Goal: Task Accomplishment & Management: Manage account settings

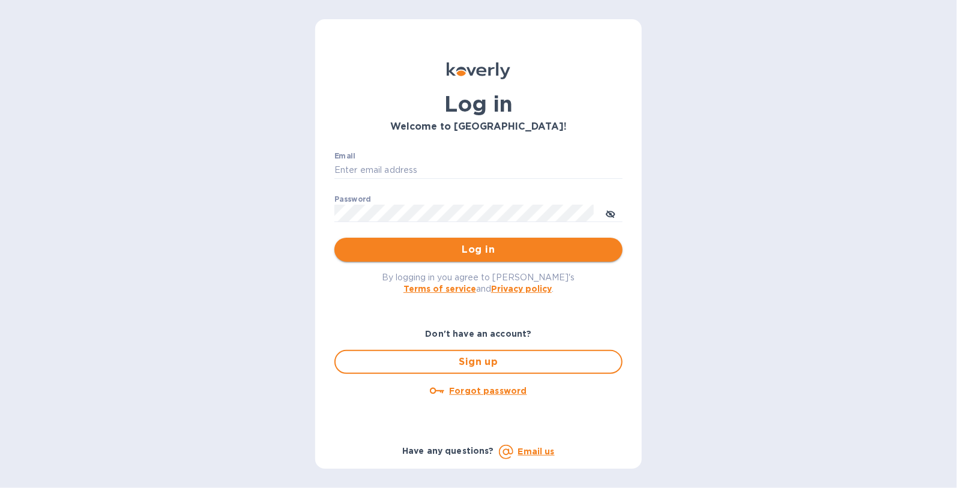
type input "[EMAIL_ADDRESS][DOMAIN_NAME]"
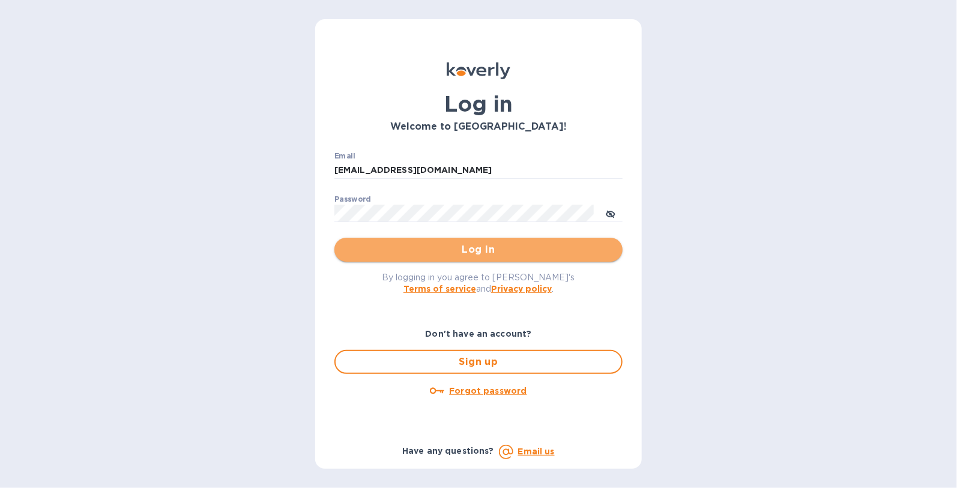
click at [506, 259] on button "Log in" at bounding box center [478, 250] width 288 height 24
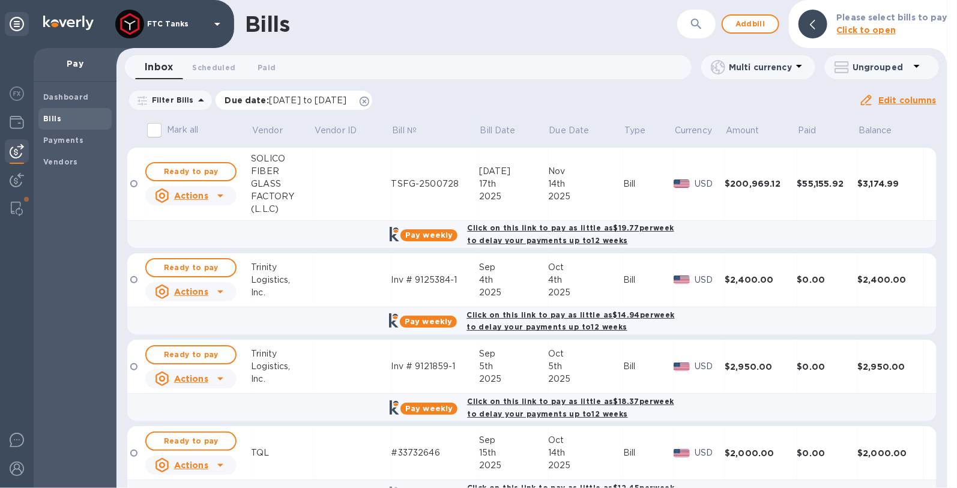
click at [369, 101] on icon at bounding box center [364, 102] width 10 height 10
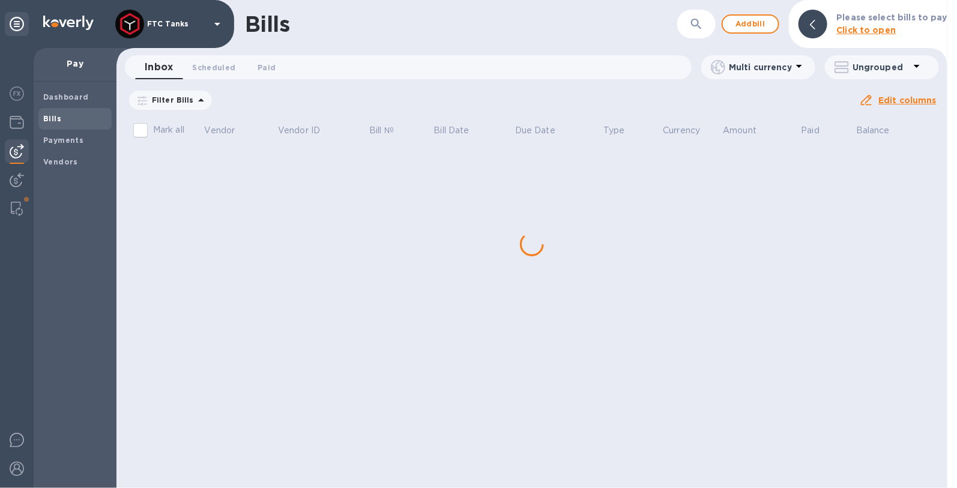
click at [185, 98] on p "Filter Bills" at bounding box center [170, 100] width 47 height 10
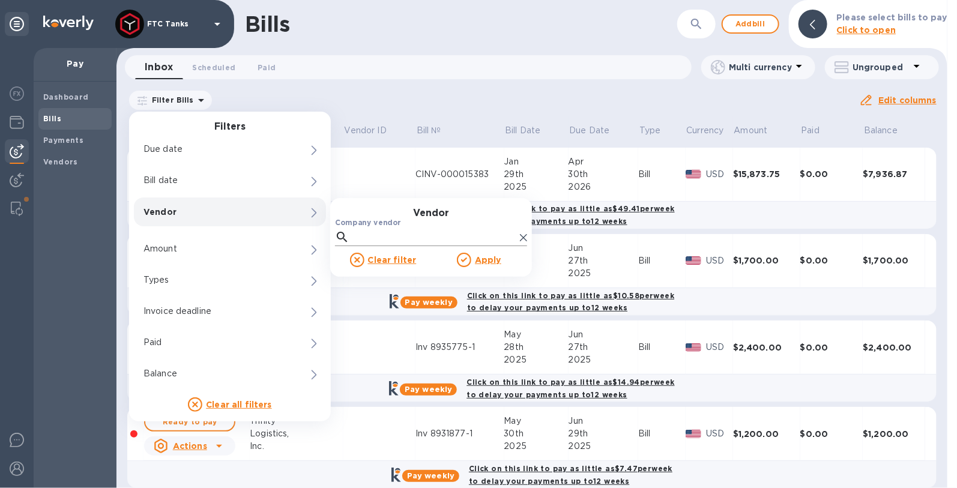
click at [366, 241] on input "Company vendor" at bounding box center [434, 237] width 161 height 18
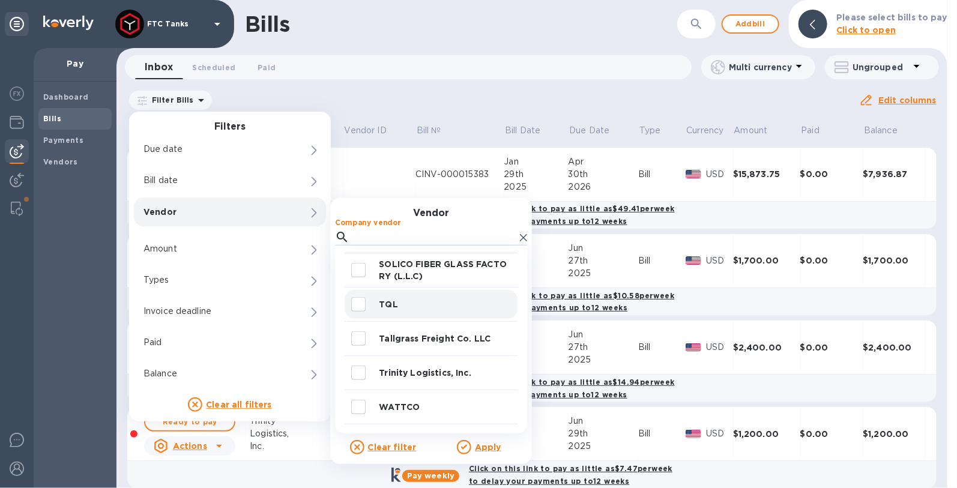
scroll to position [466, 0]
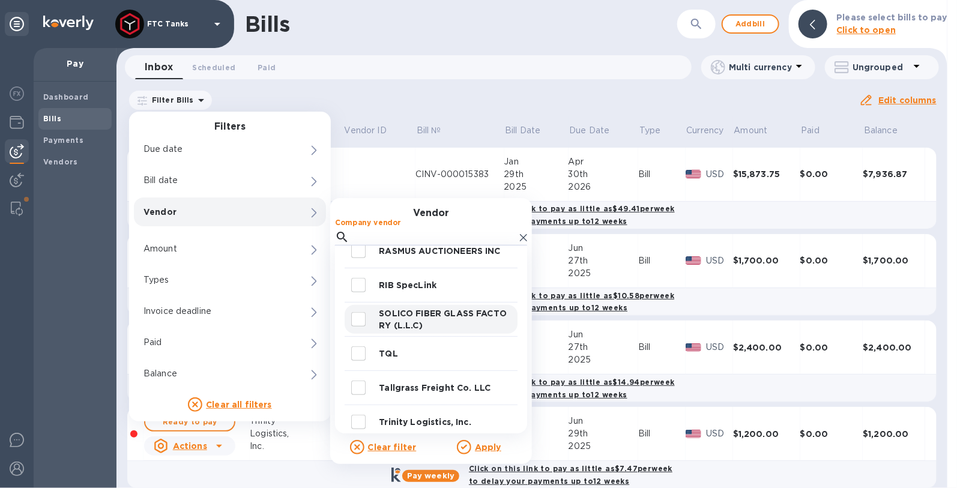
click at [436, 314] on p "SOLICO FIBER GLASS FACTORY (L.L.C)" at bounding box center [446, 319] width 134 height 24
checkbox input "true"
click at [496, 447] on u "Apply" at bounding box center [488, 447] width 26 height 10
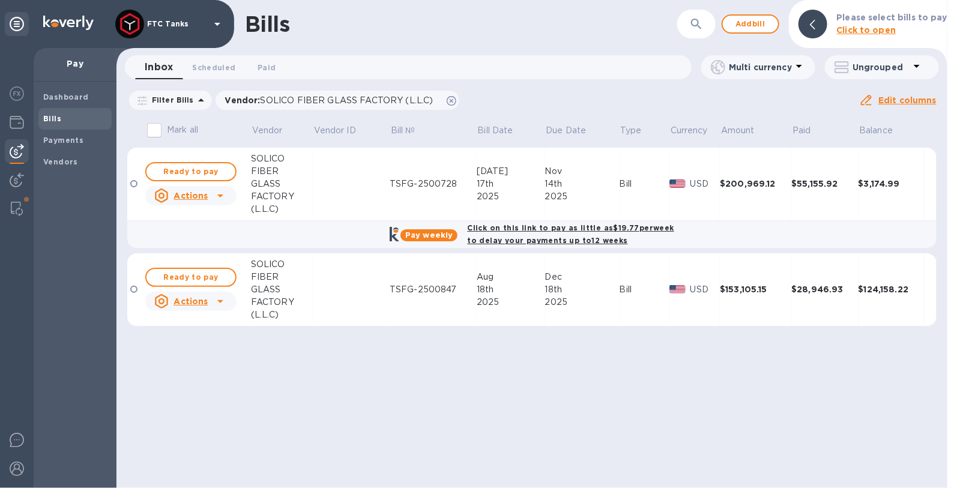
click at [217, 194] on icon at bounding box center [220, 195] width 14 height 14
click at [479, 280] on div at bounding box center [478, 244] width 957 height 488
click at [178, 275] on span "Ready to pay" at bounding box center [191, 277] width 70 height 14
click at [211, 278] on span "Ready to pay" at bounding box center [191, 277] width 70 height 14
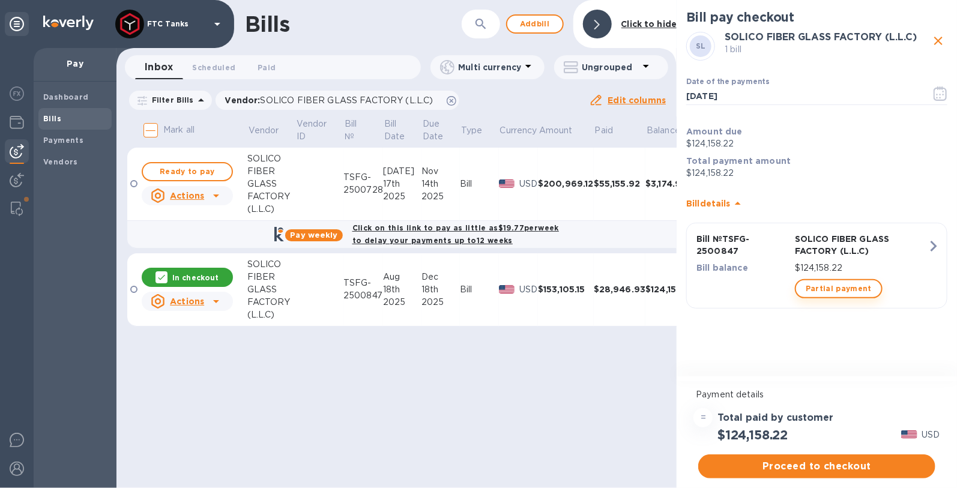
click at [843, 292] on span "Partial payment" at bounding box center [838, 288] width 66 height 14
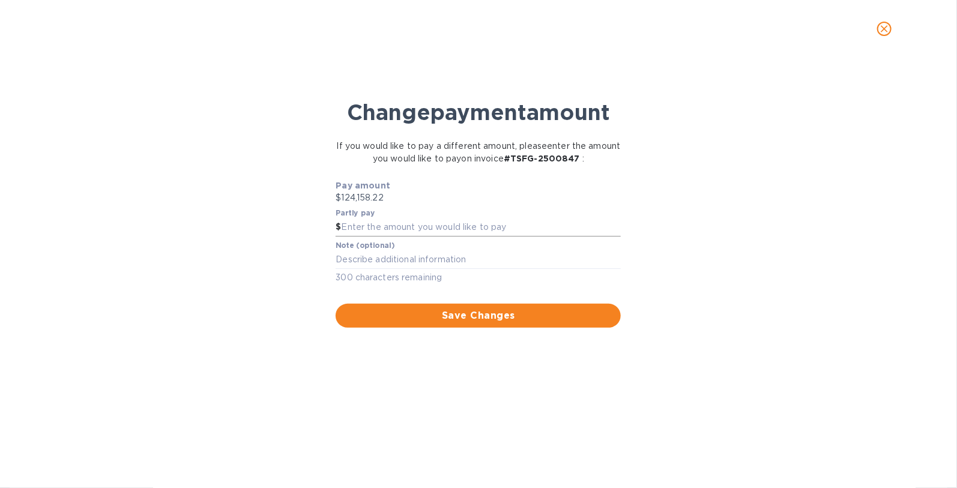
click at [421, 230] on input "text" at bounding box center [481, 227] width 280 height 18
type input "8,500"
click at [485, 318] on span "Save Changes" at bounding box center [478, 315] width 266 height 14
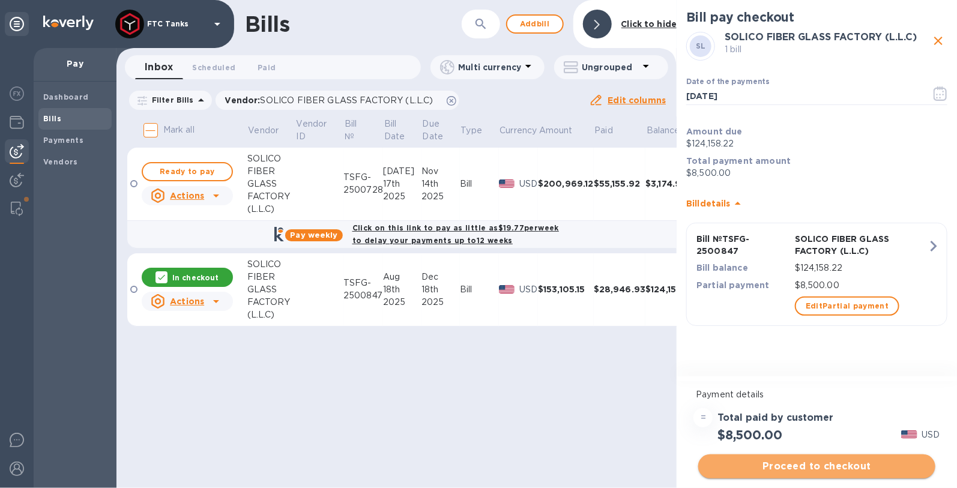
click at [802, 466] on span "Proceed to checkout" at bounding box center [817, 466] width 218 height 14
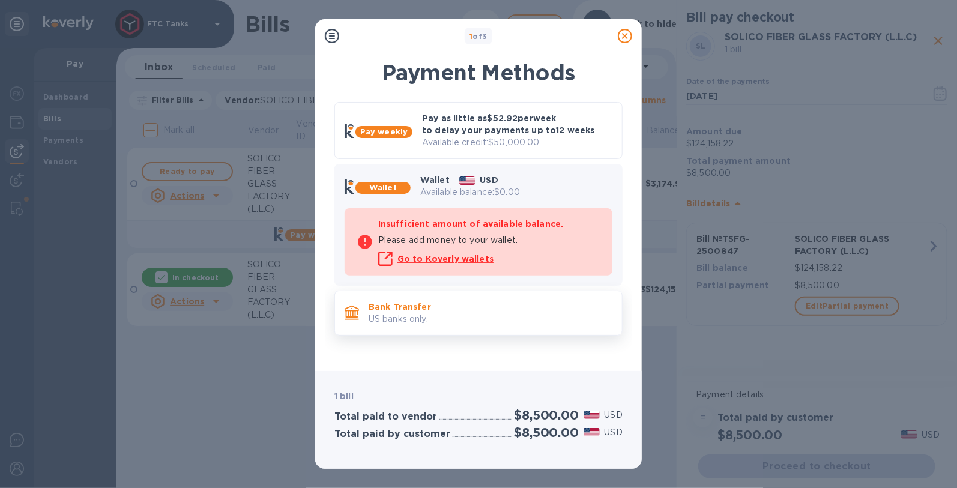
click at [425, 313] on p "US banks only." at bounding box center [490, 319] width 244 height 13
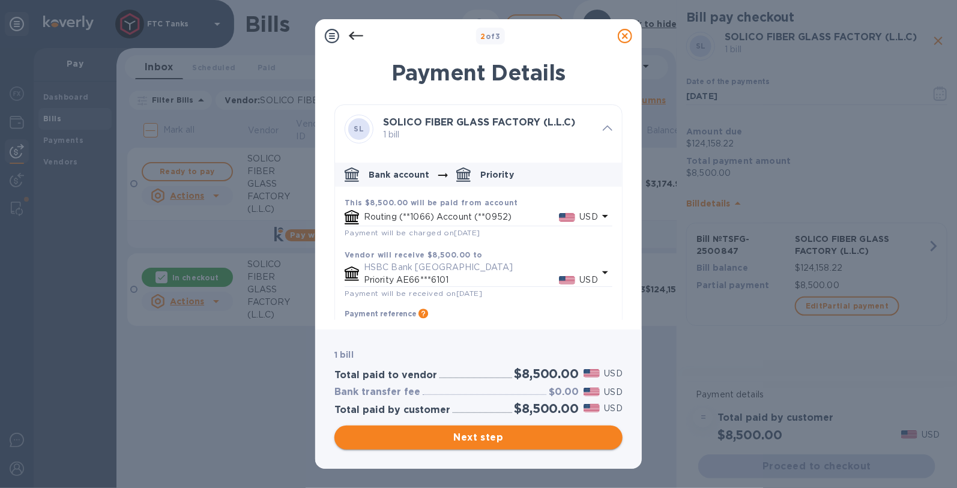
click at [473, 434] on span "Next step" at bounding box center [478, 437] width 269 height 14
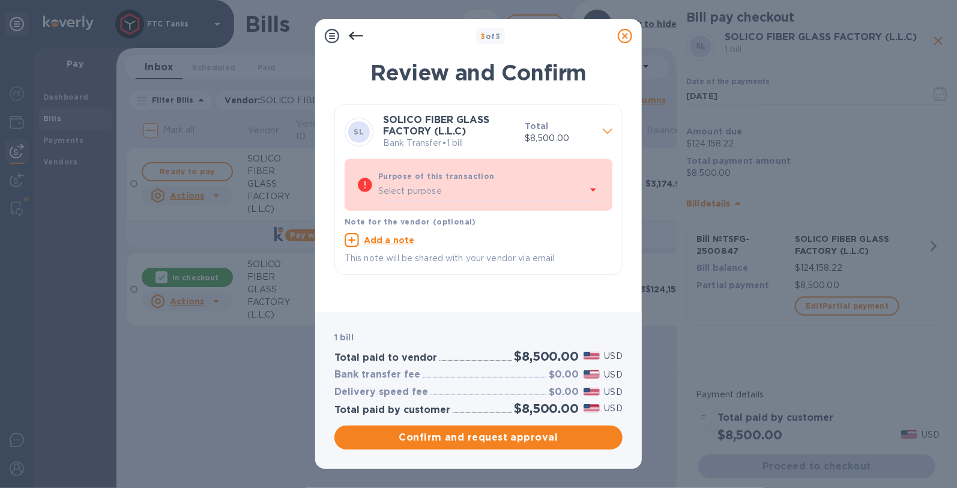
click at [511, 190] on div "Select purpose" at bounding box center [482, 191] width 208 height 18
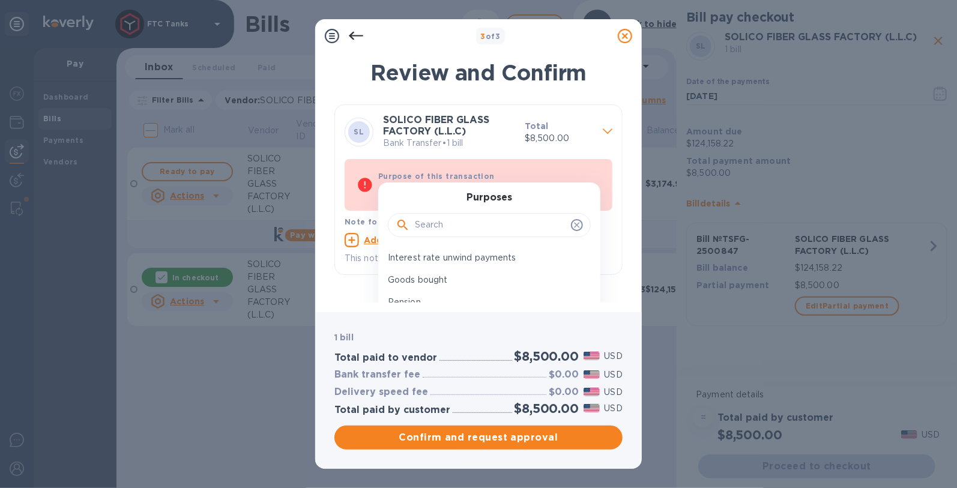
scroll to position [207, 0]
click at [460, 269] on p "Goods bought" at bounding box center [484, 271] width 193 height 13
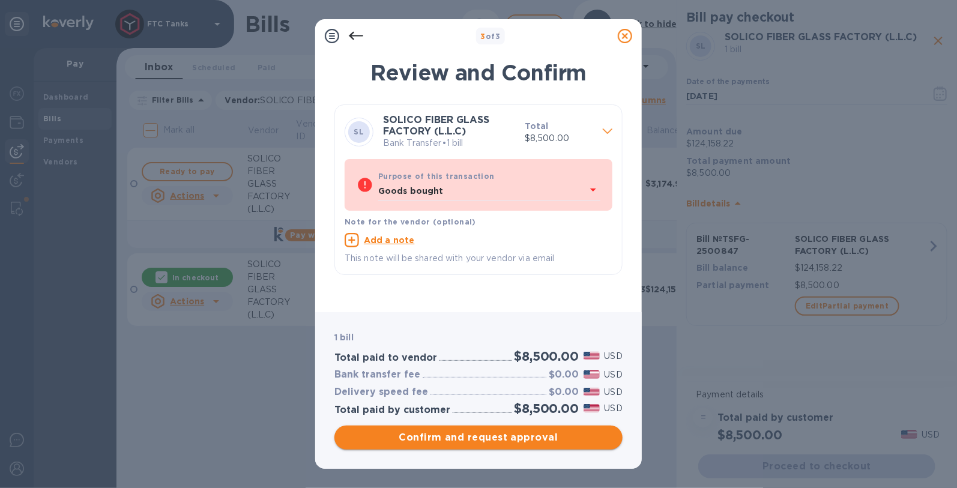
click at [495, 442] on span "Confirm and request approval" at bounding box center [478, 437] width 269 height 14
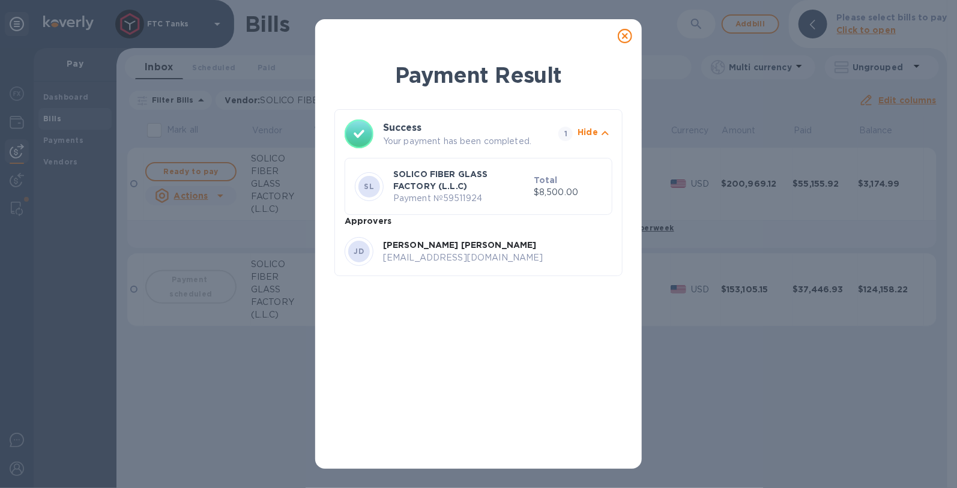
click at [625, 35] on icon at bounding box center [625, 36] width 14 height 14
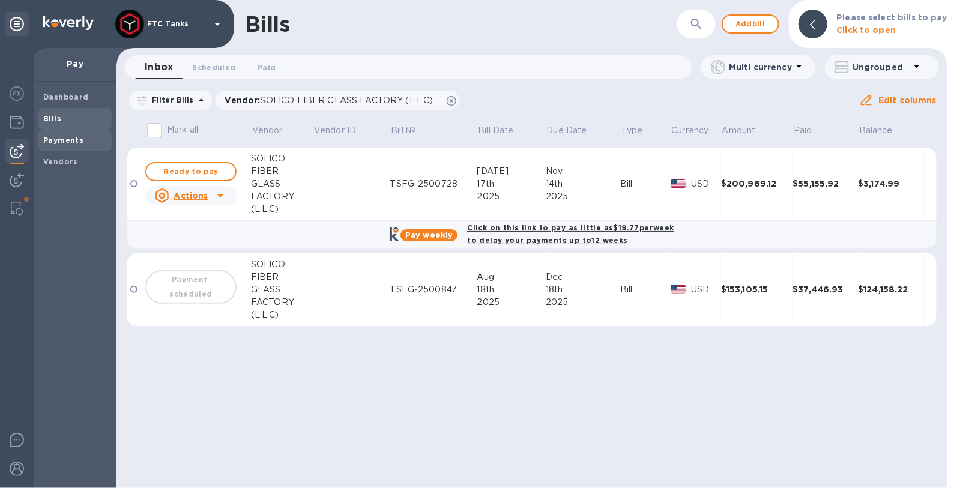
click at [68, 143] on b "Payments" at bounding box center [63, 140] width 40 height 9
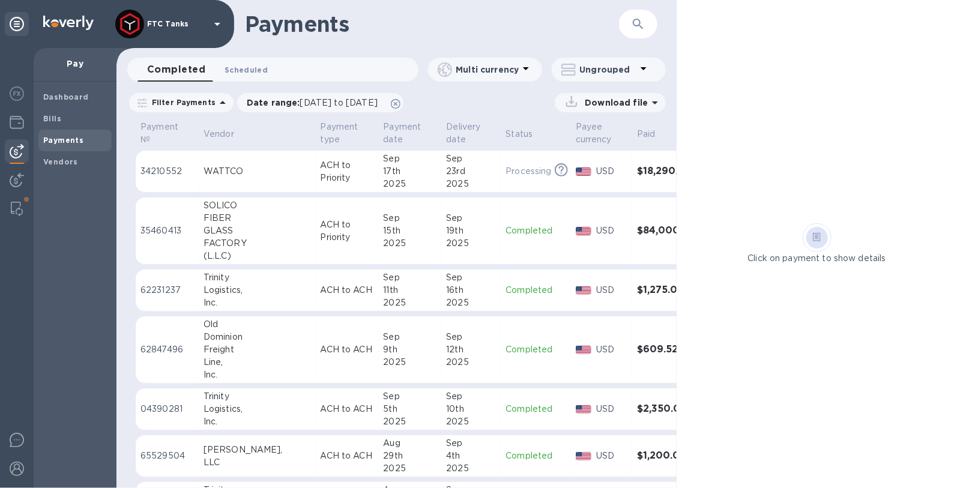
click at [236, 69] on span "Scheduled 0" at bounding box center [245, 70] width 43 height 13
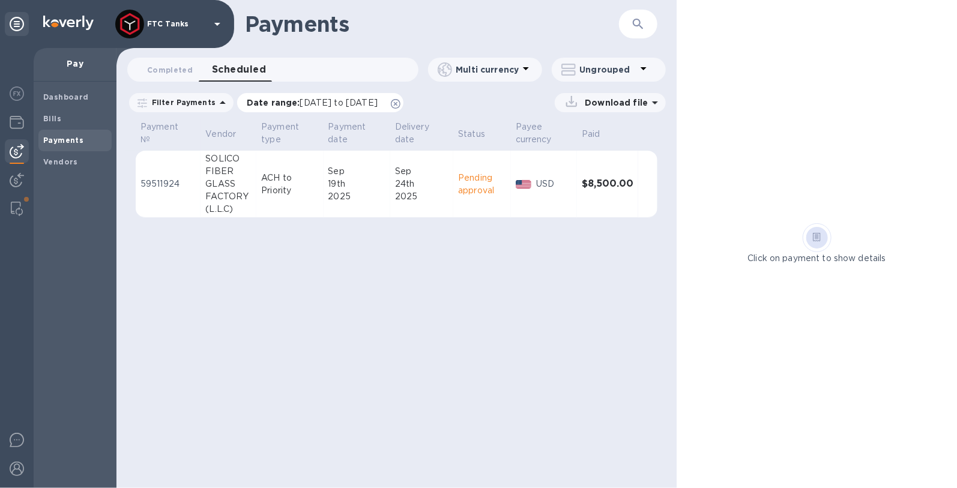
click at [400, 104] on icon at bounding box center [396, 104] width 10 height 10
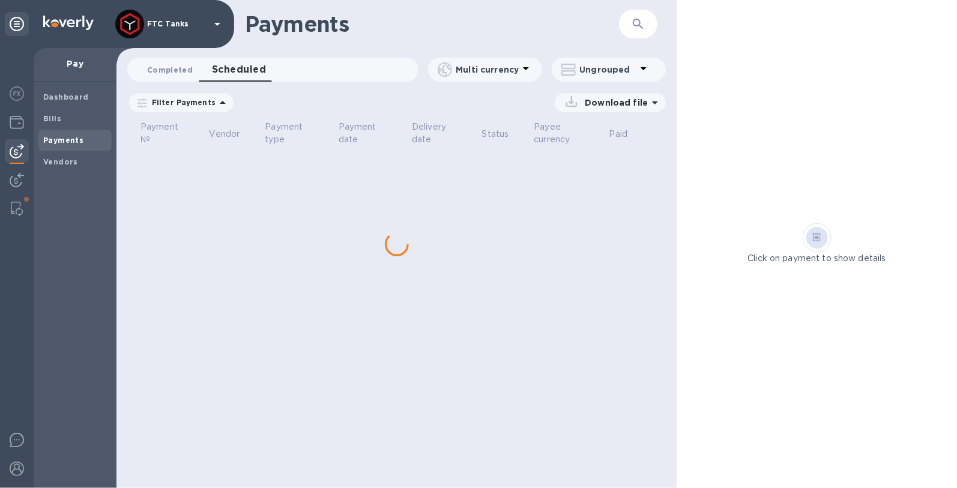
click at [160, 64] on span "Completed 0" at bounding box center [170, 70] width 46 height 13
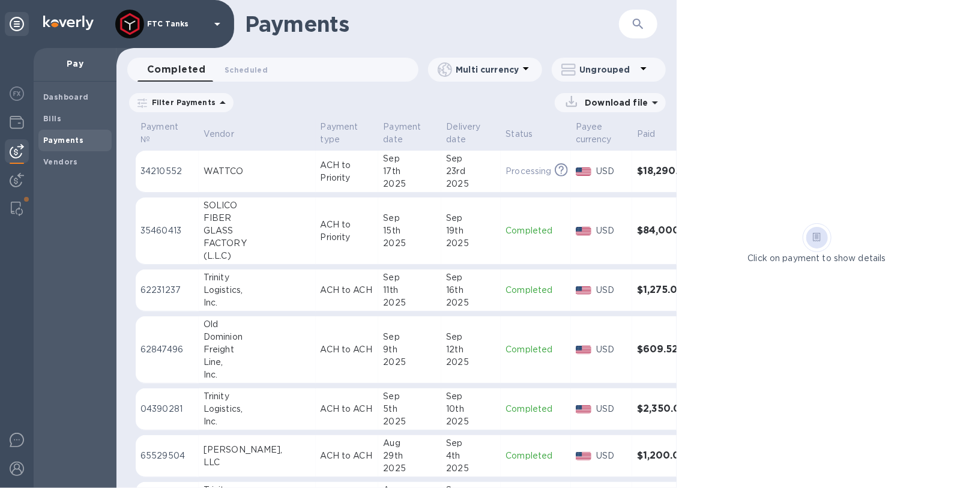
click at [378, 224] on td "Sep 15th 2025" at bounding box center [409, 230] width 63 height 67
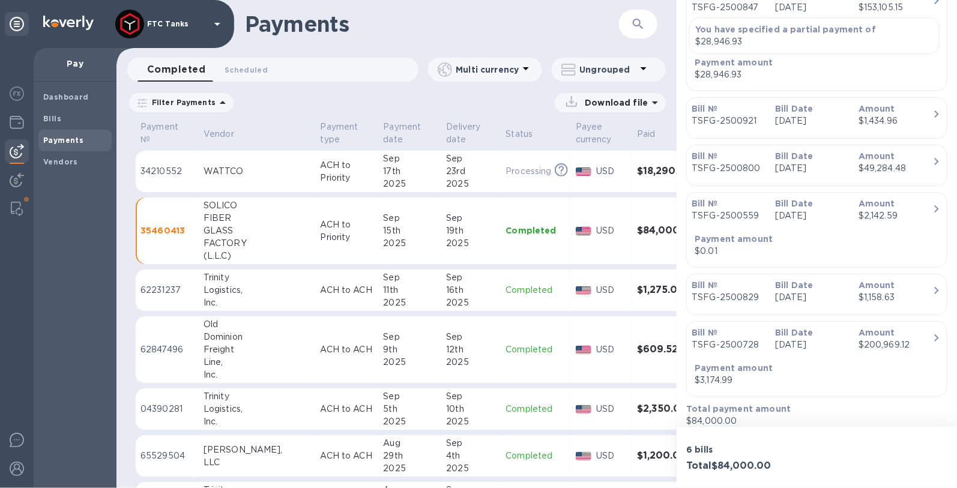
scroll to position [367, 0]
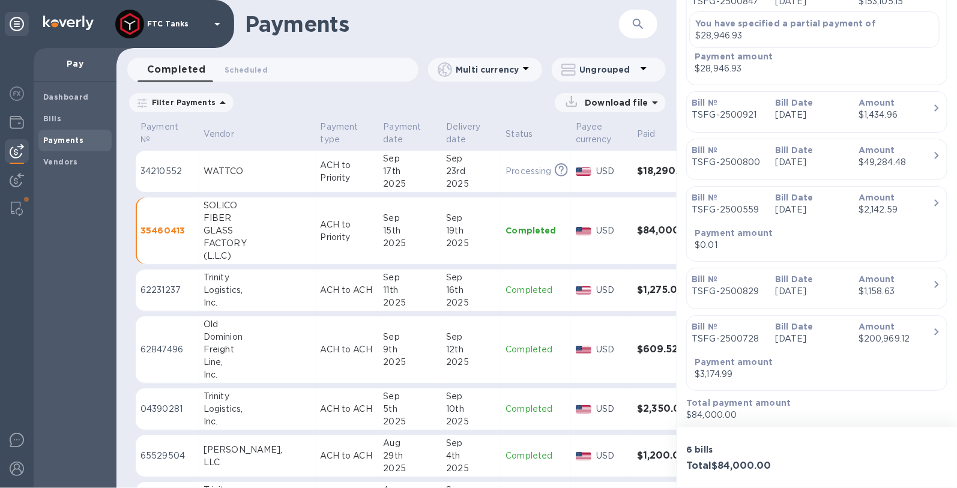
click at [837, 358] on div "Bill № TSFG-2500728 Bill Date Jul 17th 2025 Amount $200,969.12 Payment amount $…" at bounding box center [816, 352] width 250 height 65
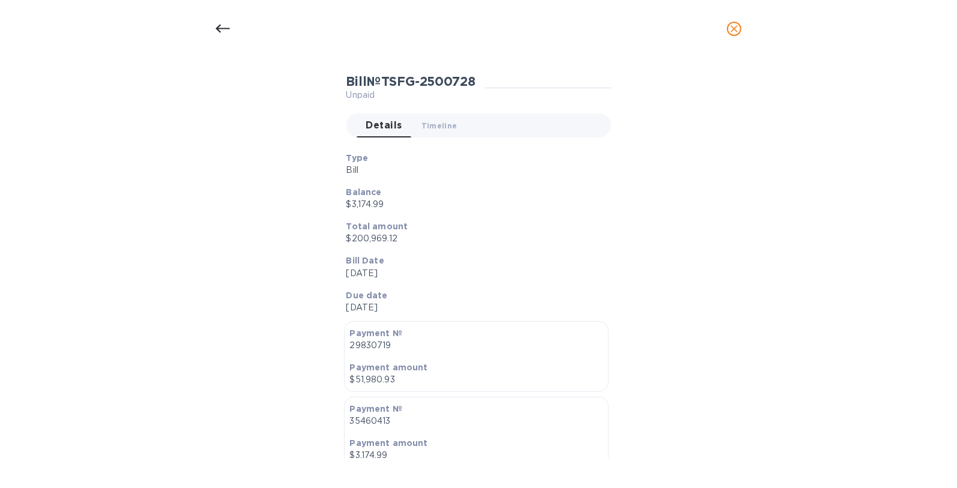
scroll to position [0, 0]
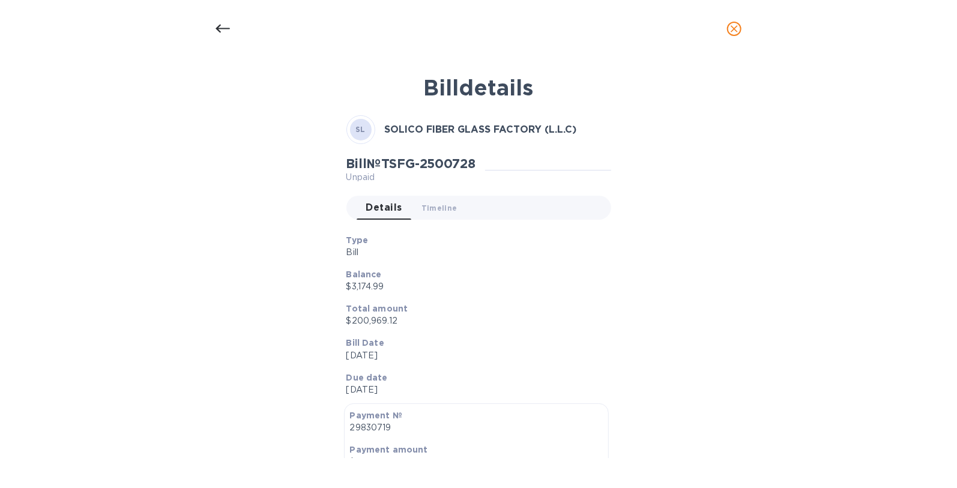
click at [735, 29] on icon "close" at bounding box center [733, 28] width 7 height 7
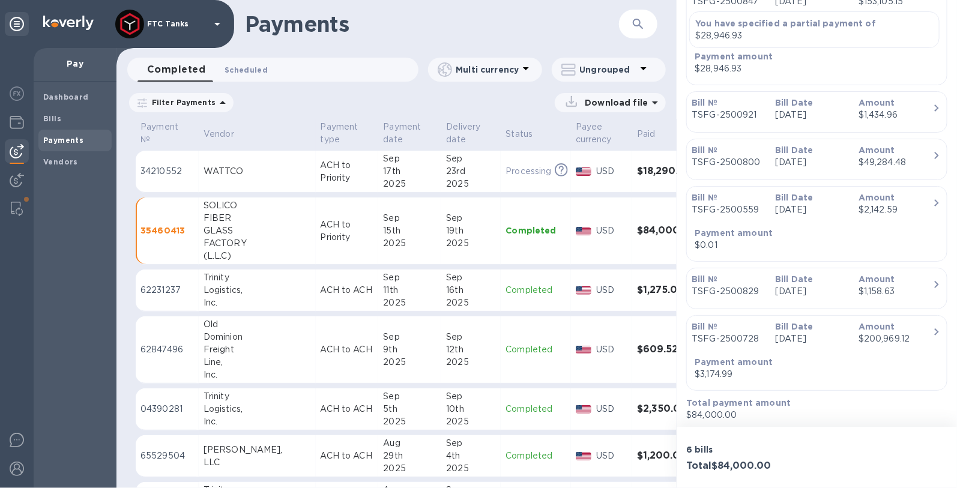
click at [249, 71] on span "Scheduled 0" at bounding box center [245, 70] width 43 height 13
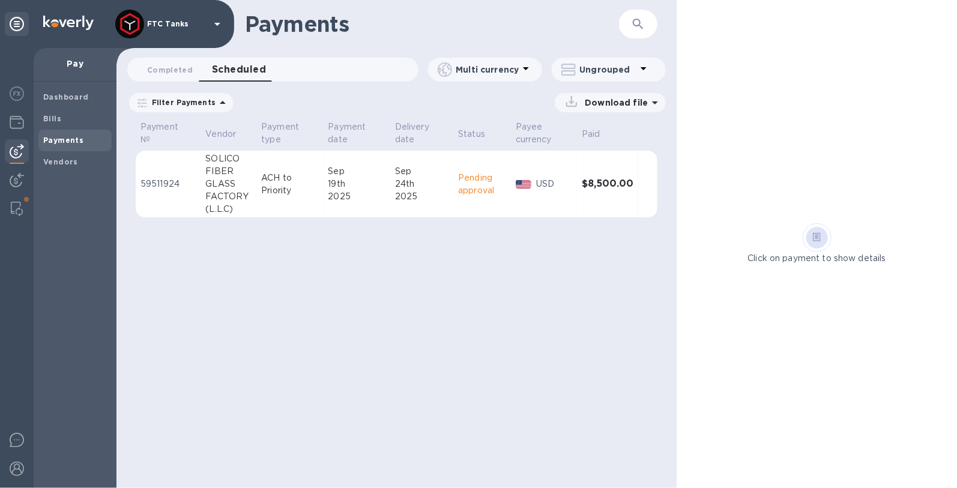
click at [154, 191] on td "59511924" at bounding box center [168, 184] width 65 height 67
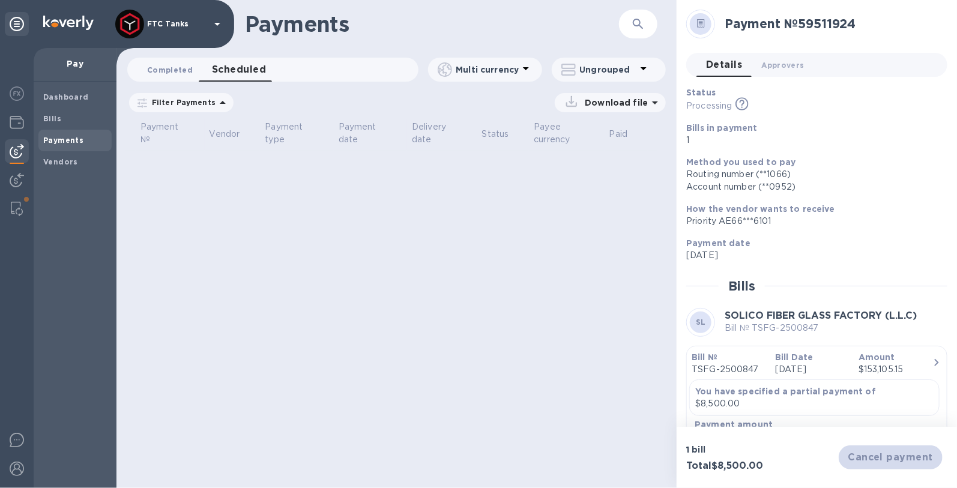
click at [178, 71] on span "Completed 0" at bounding box center [170, 70] width 46 height 13
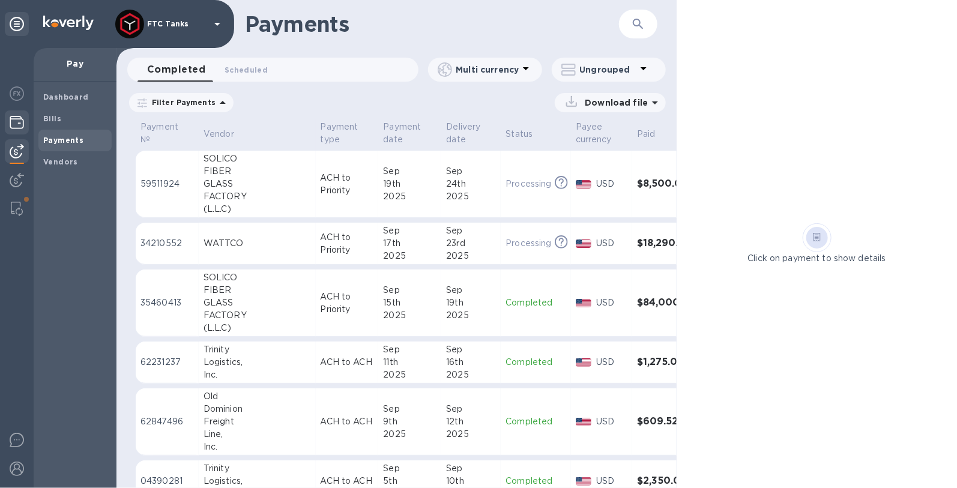
click at [21, 125] on img at bounding box center [17, 122] width 14 height 14
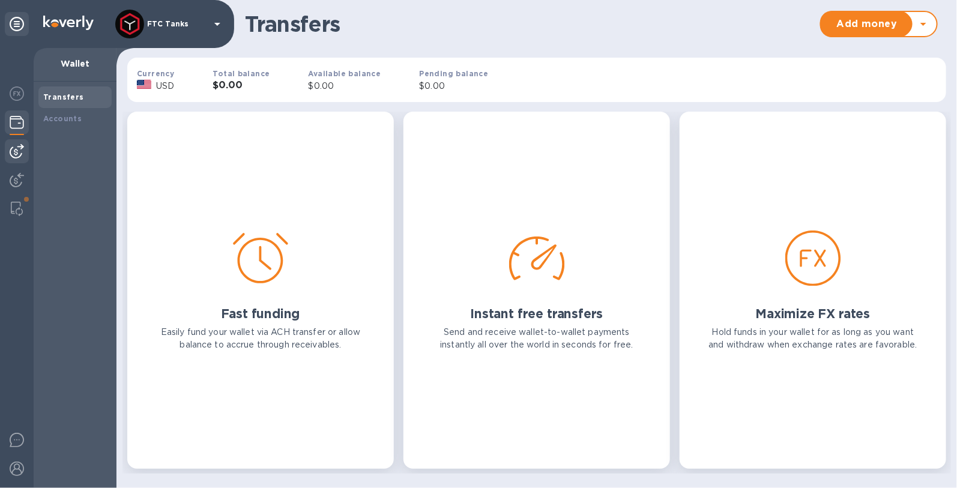
click at [22, 153] on img at bounding box center [17, 151] width 14 height 14
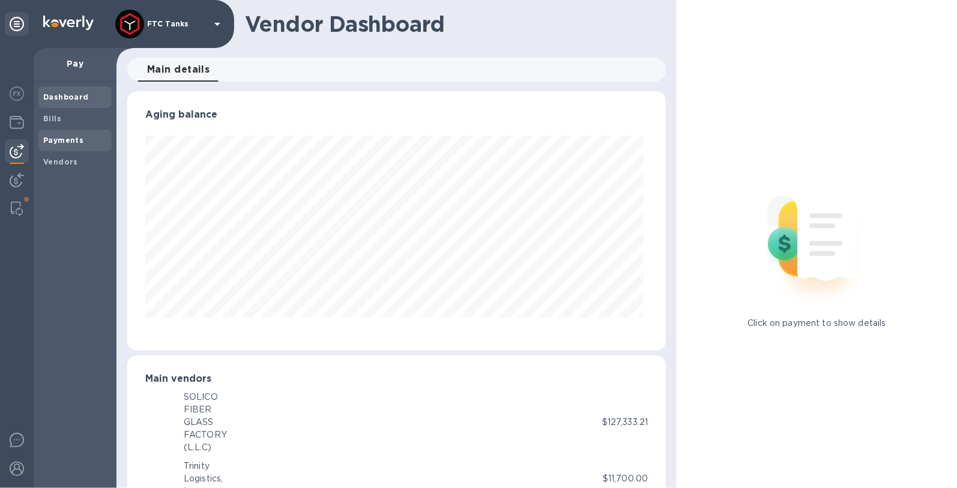
scroll to position [259, 534]
click at [49, 115] on b "Bills" at bounding box center [52, 118] width 18 height 9
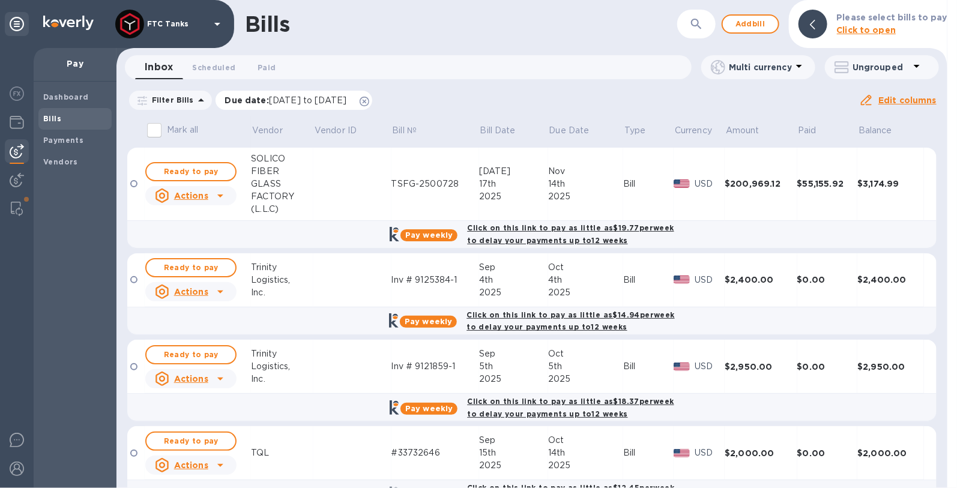
click at [369, 101] on icon at bounding box center [364, 102] width 10 height 10
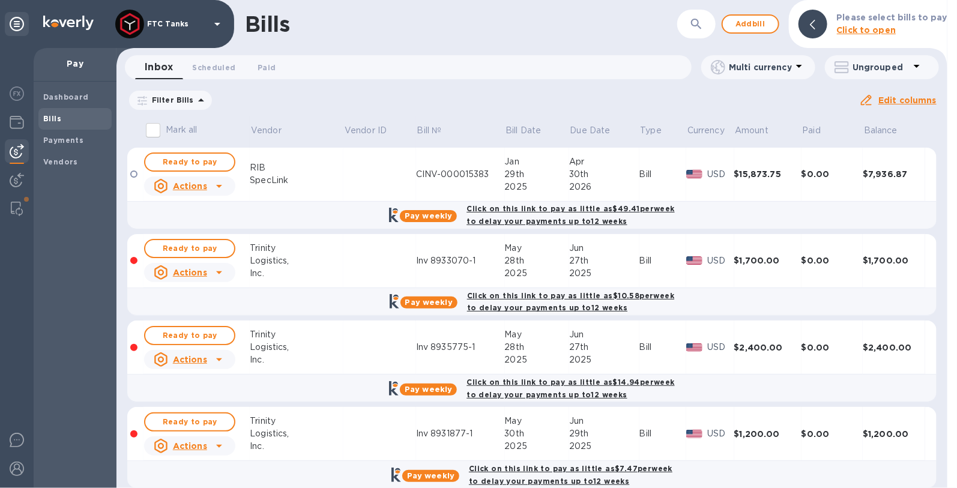
click at [194, 102] on icon at bounding box center [201, 100] width 14 height 14
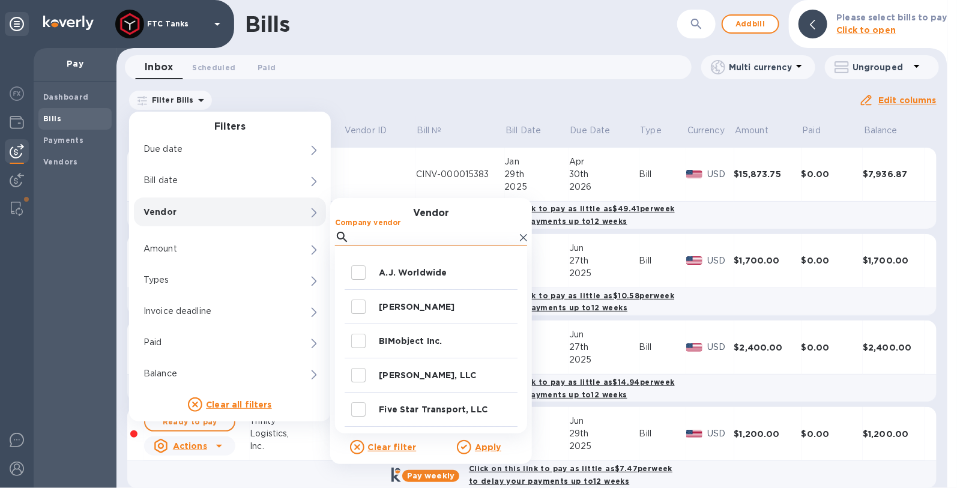
click at [380, 234] on input "Company vendor" at bounding box center [434, 237] width 161 height 18
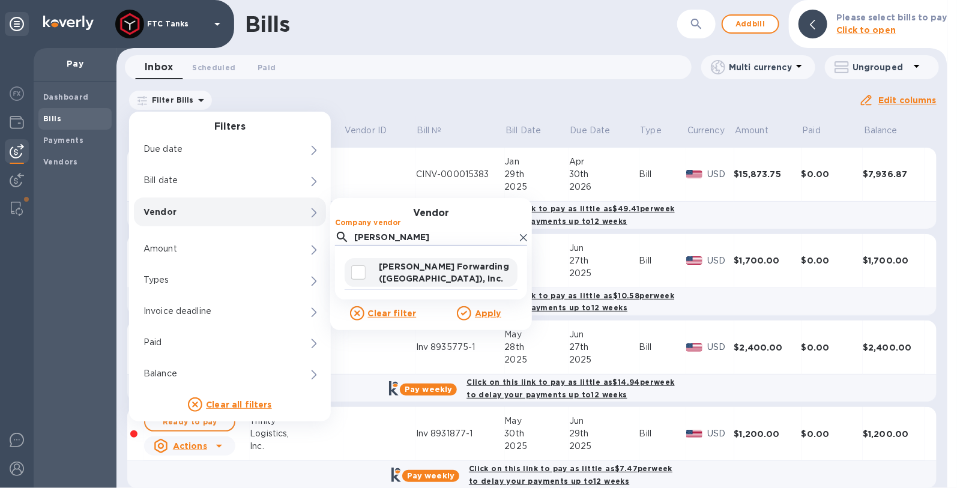
type input "[PERSON_NAME]"
click at [356, 274] on input "decorative checkbox" at bounding box center [358, 272] width 25 height 25
checkbox input "true"
click at [483, 314] on u "Apply" at bounding box center [488, 313] width 26 height 10
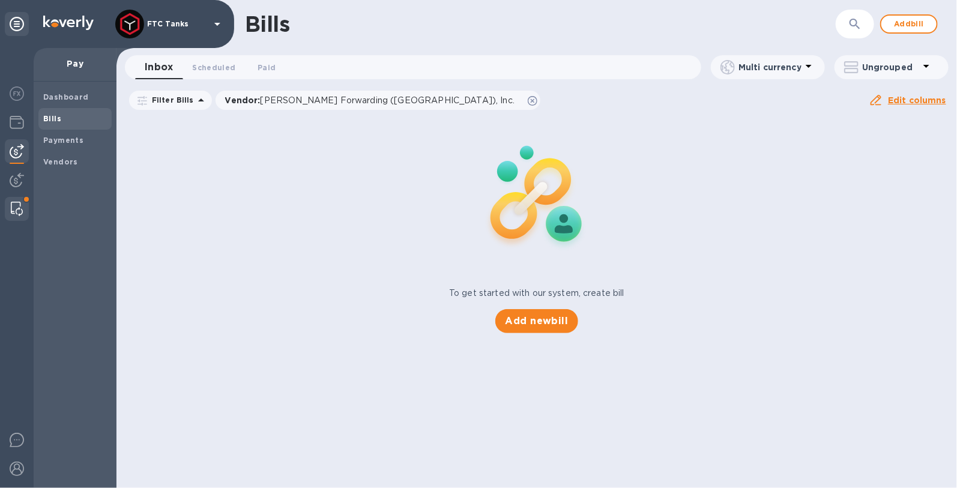
click at [25, 211] on div at bounding box center [17, 209] width 22 height 24
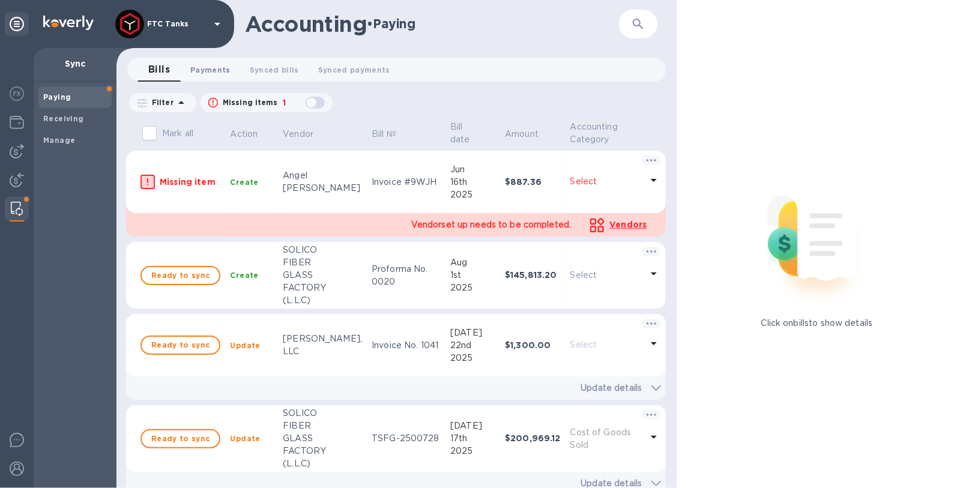
click at [217, 69] on span "Payments 0" at bounding box center [210, 70] width 40 height 13
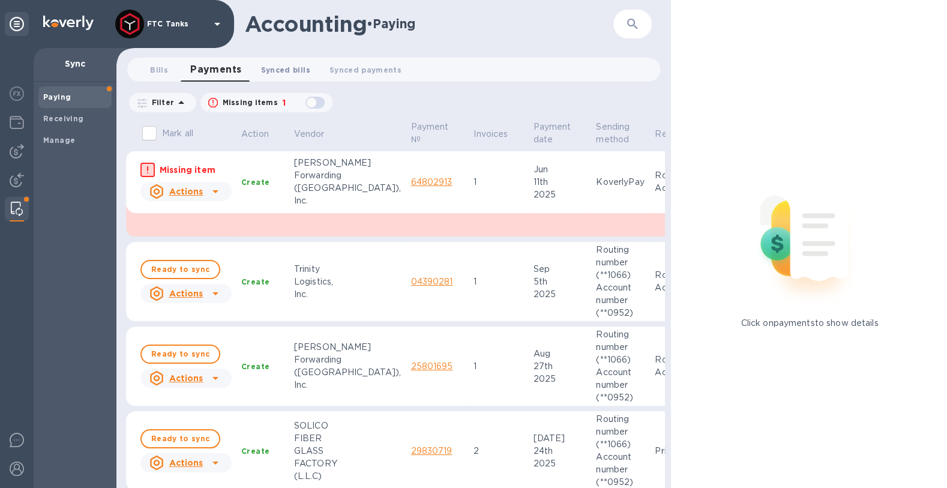
click at [258, 69] on button "Synced bills 0" at bounding box center [285, 70] width 68 height 24
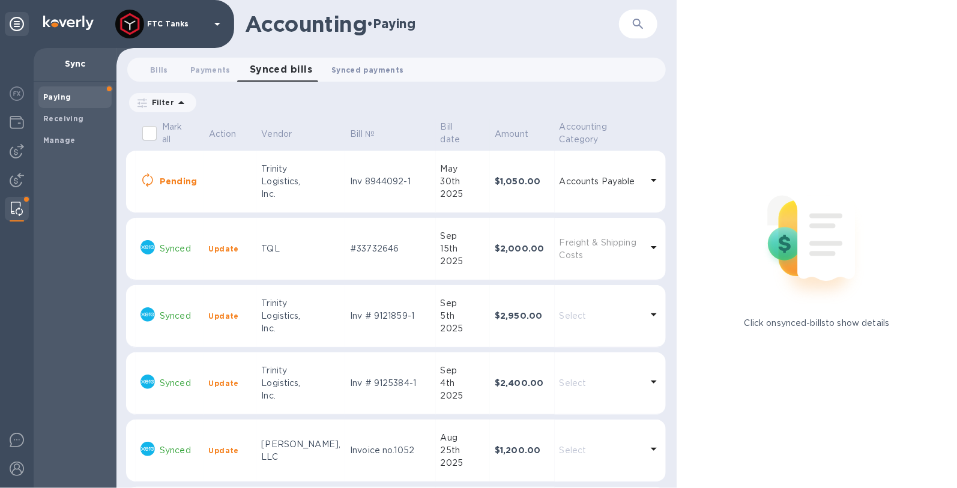
click at [382, 61] on button "Synced payments 0" at bounding box center [367, 70] width 91 height 24
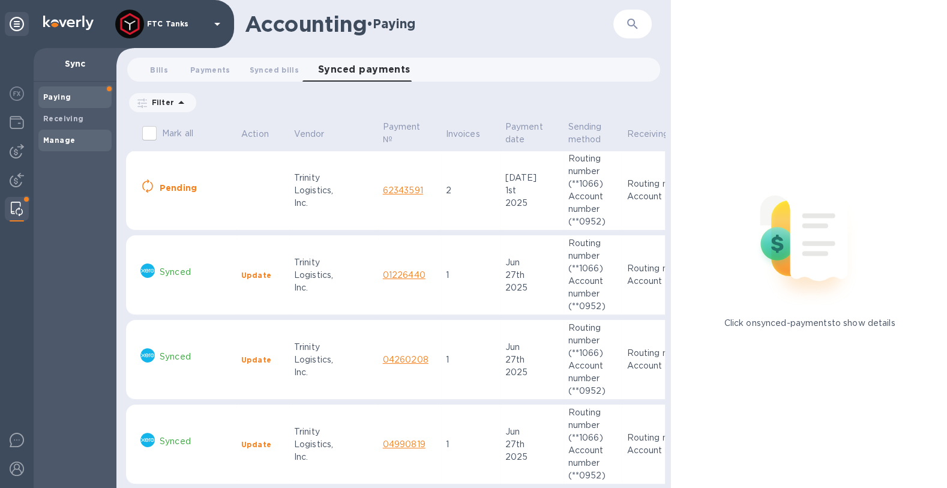
click at [70, 138] on b "Manage" at bounding box center [59, 140] width 32 height 9
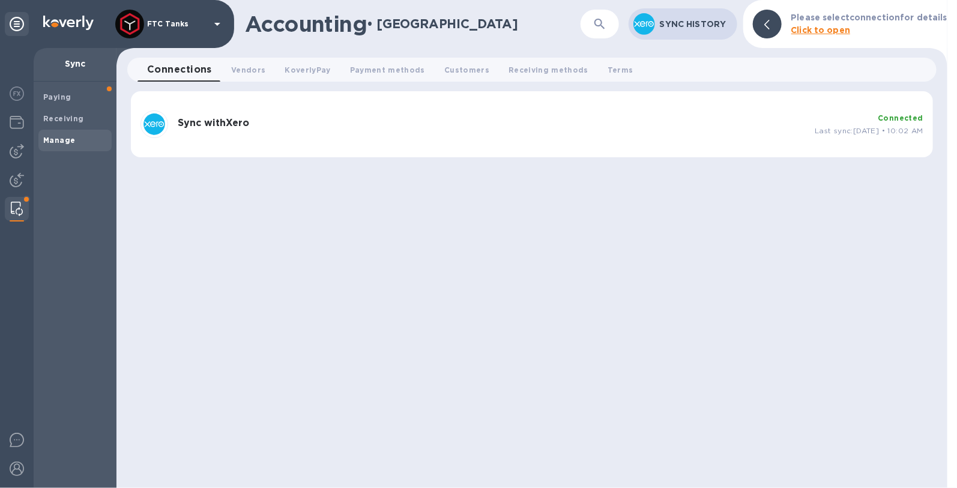
click at [211, 131] on div "Sync with Xero" at bounding box center [491, 124] width 637 height 23
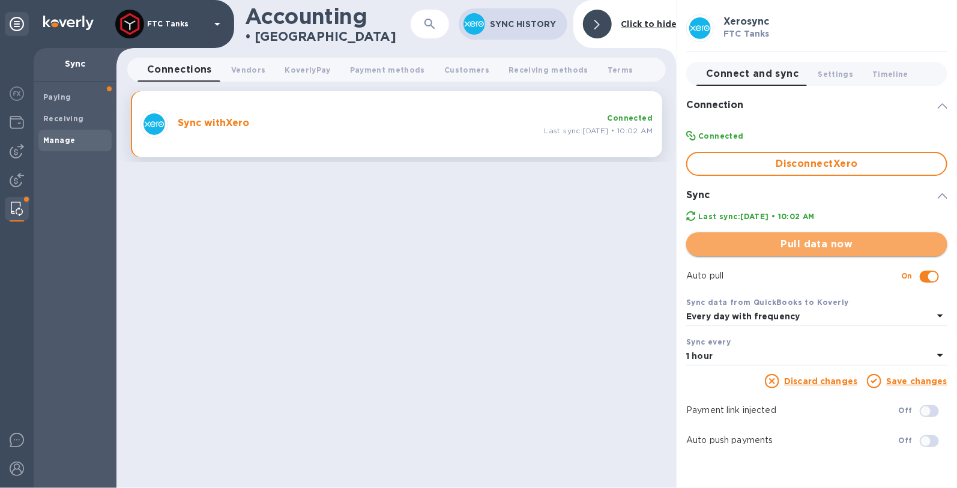
click at [825, 244] on span "Pull data now" at bounding box center [817, 244] width 242 height 14
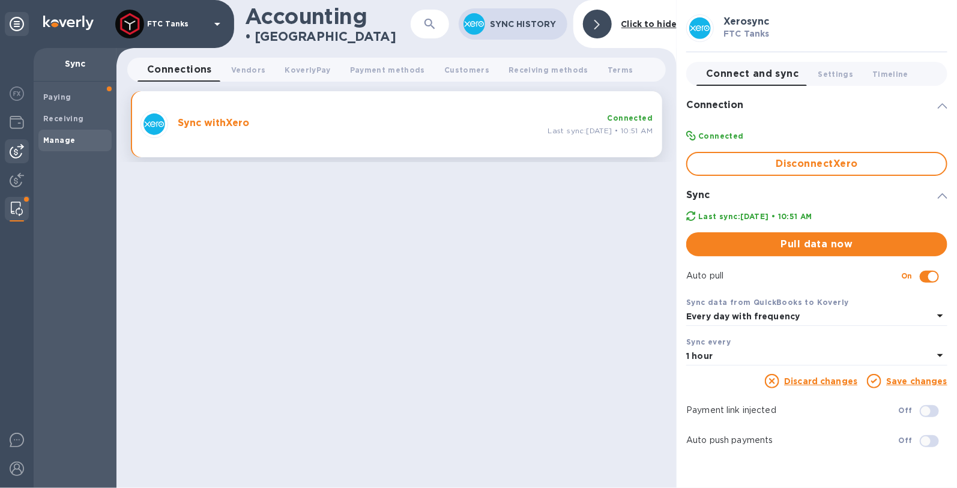
click at [19, 151] on img at bounding box center [17, 151] width 14 height 14
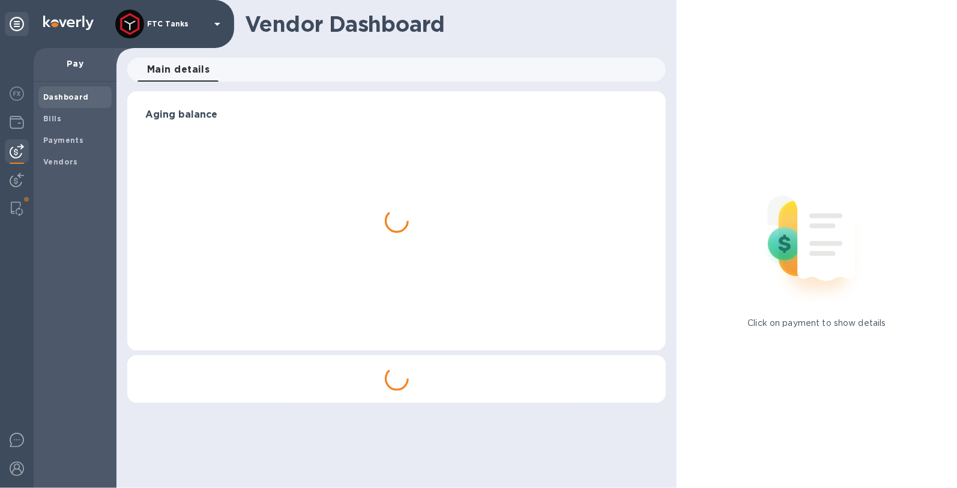
click at [19, 151] on img at bounding box center [17, 151] width 14 height 14
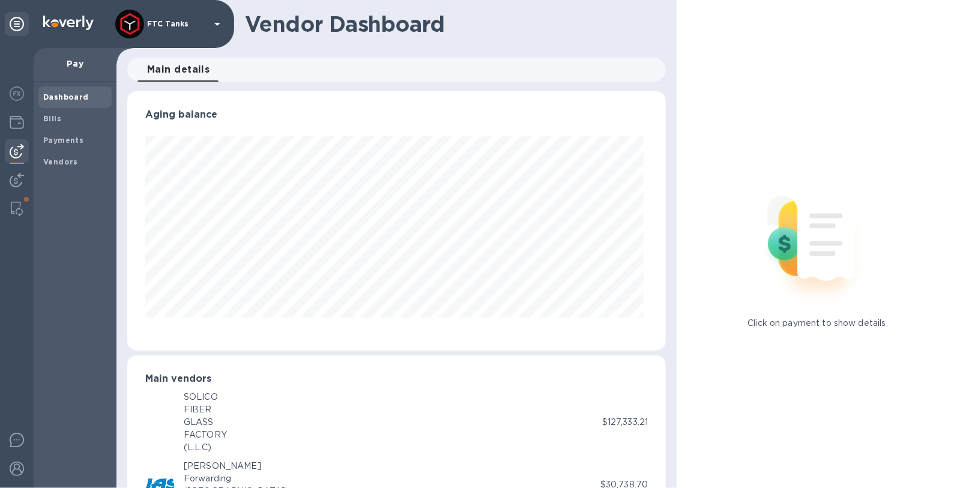
scroll to position [259, 534]
click at [73, 138] on b "Payments" at bounding box center [63, 140] width 40 height 9
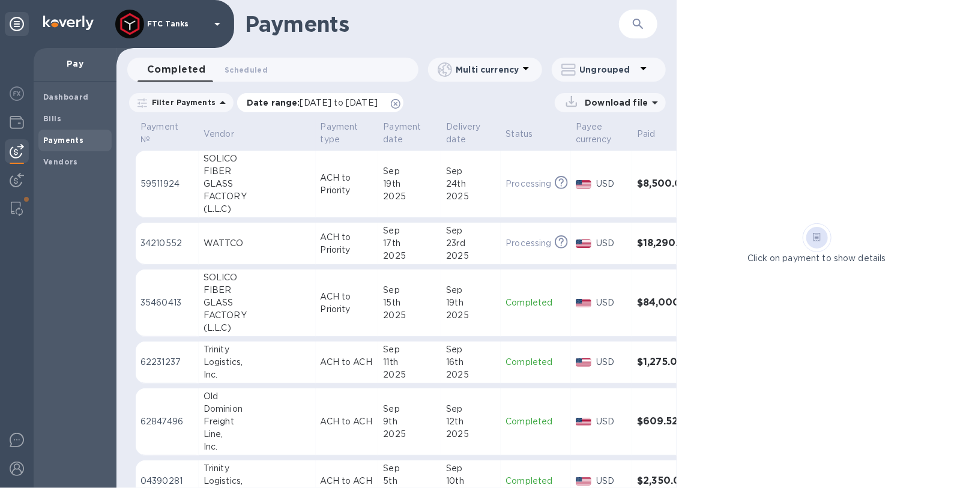
click at [400, 104] on icon at bounding box center [396, 104] width 10 height 10
click at [76, 122] on span "Bills" at bounding box center [75, 119] width 64 height 12
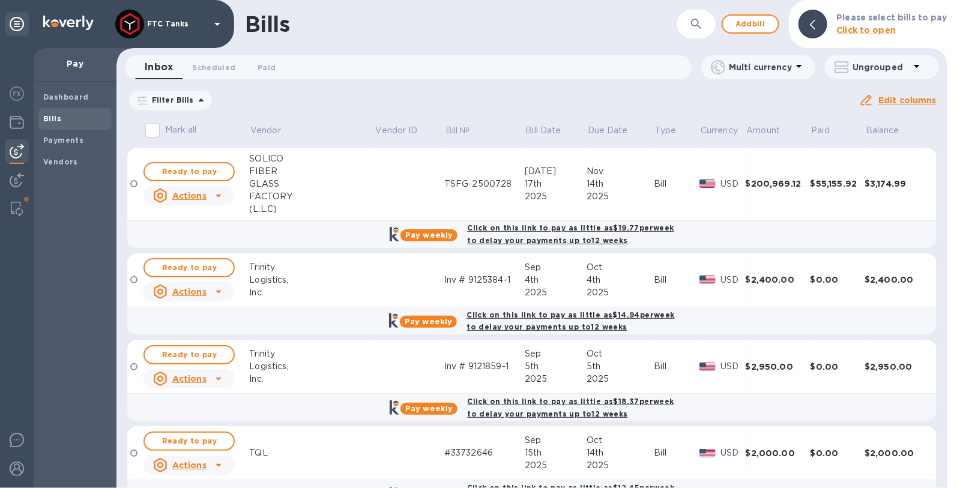
click at [0, 0] on icon at bounding box center [0, 0] width 0 height 0
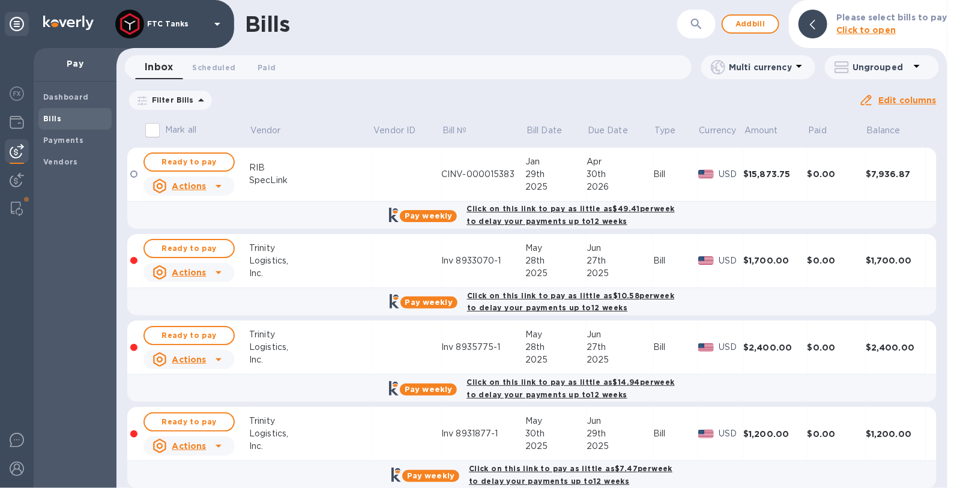
click at [194, 102] on icon at bounding box center [201, 100] width 14 height 14
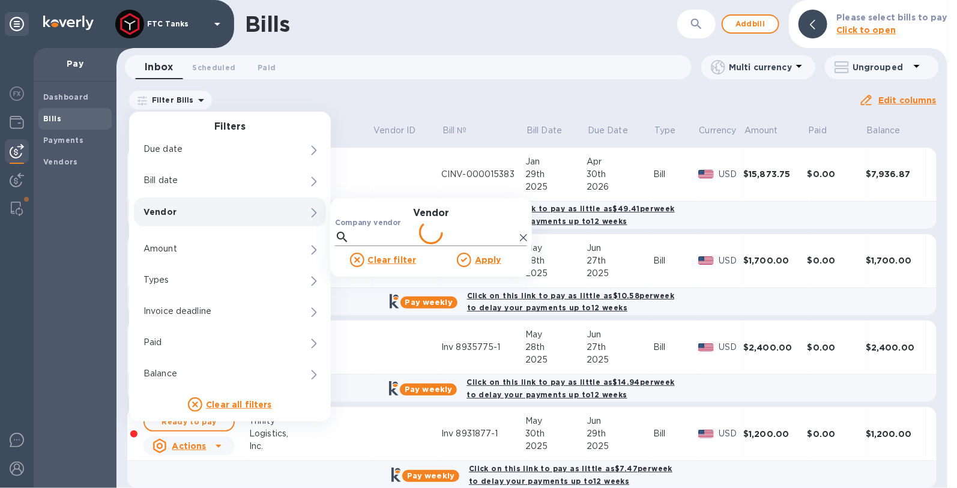
click at [394, 236] on input "Company vendor" at bounding box center [434, 237] width 161 height 18
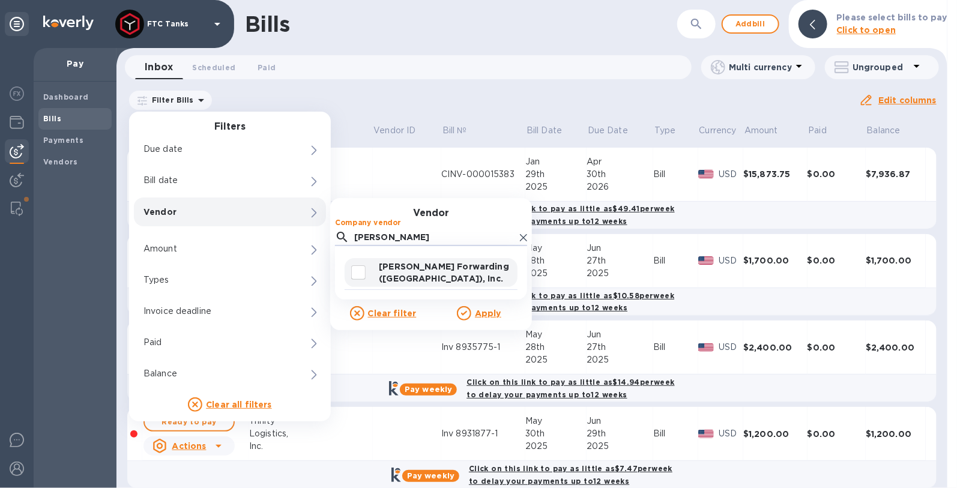
type input "[PERSON_NAME]"
click at [427, 274] on p "[PERSON_NAME] Forwarding ([GEOGRAPHIC_DATA]), Inc." at bounding box center [446, 272] width 134 height 24
checkbox input "true"
click at [475, 314] on u "Apply" at bounding box center [488, 313] width 26 height 10
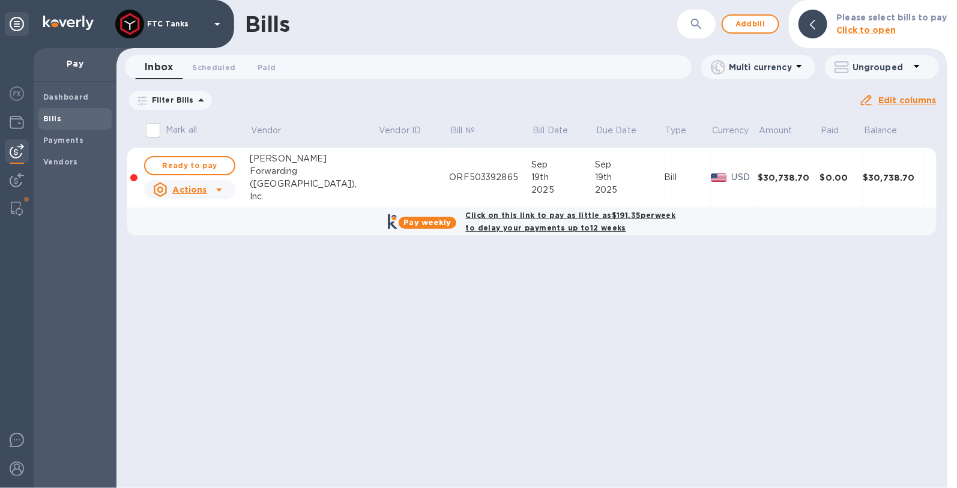
click at [378, 187] on td at bounding box center [413, 178] width 71 height 61
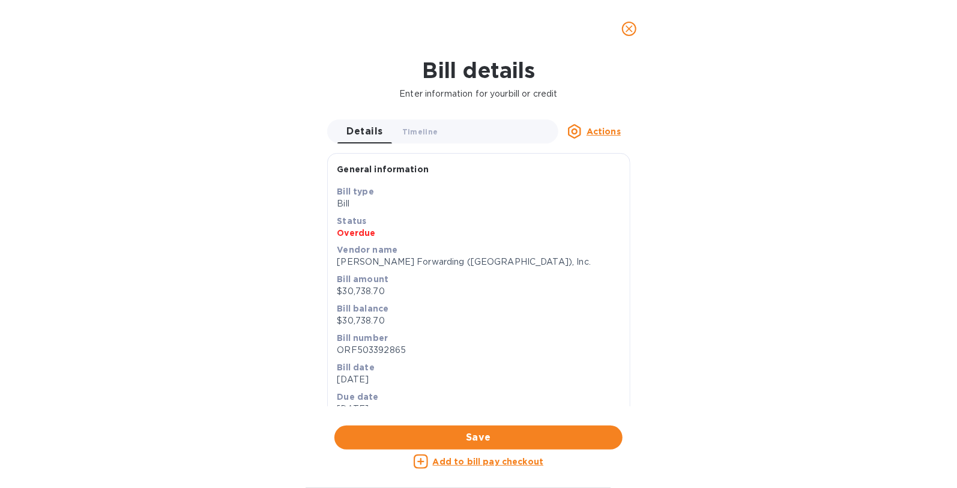
click at [628, 29] on icon "close" at bounding box center [628, 28] width 7 height 7
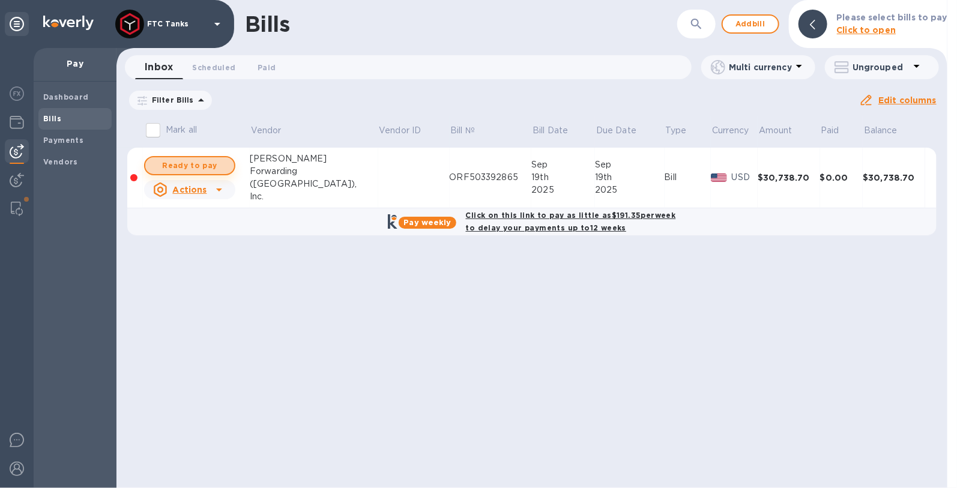
click at [176, 166] on span "Ready to pay" at bounding box center [190, 165] width 70 height 14
checkbox input "true"
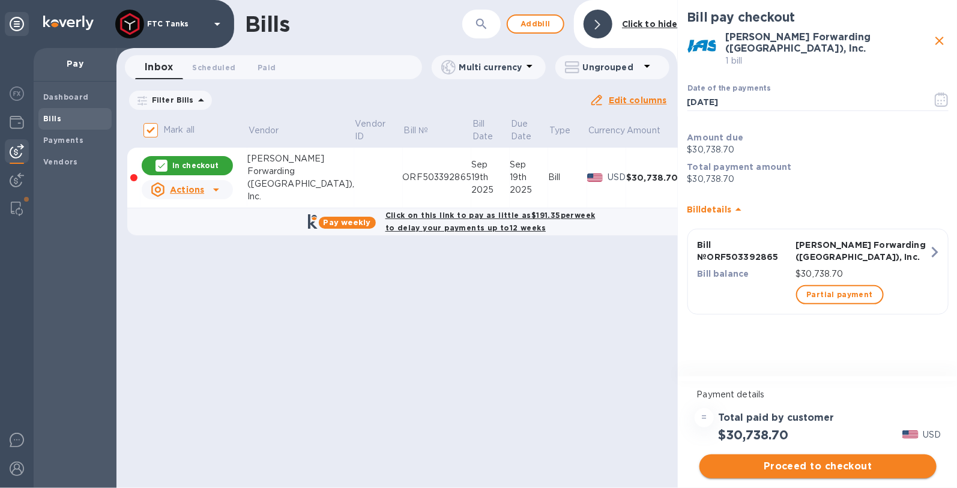
click at [798, 464] on span "Proceed to checkout" at bounding box center [818, 466] width 218 height 14
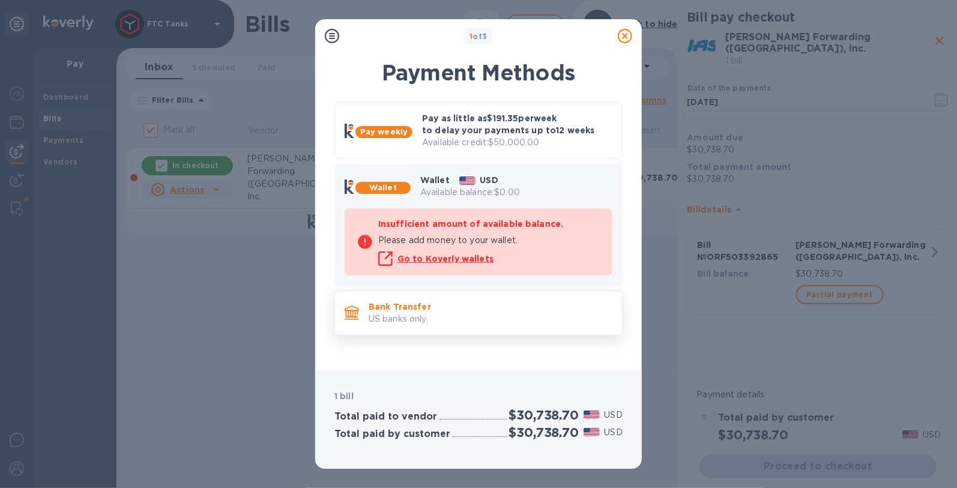
click at [430, 310] on p "Bank Transfer" at bounding box center [490, 307] width 244 height 12
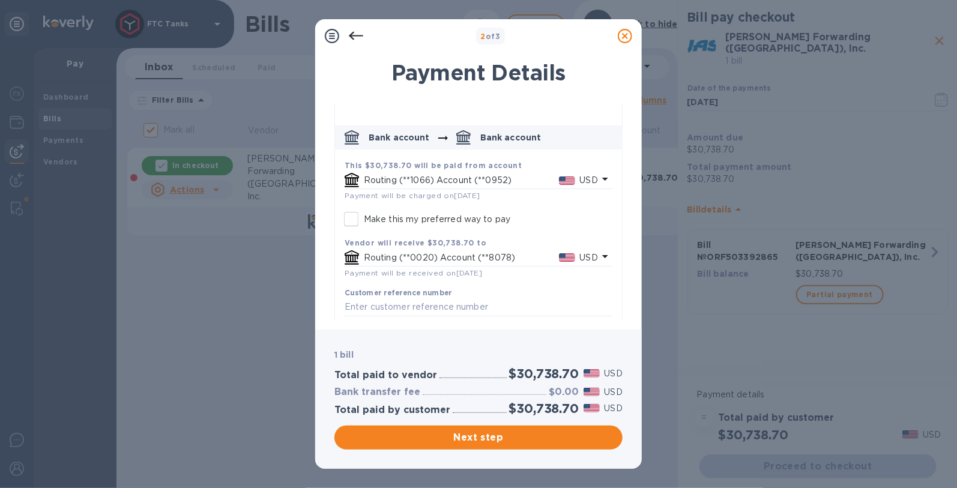
scroll to position [51, 0]
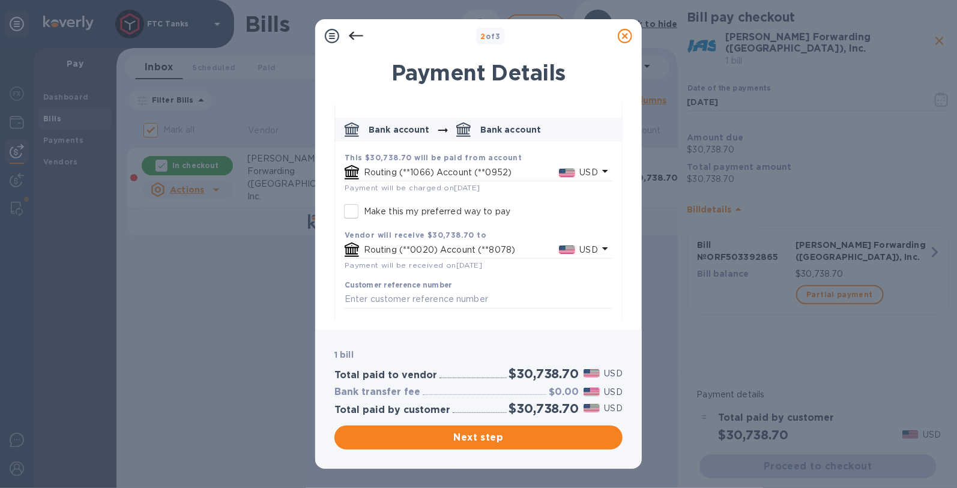
click at [501, 166] on p "Routing (**1066) Account (**0952)" at bounding box center [461, 172] width 195 height 13
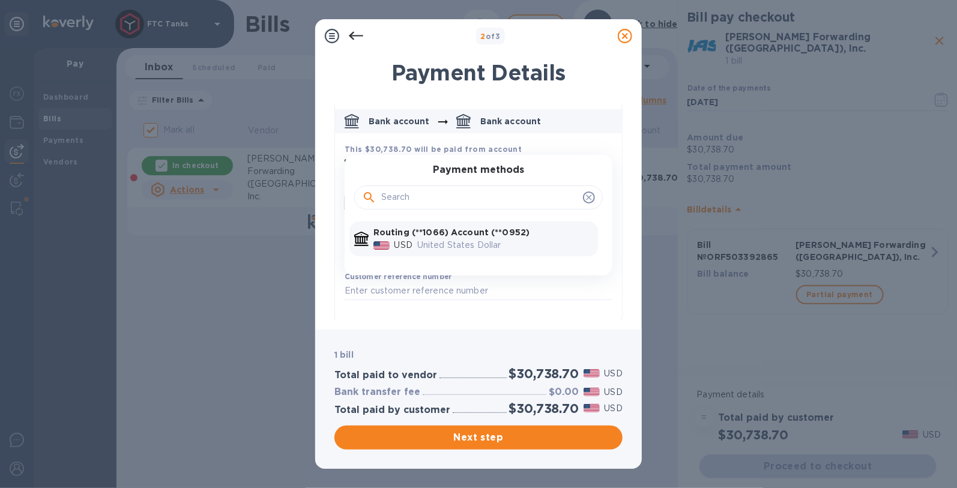
scroll to position [34, 0]
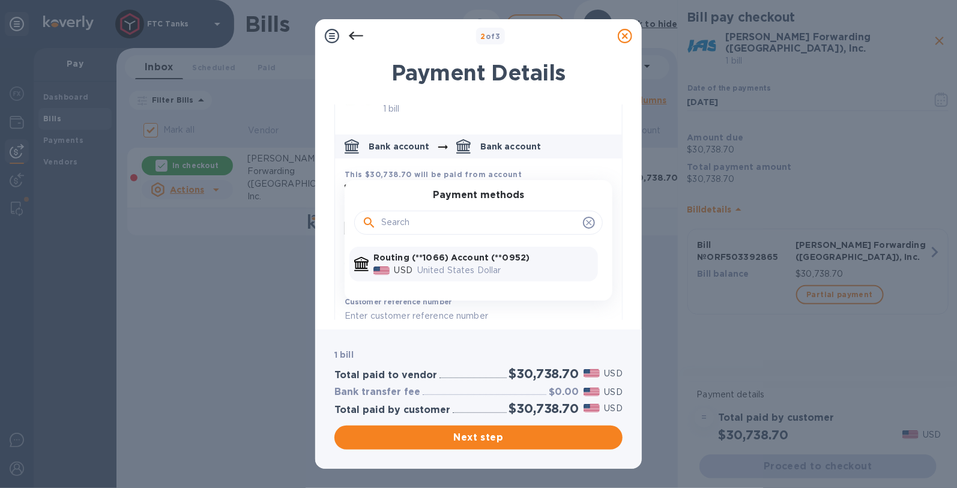
click at [387, 97] on div "Payment Details" at bounding box center [478, 82] width 288 height 44
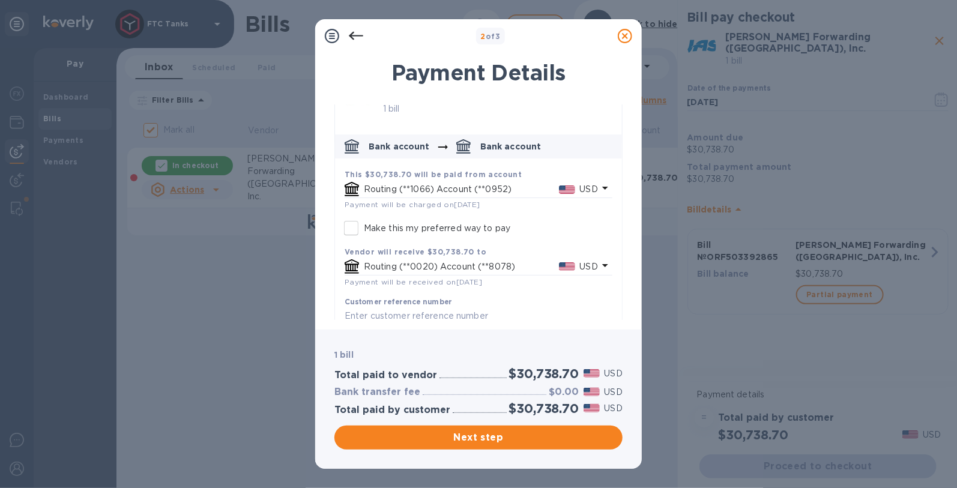
click at [436, 187] on p "Routing (**1066) Account (**0952)" at bounding box center [461, 189] width 195 height 13
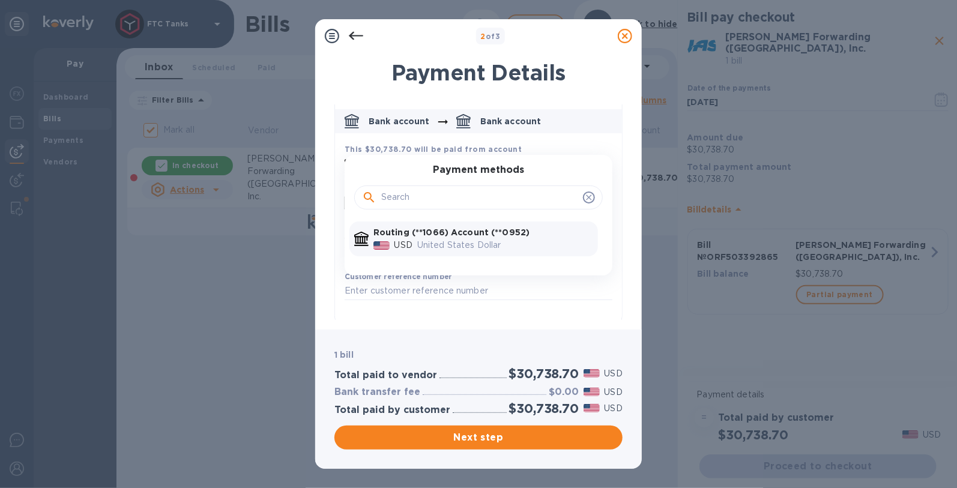
scroll to position [0, 0]
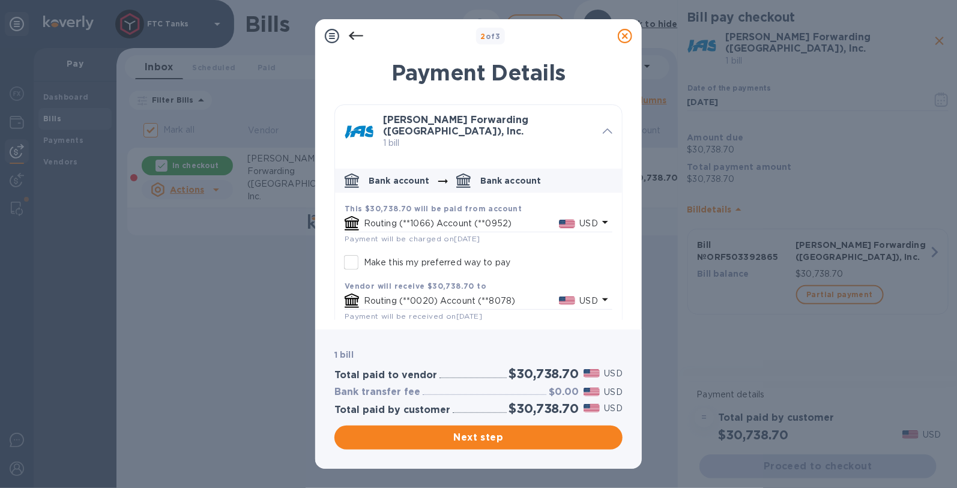
click at [359, 77] on h1 "Payment Details" at bounding box center [478, 72] width 288 height 25
click at [626, 37] on icon at bounding box center [625, 36] width 14 height 14
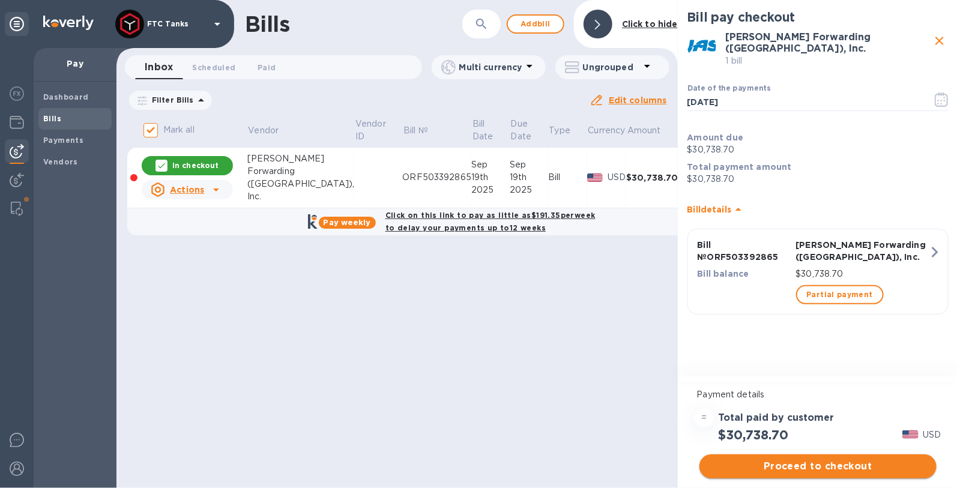
click at [820, 468] on span "Proceed to checkout" at bounding box center [818, 466] width 218 height 14
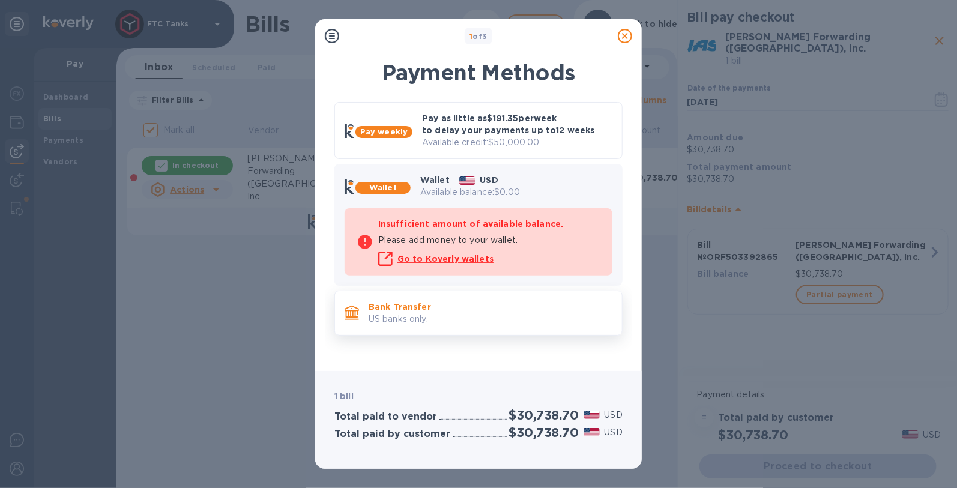
click at [457, 314] on p "US banks only." at bounding box center [490, 319] width 244 height 13
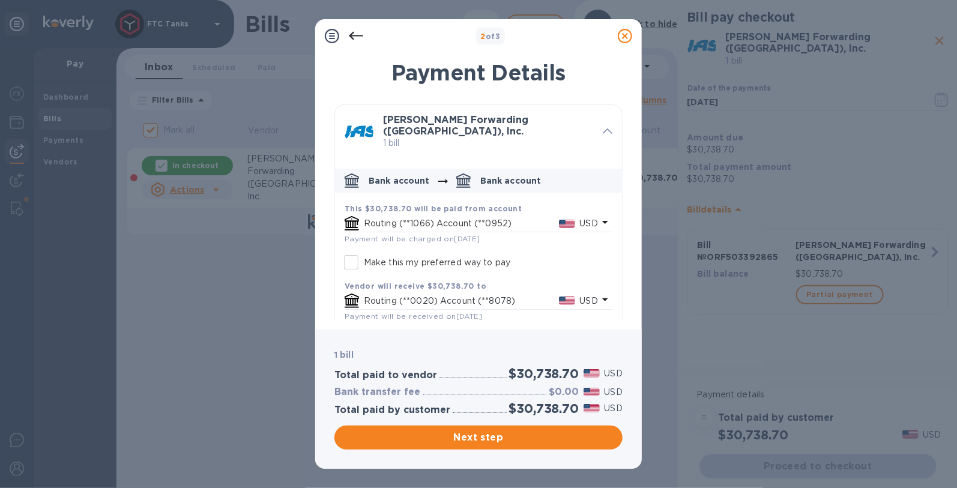
click at [443, 217] on p "Routing (**1066) Account (**0952)" at bounding box center [461, 223] width 195 height 13
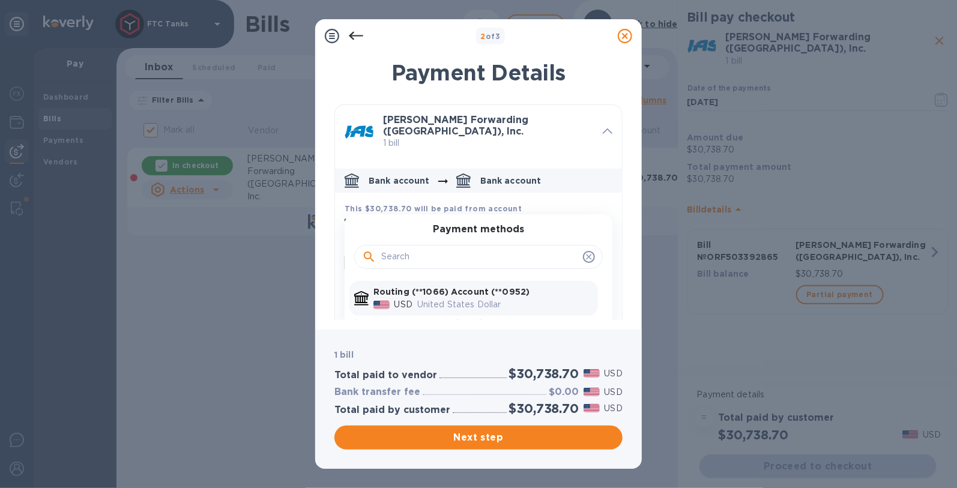
click at [439, 296] on div "United States Dollar" at bounding box center [505, 304] width 181 height 17
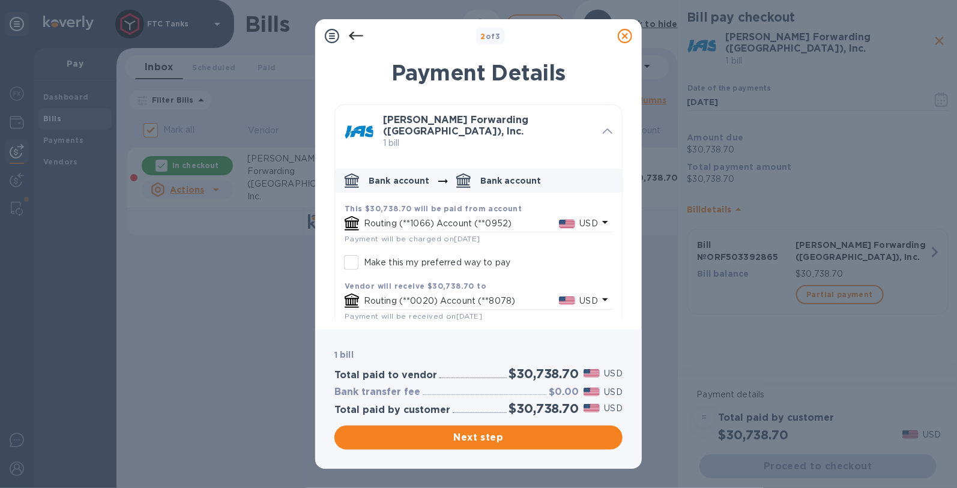
scroll to position [16, 0]
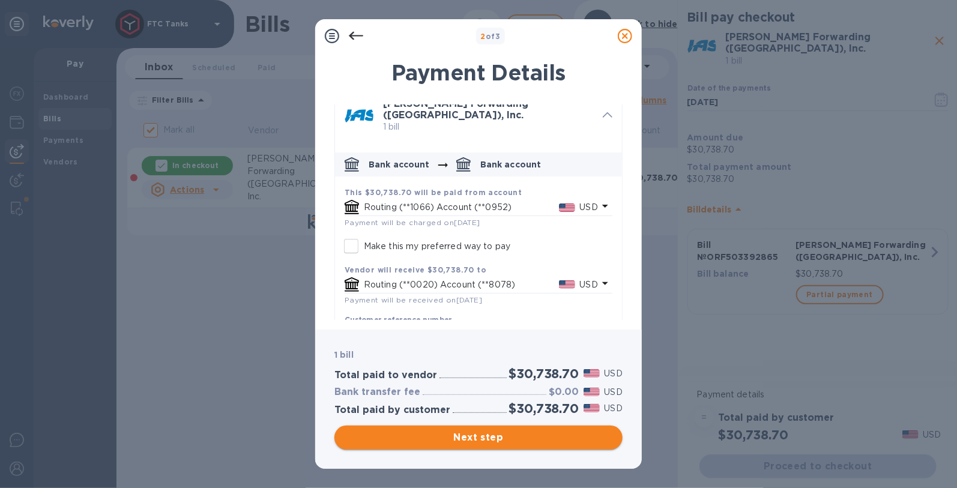
click at [463, 440] on span "Next step" at bounding box center [478, 437] width 269 height 14
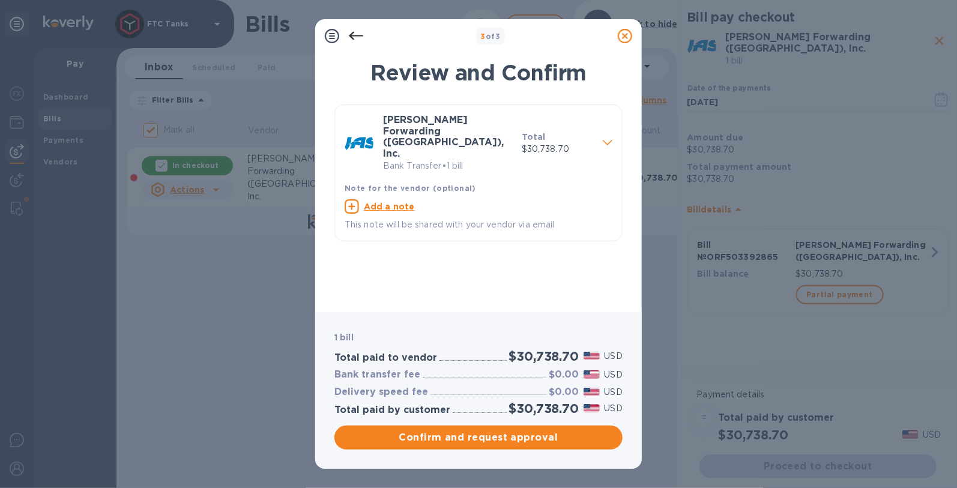
click at [397, 202] on u "Add a note" at bounding box center [389, 207] width 51 height 10
click at [395, 203] on textarea at bounding box center [468, 208] width 248 height 10
paste textarea "ORF503392865"
type textarea "ORF503392865"
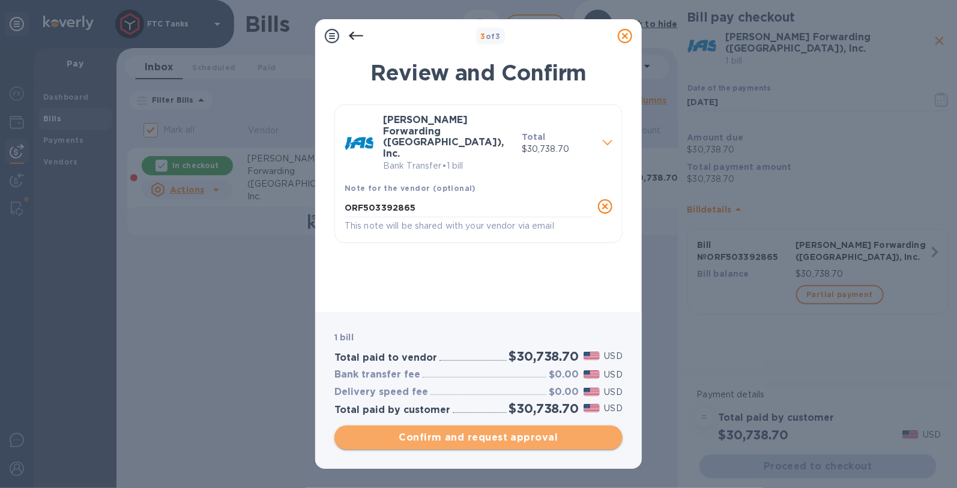
click at [485, 436] on span "Confirm and request approval" at bounding box center [478, 437] width 269 height 14
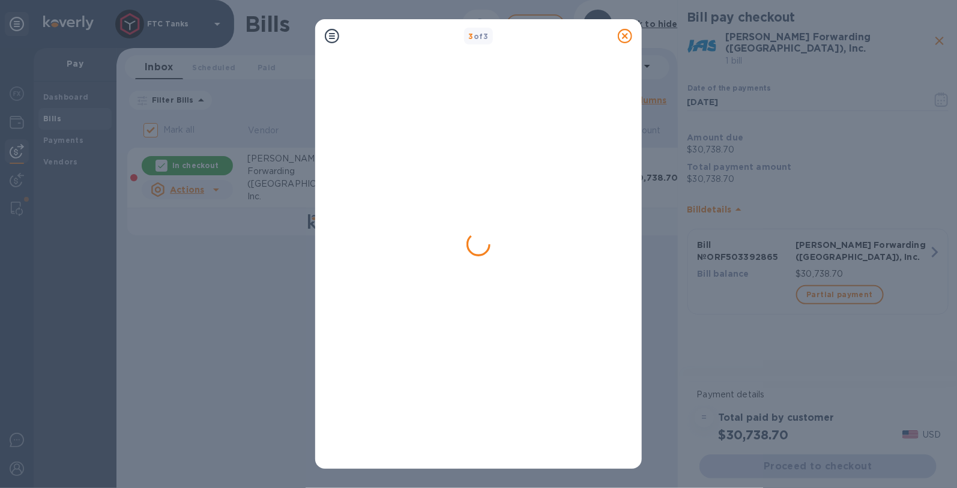
checkbox input "false"
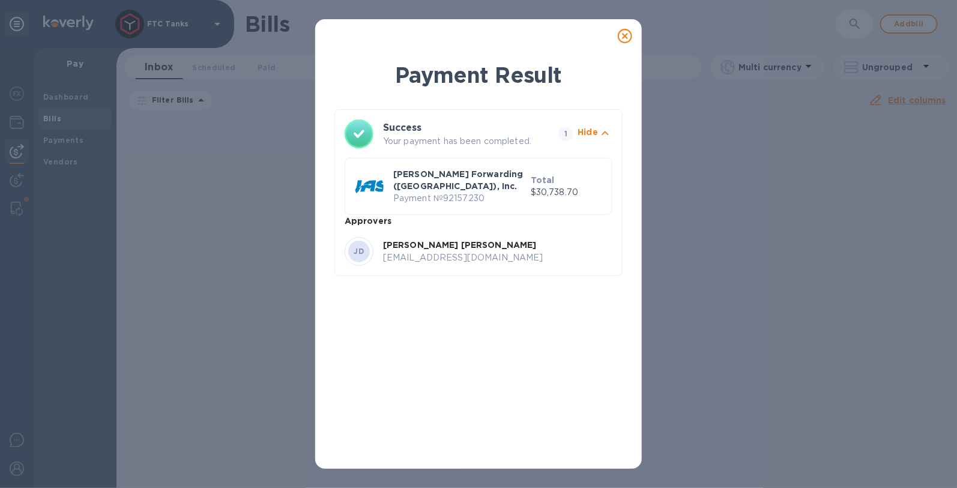
click at [623, 31] on icon at bounding box center [625, 36] width 14 height 14
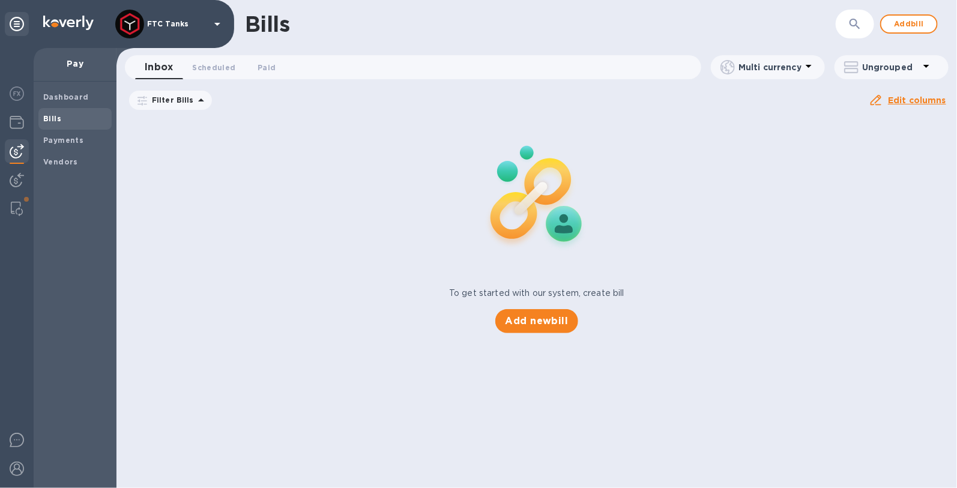
drag, startPoint x: 390, startPoint y: 101, endPoint x: 398, endPoint y: 101, distance: 8.4
click at [0, 0] on icon at bounding box center [0, 0] width 0 height 0
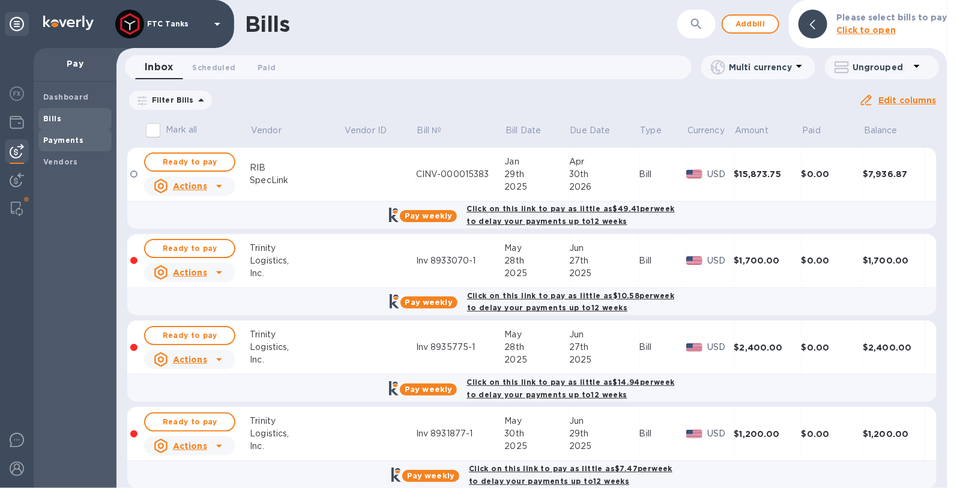
click at [65, 142] on b "Payments" at bounding box center [63, 140] width 40 height 9
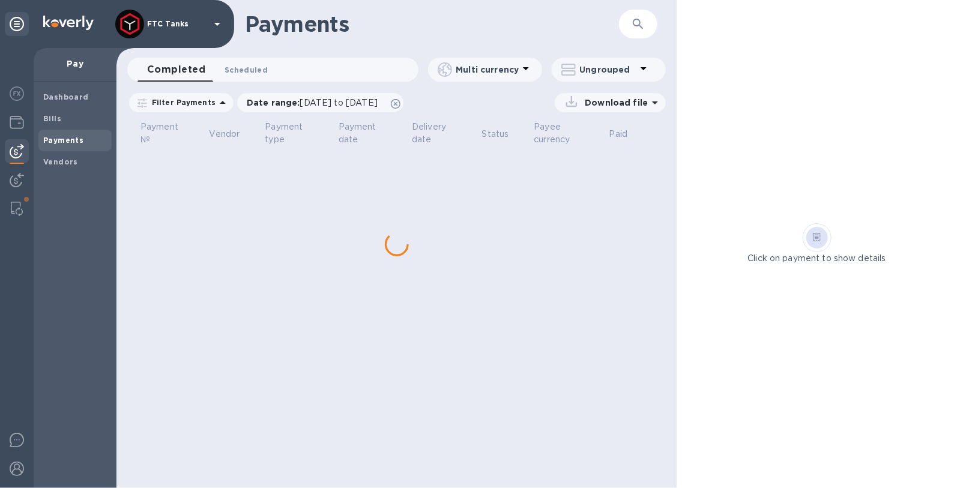
click at [241, 71] on span "Scheduled 0" at bounding box center [245, 70] width 43 height 13
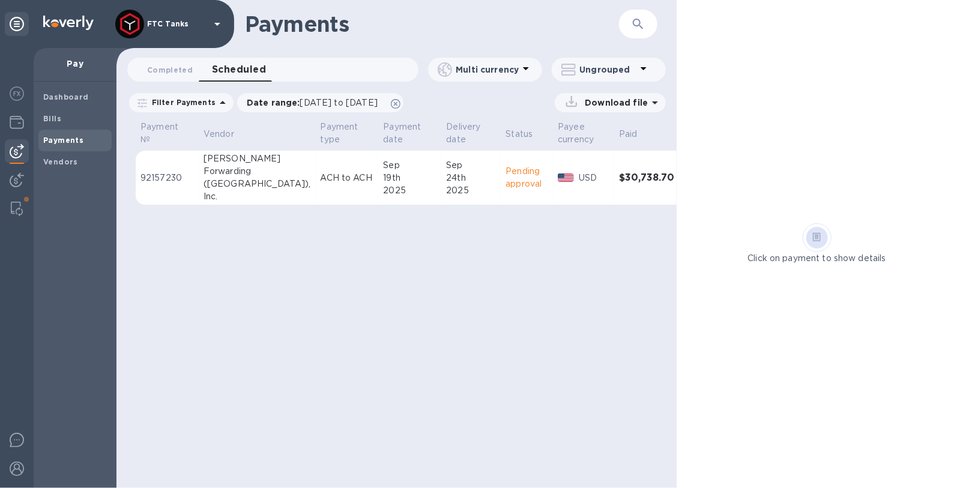
click at [548, 212] on table "Payment № Vendor Payment type Payment date Delivery date Status Payee currency …" at bounding box center [417, 167] width 562 height 97
click at [553, 198] on td "USD" at bounding box center [583, 178] width 61 height 55
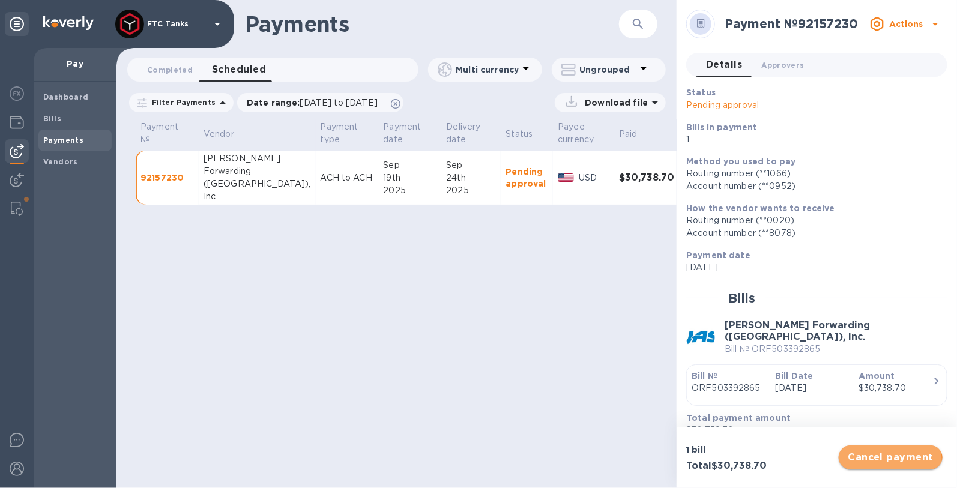
click at [882, 459] on span "Cancel payment" at bounding box center [890, 457] width 85 height 14
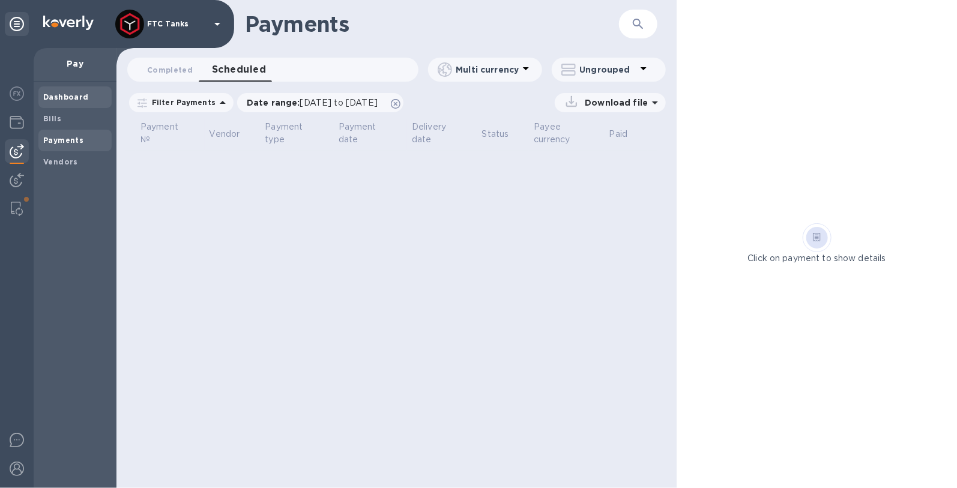
click at [57, 102] on span "Dashboard" at bounding box center [66, 97] width 46 height 12
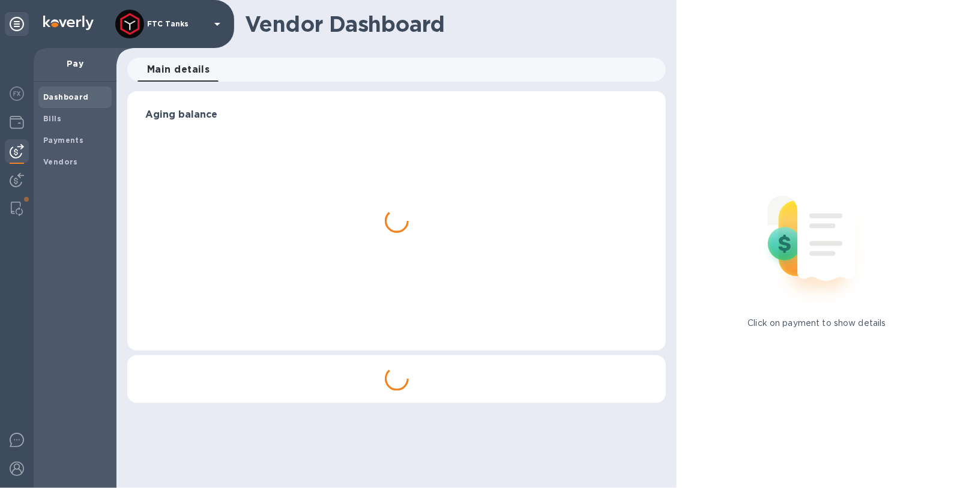
click at [12, 28] on icon at bounding box center [17, 24] width 14 height 14
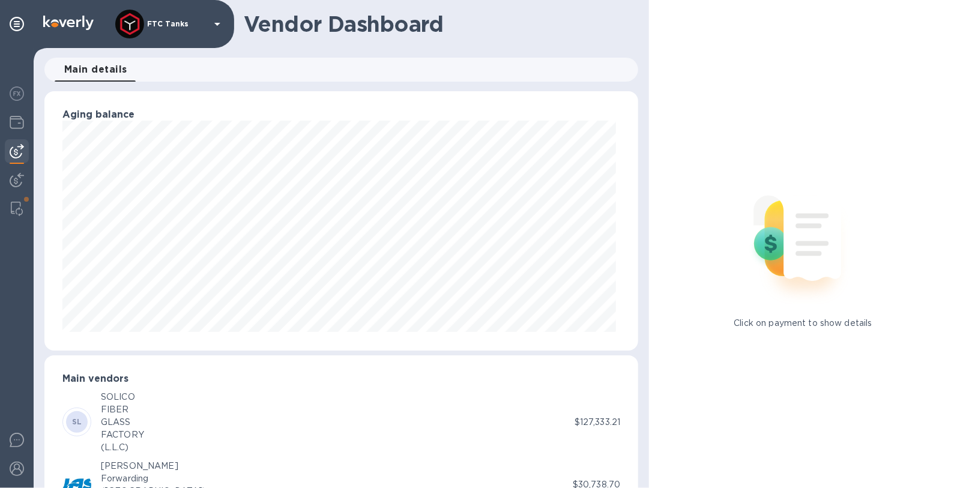
scroll to position [259, 589]
click at [46, 29] on img at bounding box center [68, 23] width 50 height 14
click at [188, 30] on div "FTC Tanks" at bounding box center [169, 24] width 109 height 29
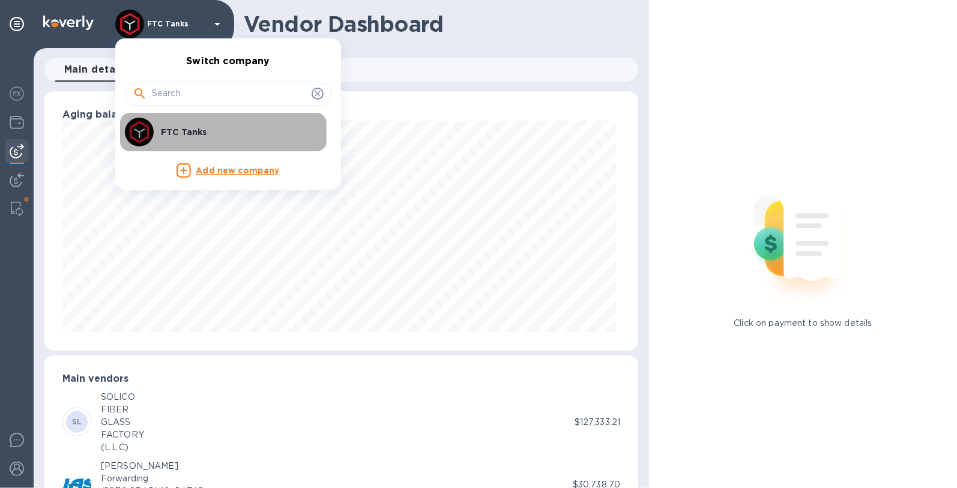
click at [182, 131] on p "FTC Tanks" at bounding box center [236, 132] width 151 height 12
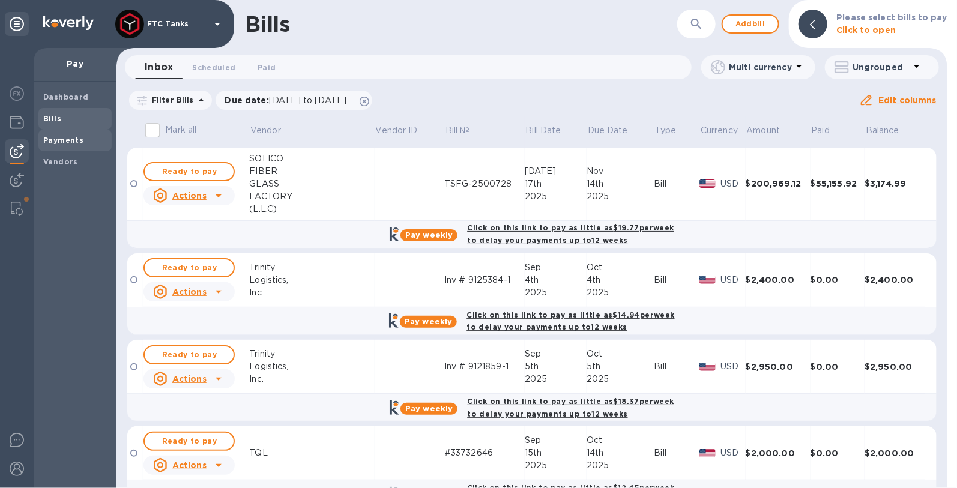
click at [77, 137] on b "Payments" at bounding box center [63, 140] width 40 height 9
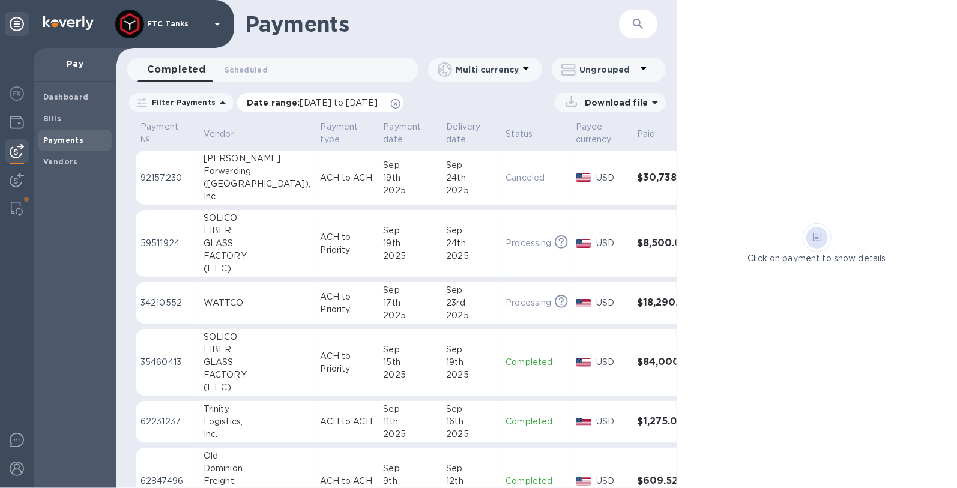
click at [400, 104] on icon at bounding box center [396, 104] width 10 height 10
click at [13, 208] on img at bounding box center [17, 209] width 12 height 14
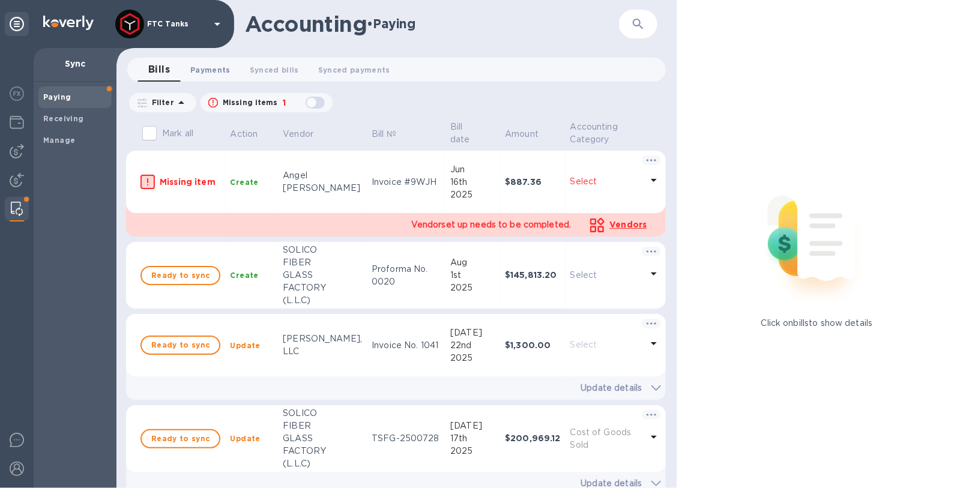
click at [219, 76] on button "Payments 0" at bounding box center [210, 70] width 59 height 24
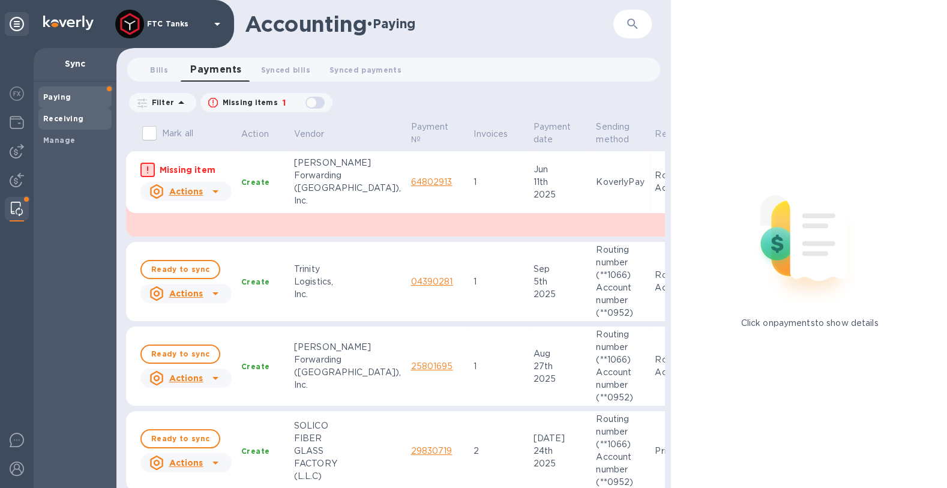
click at [76, 121] on b "Receiving" at bounding box center [63, 118] width 41 height 9
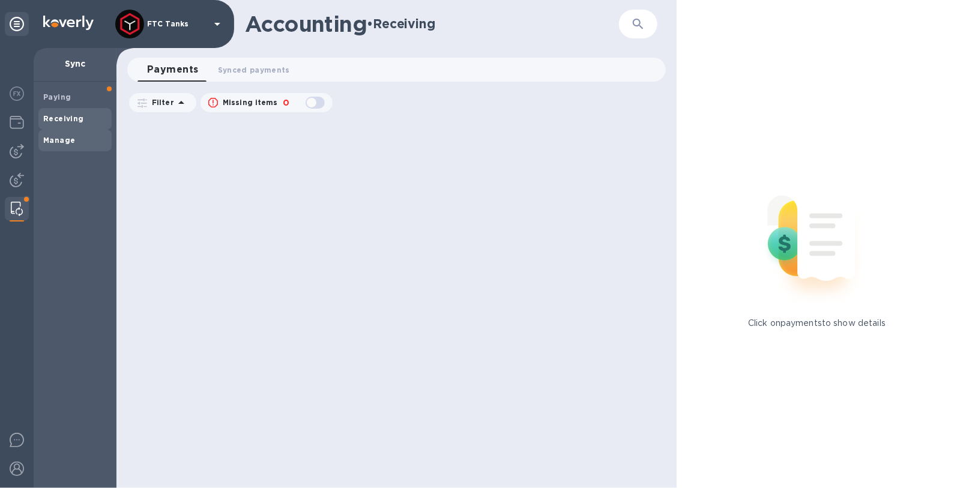
click at [75, 142] on span "Manage" at bounding box center [75, 140] width 64 height 12
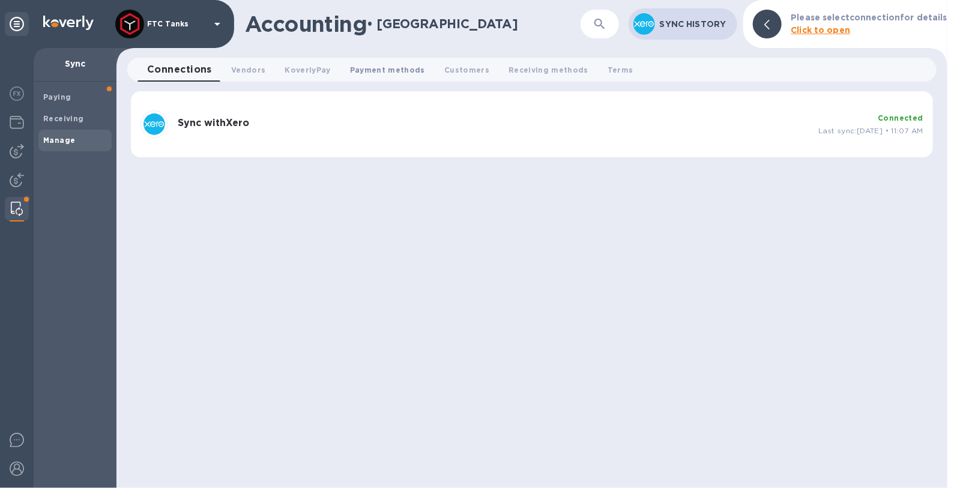
click at [391, 73] on span "Payment methods 0" at bounding box center [387, 70] width 75 height 13
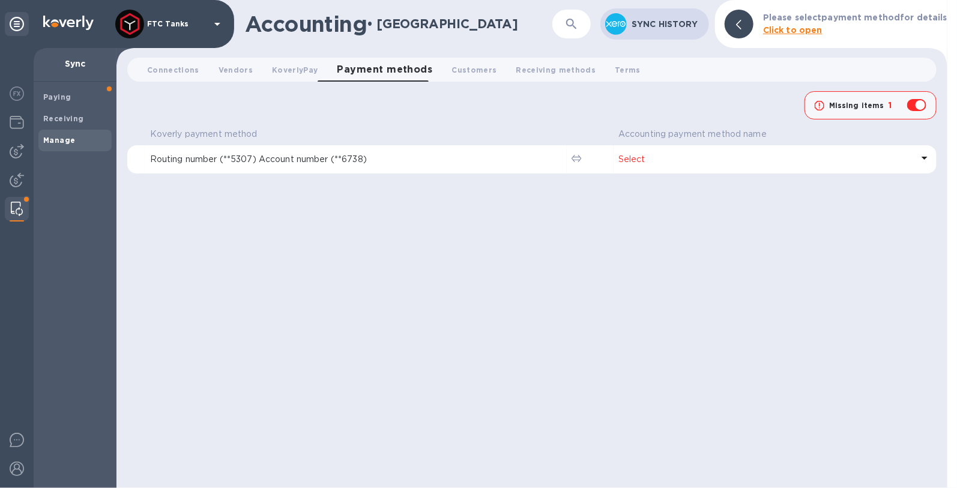
click at [919, 160] on icon at bounding box center [924, 158] width 14 height 14
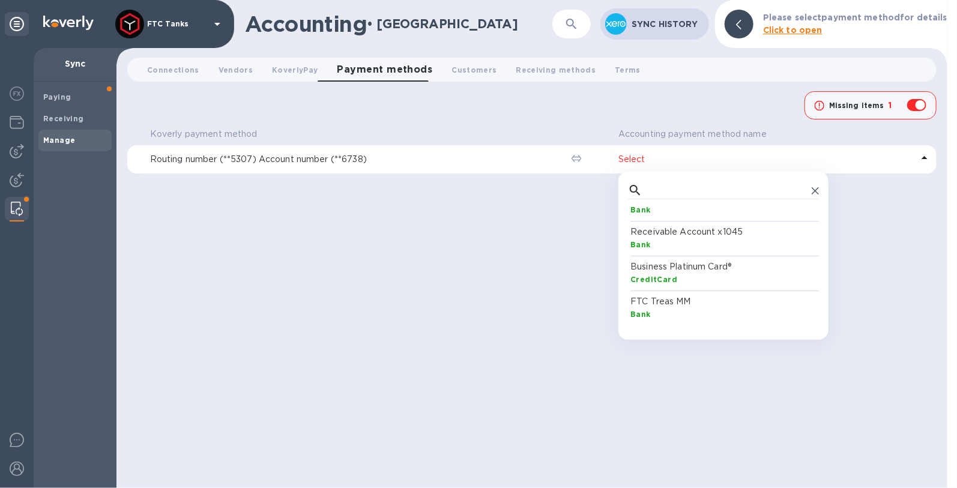
scroll to position [111, 0]
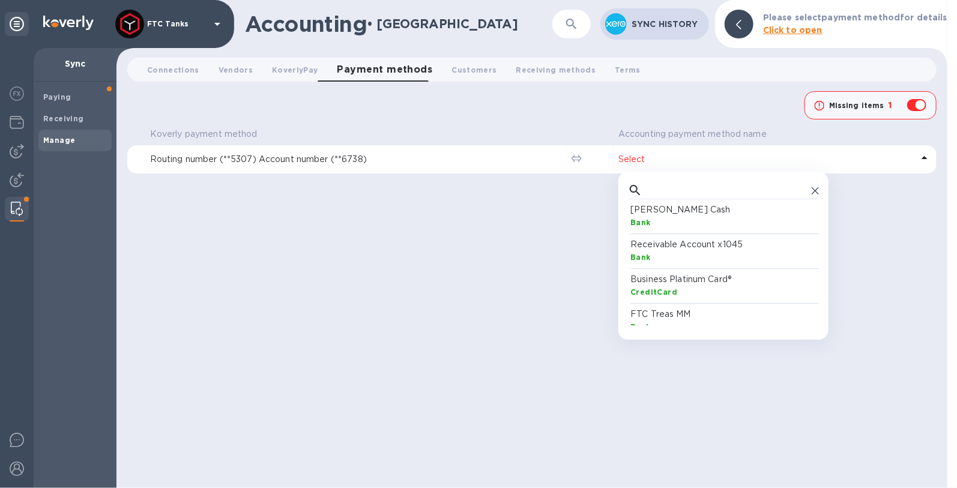
click at [822, 220] on div "​ BANK ACCOUNTS DO NOT USE Bank CC Citi x4825 CreditCard Expense Account x0952 …" at bounding box center [723, 253] width 210 height 144
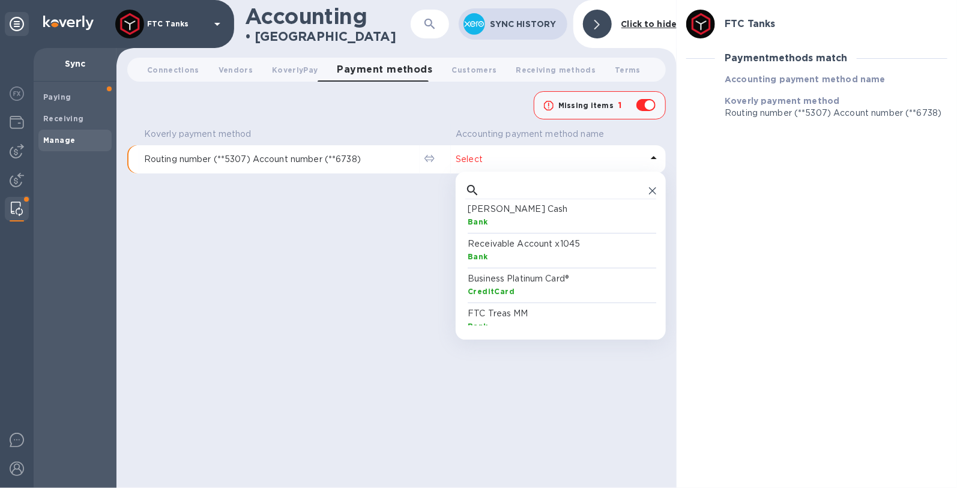
scroll to position [124, 0]
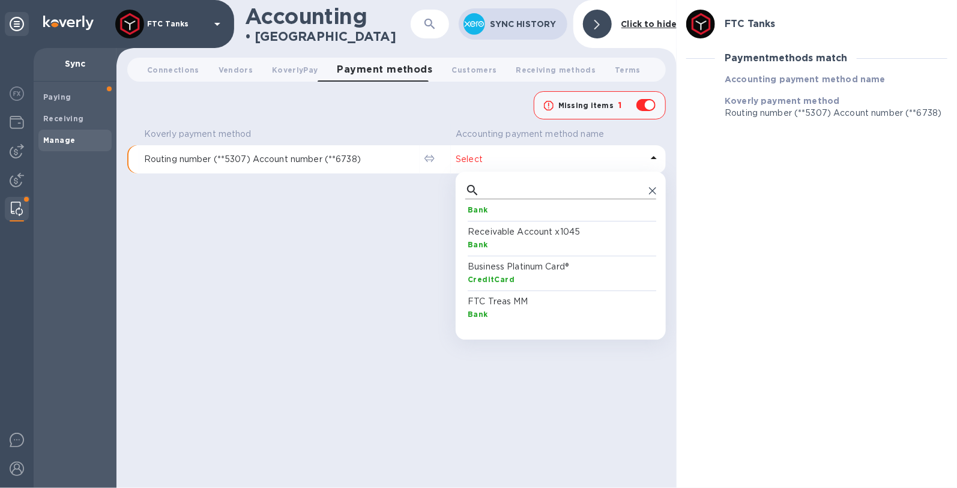
click at [648, 188] on div at bounding box center [560, 190] width 191 height 18
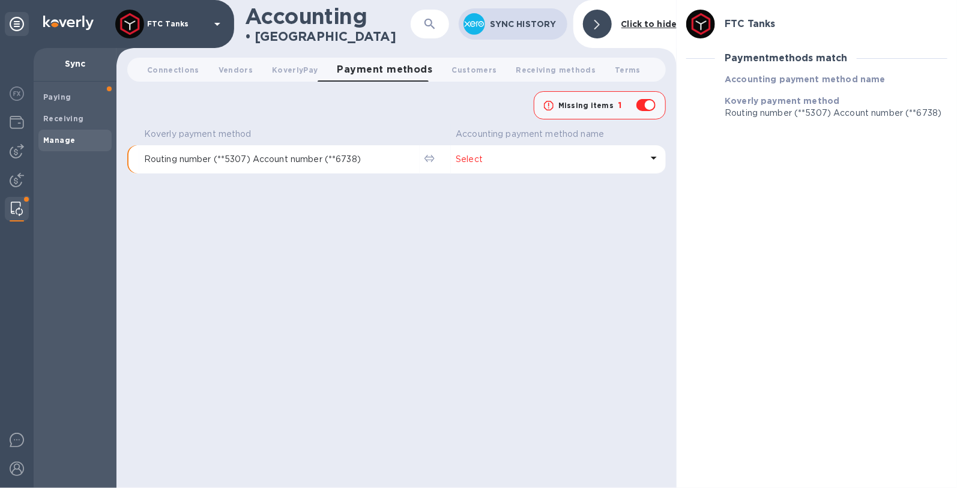
click at [308, 254] on div "Koverly payment method Accounting payment method name Routing number (**5307) A…" at bounding box center [396, 306] width 538 height 364
click at [530, 70] on span "Receiving methods 0" at bounding box center [556, 70] width 80 height 13
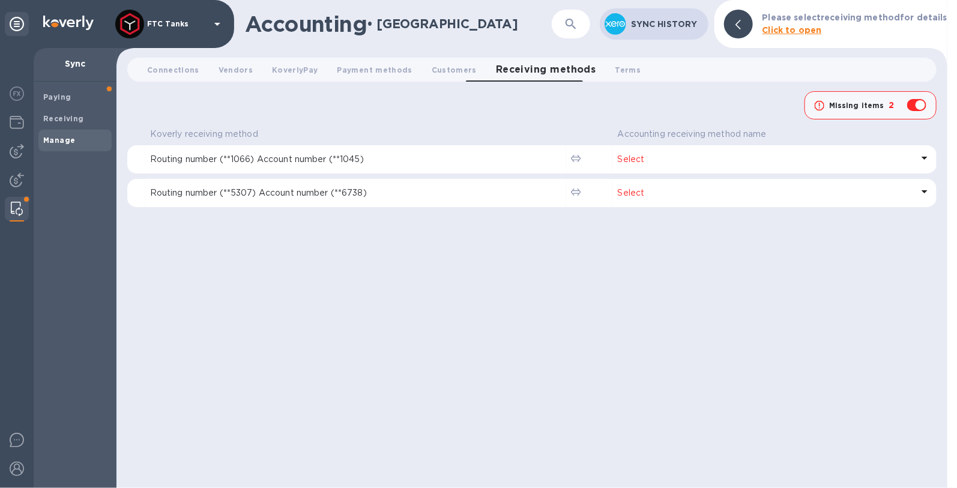
click at [923, 187] on icon at bounding box center [924, 191] width 14 height 14
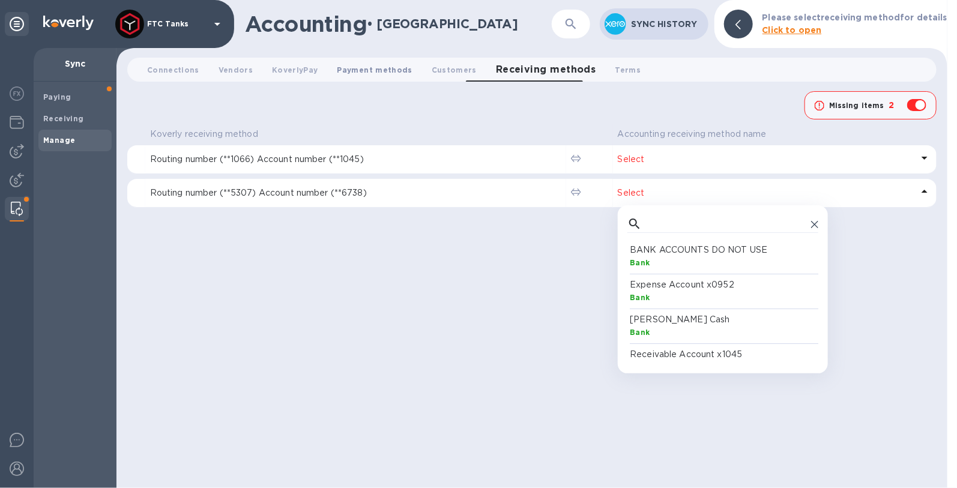
click at [342, 68] on span "Payment methods 0" at bounding box center [374, 70] width 75 height 13
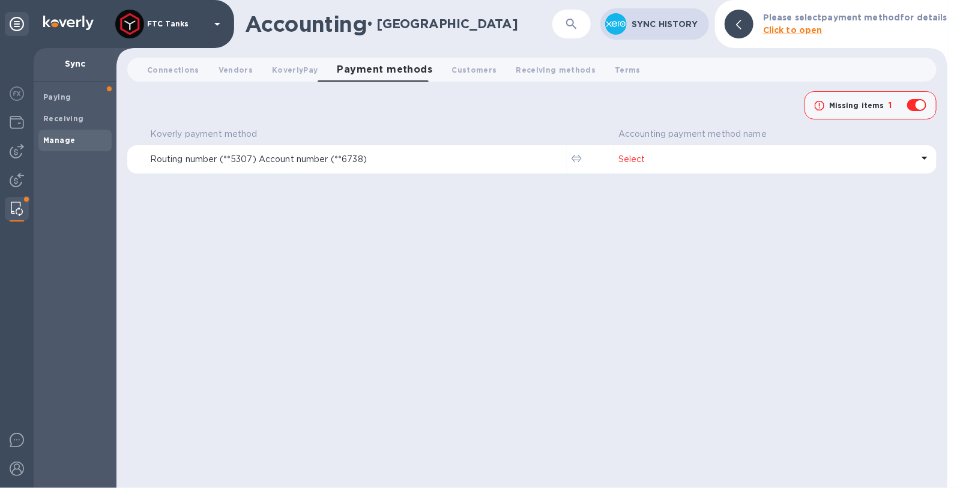
click at [926, 157] on icon at bounding box center [924, 158] width 14 height 14
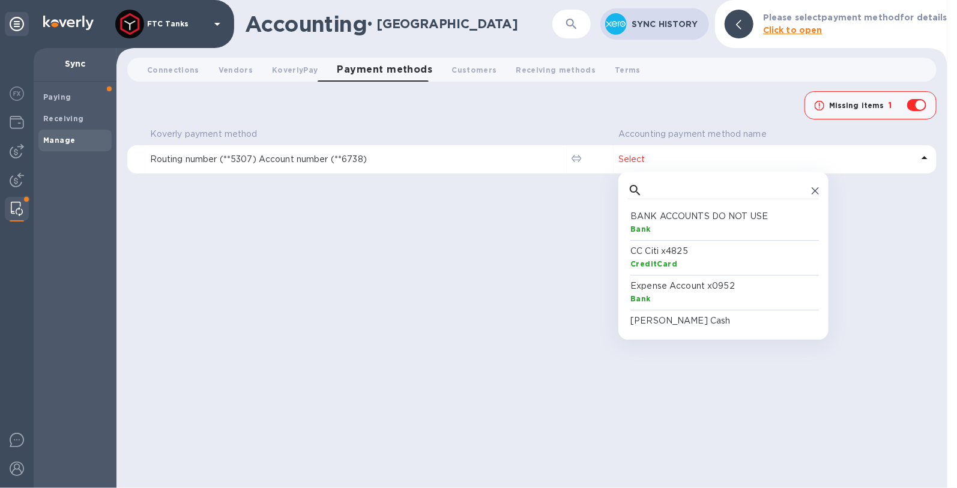
scroll to position [110, 186]
drag, startPoint x: 817, startPoint y: 237, endPoint x: 811, endPoint y: 273, distance: 36.4
click at [811, 273] on div "BANK ACCOUNTS DO NOT USE Bank CC Citi x4825 CreditCard Expense Account x0952 Ba…" at bounding box center [723, 265] width 191 height 120
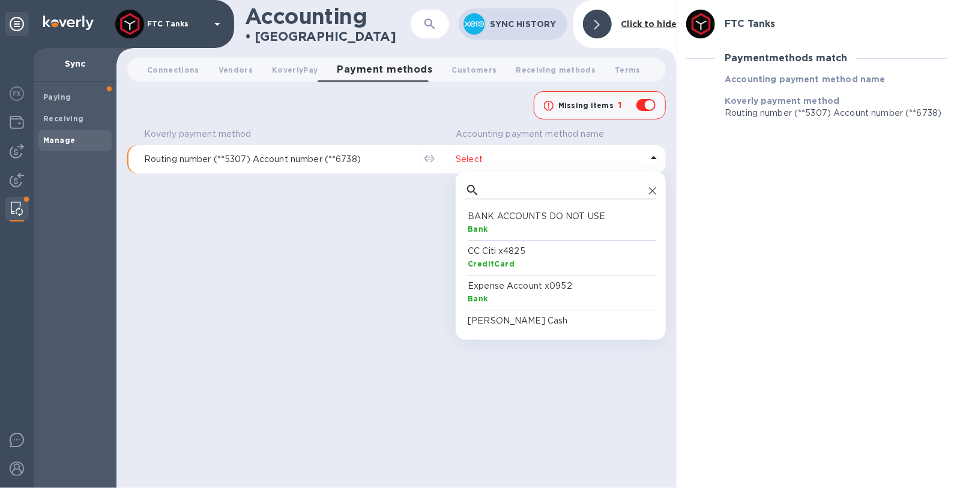
click at [653, 188] on icon at bounding box center [652, 190] width 7 height 7
click at [652, 191] on icon at bounding box center [652, 190] width 7 height 7
click at [330, 218] on div "Koverly payment method Accounting payment method name Routing number (**5307) A…" at bounding box center [396, 306] width 538 height 364
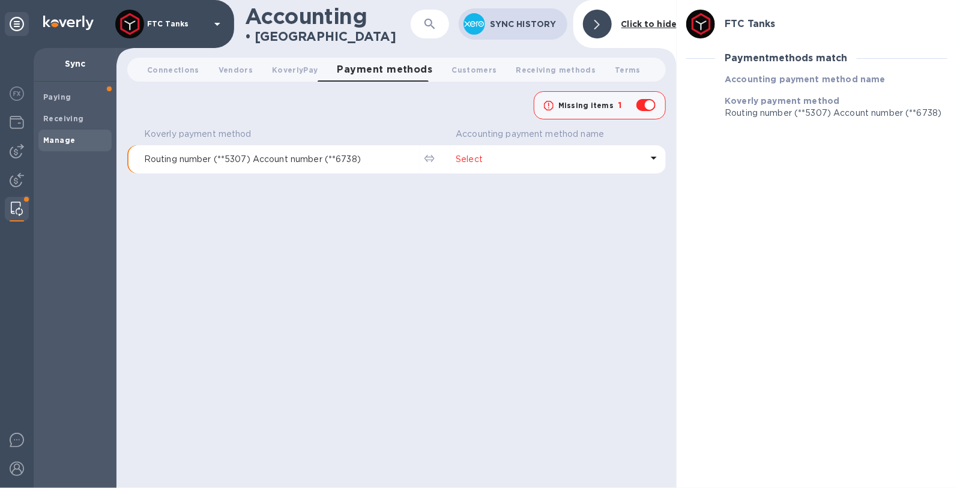
click at [639, 159] on p "Select" at bounding box center [548, 159] width 186 height 13
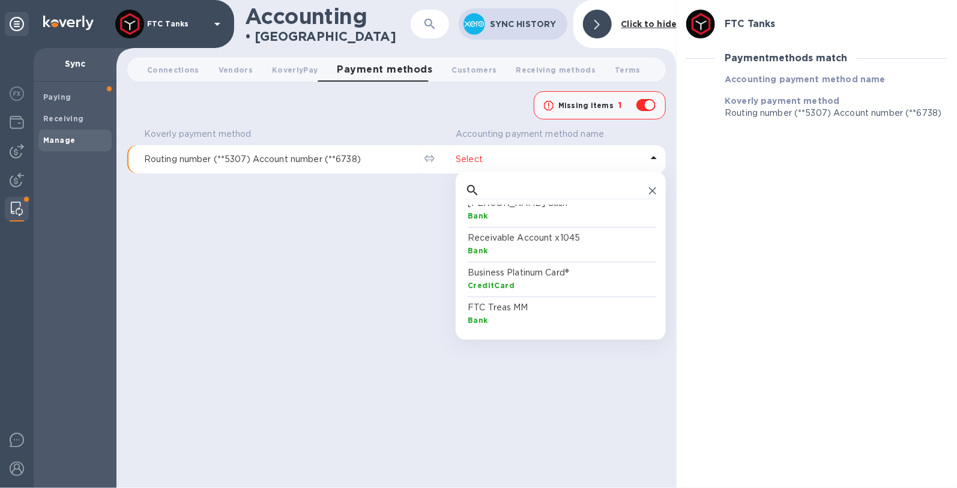
scroll to position [124, 0]
click at [587, 303] on p "FTC Treas MM" at bounding box center [562, 301] width 191 height 13
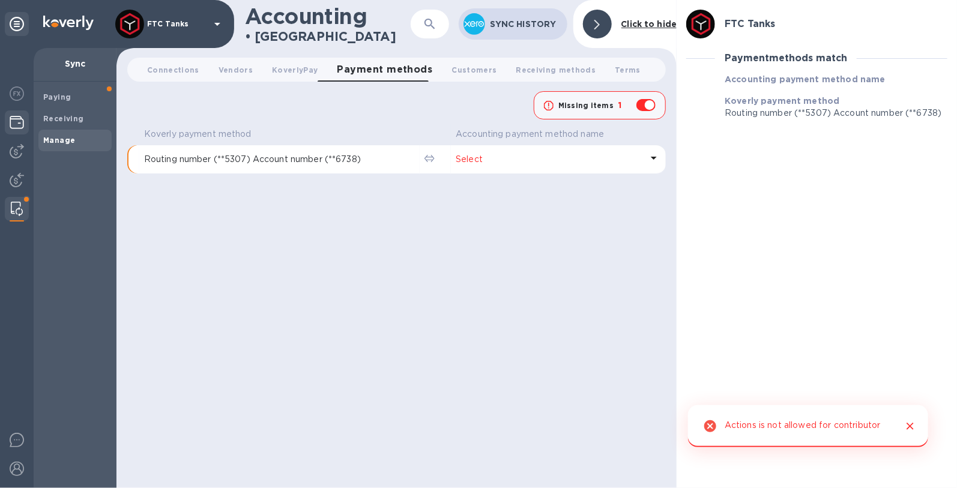
click at [17, 131] on div at bounding box center [17, 123] width 24 height 26
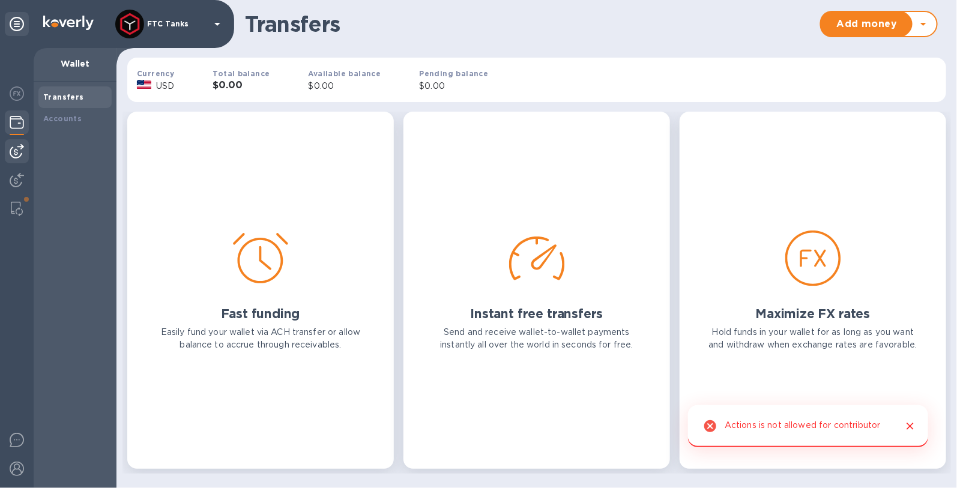
click at [22, 152] on img at bounding box center [17, 151] width 14 height 14
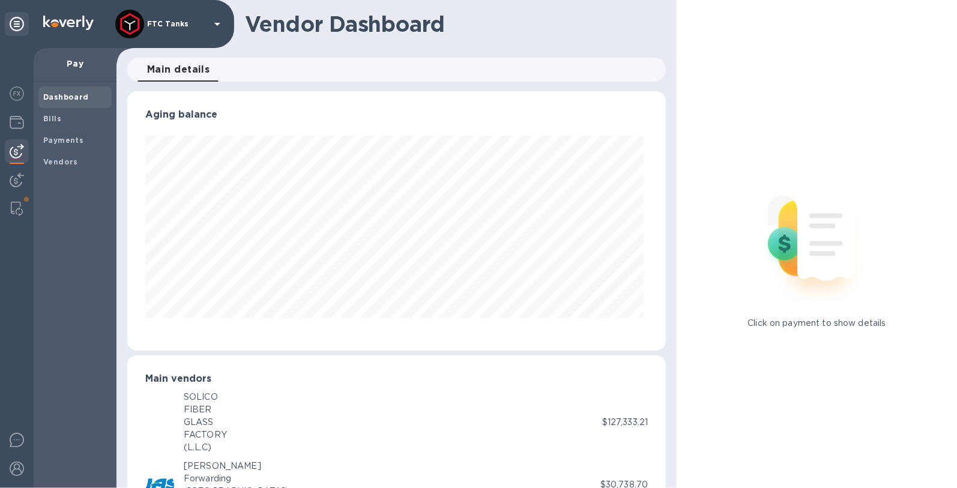
scroll to position [259, 534]
click at [74, 145] on span "Payments" at bounding box center [63, 140] width 40 height 12
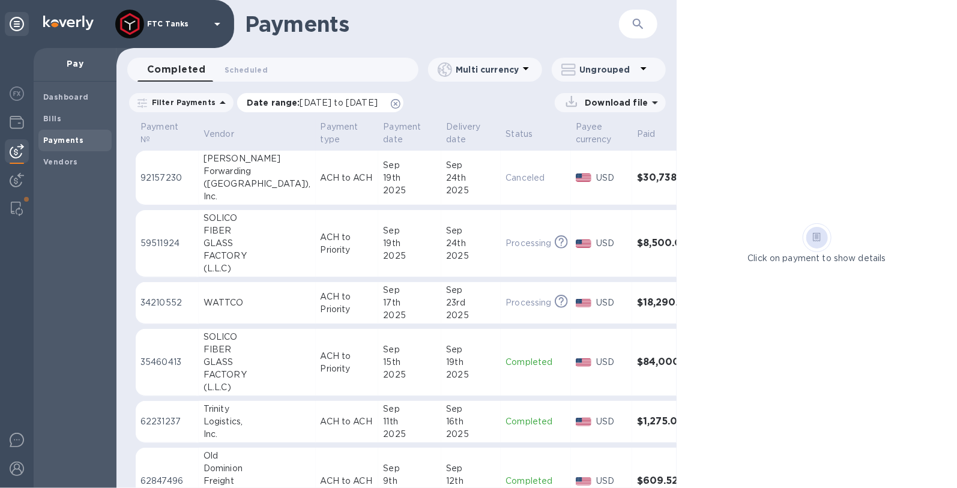
click at [400, 103] on icon at bounding box center [396, 104] width 10 height 10
click at [180, 175] on p "92157230" at bounding box center [166, 178] width 53 height 13
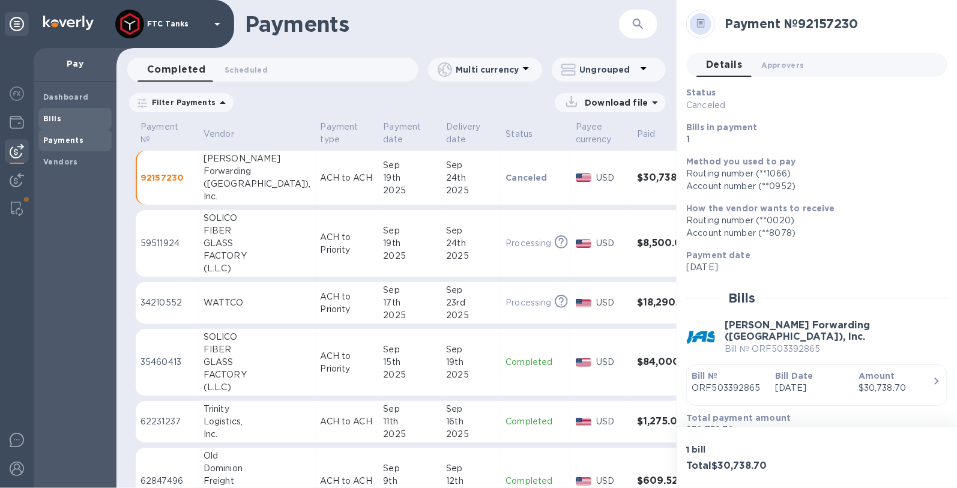
click at [76, 118] on span "Bills" at bounding box center [75, 119] width 64 height 12
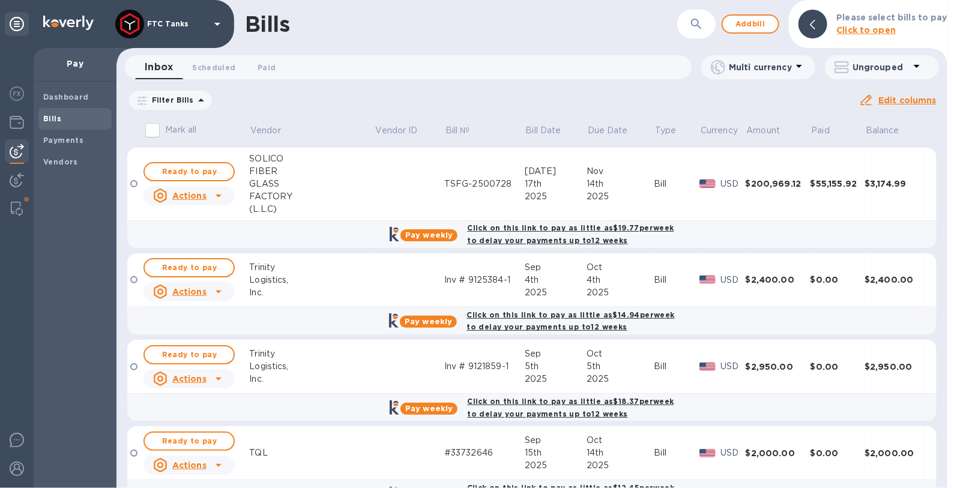
click at [0, 0] on icon at bounding box center [0, 0] width 0 height 0
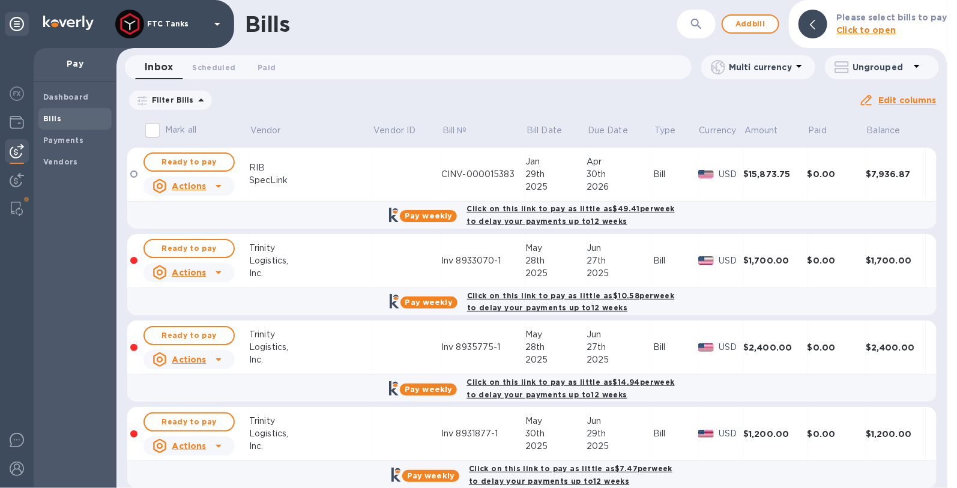
click at [196, 104] on icon at bounding box center [201, 100] width 14 height 14
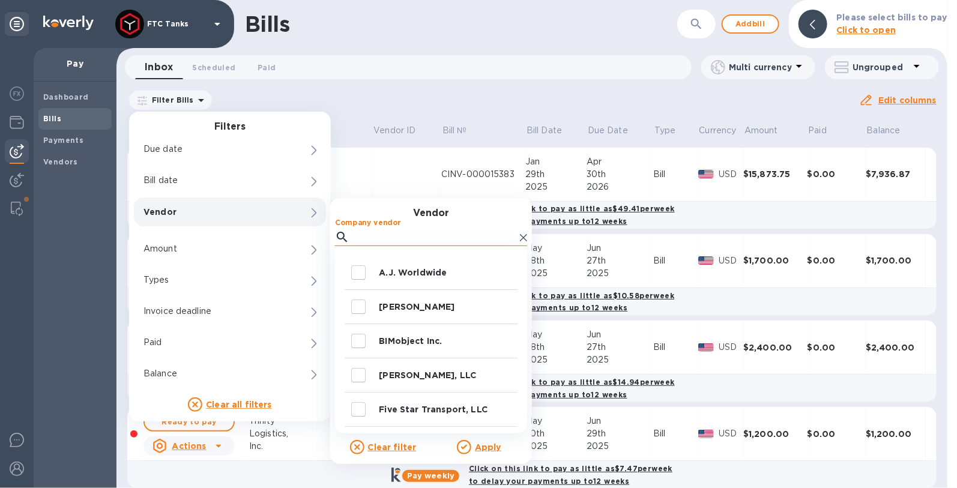
click at [368, 241] on input "Company vendor" at bounding box center [434, 237] width 161 height 18
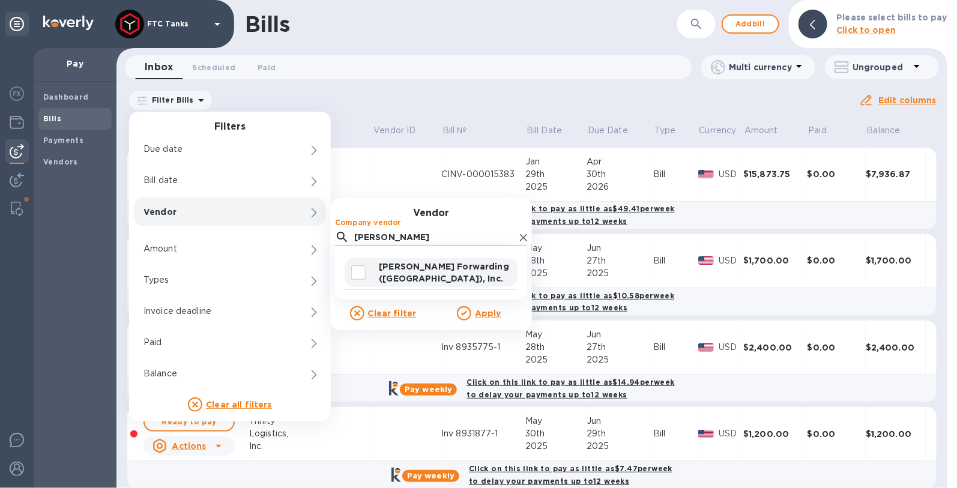
type input "[PERSON_NAME]"
drag, startPoint x: 362, startPoint y: 273, endPoint x: 401, endPoint y: 287, distance: 41.0
click at [362, 273] on input "decorative checkbox" at bounding box center [358, 272] width 25 height 25
checkbox input "true"
click at [480, 311] on u "Apply" at bounding box center [488, 313] width 26 height 10
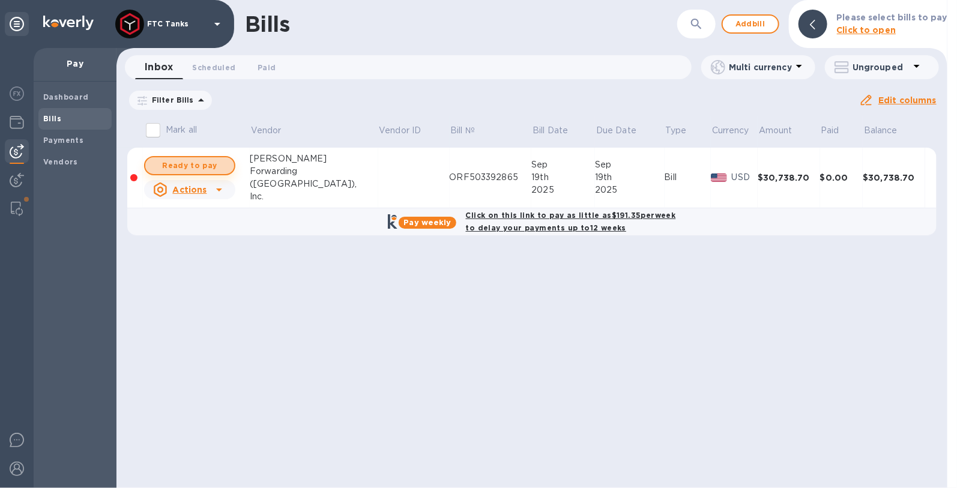
click at [217, 161] on span "Ready to pay" at bounding box center [190, 165] width 70 height 14
checkbox input "true"
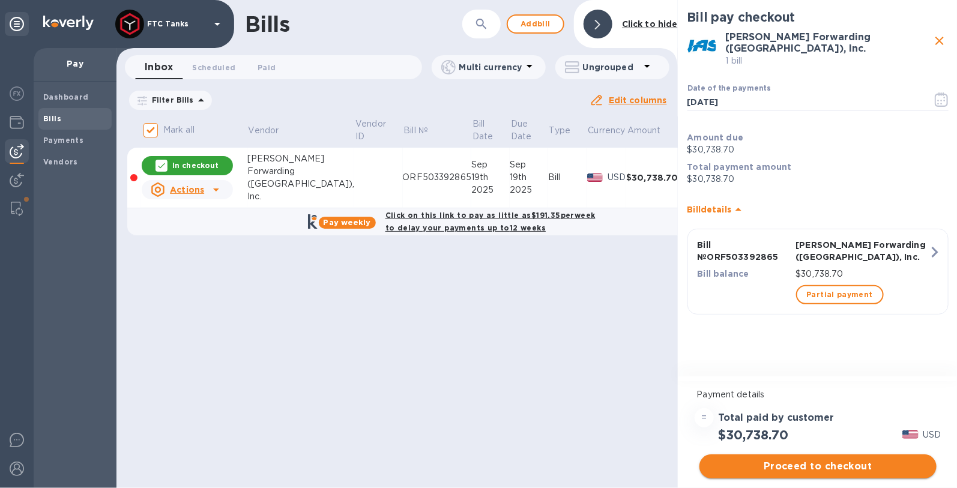
click at [825, 458] on button "Proceed to checkout" at bounding box center [817, 466] width 237 height 24
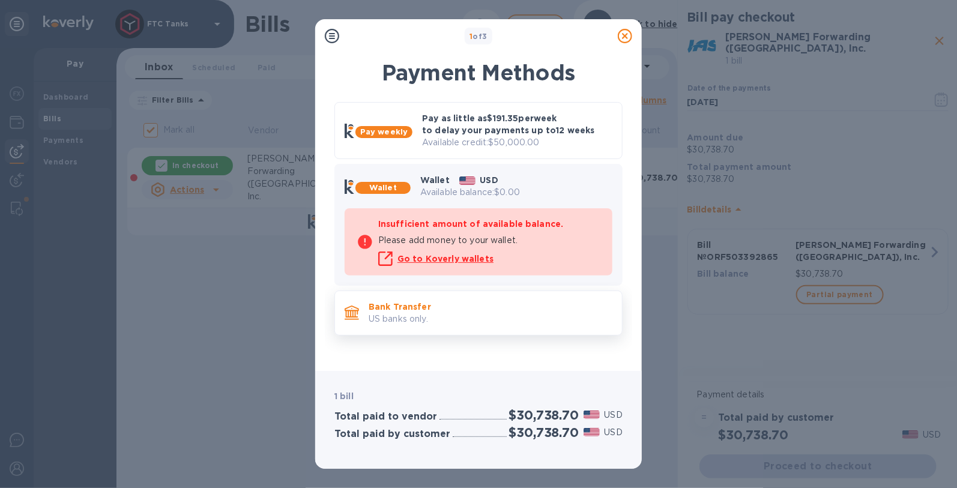
click at [421, 305] on p "Bank Transfer" at bounding box center [490, 307] width 244 height 12
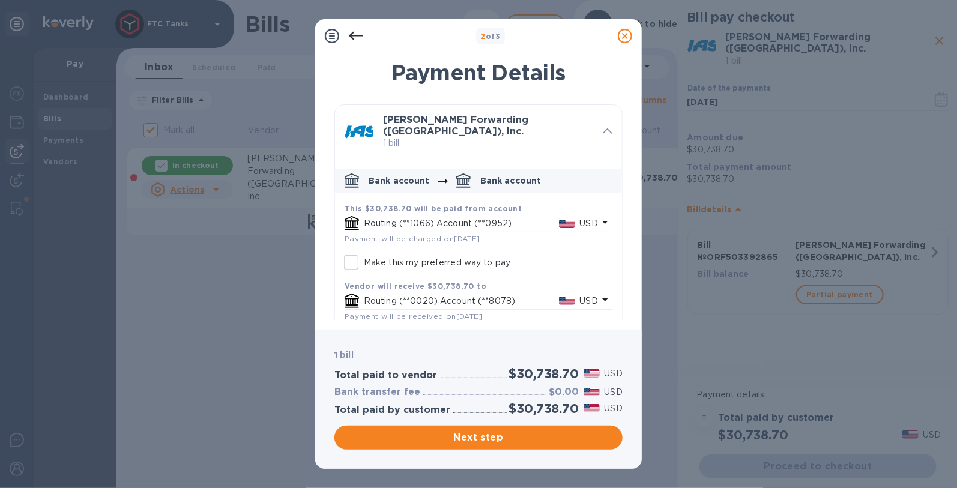
click at [523, 217] on p "Routing (**1066) Account (**0952)" at bounding box center [461, 223] width 195 height 13
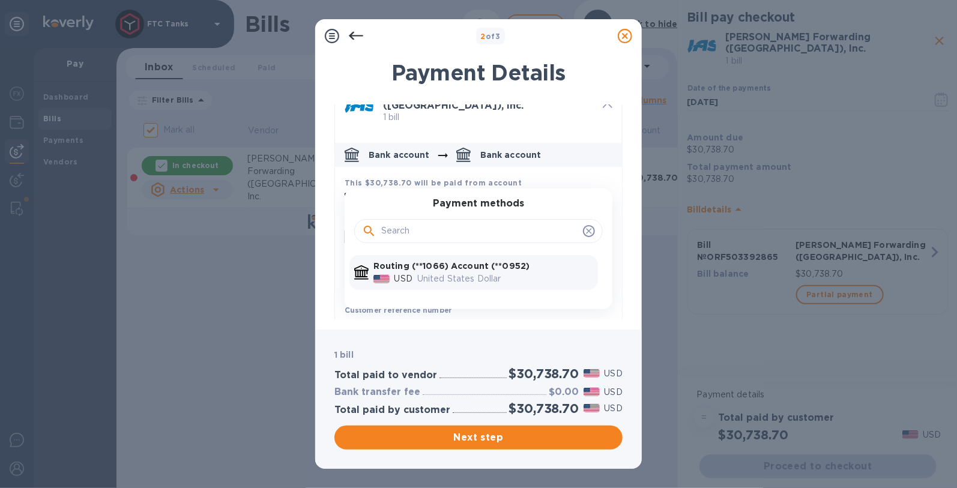
scroll to position [34, 0]
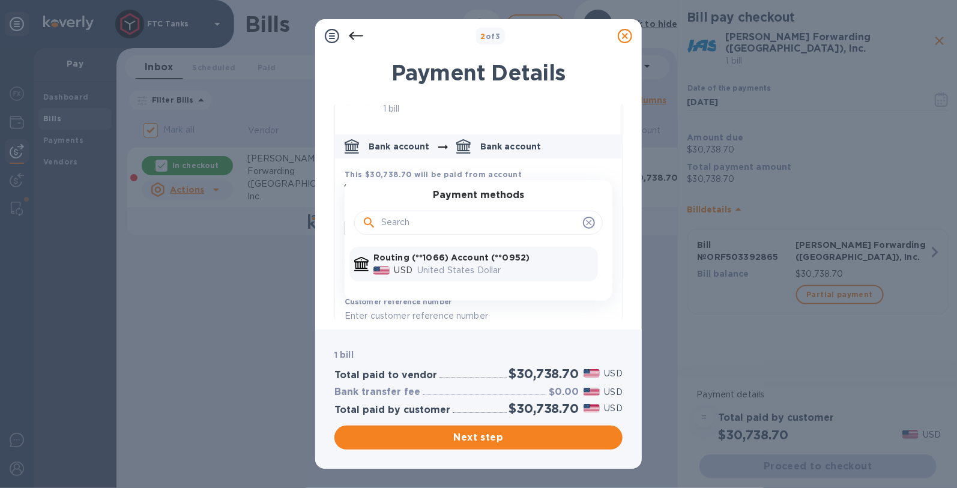
click at [427, 221] on input "default-method" at bounding box center [479, 223] width 197 height 18
click at [586, 218] on icon "default-method" at bounding box center [589, 223] width 10 height 10
click at [579, 264] on p "United States Dollar" at bounding box center [505, 270] width 176 height 13
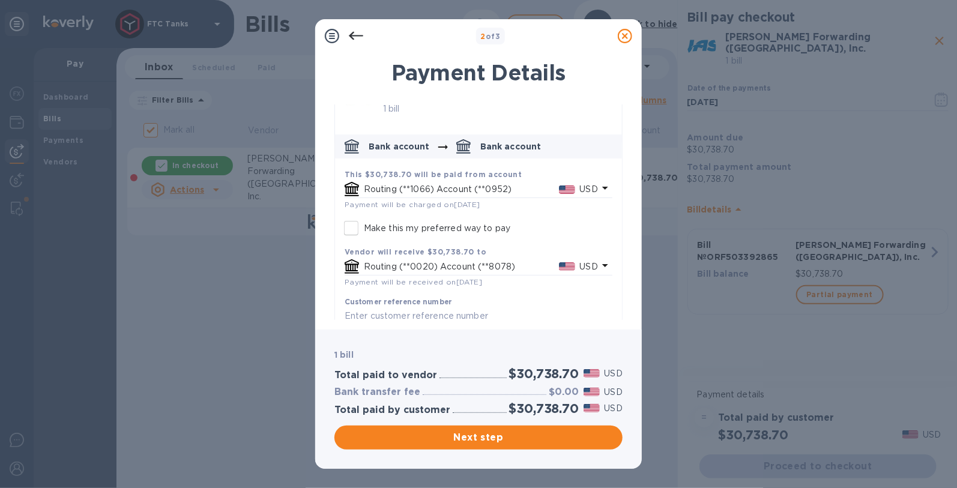
click at [521, 183] on p "Routing (**1066) Account (**0952)" at bounding box center [461, 189] width 195 height 13
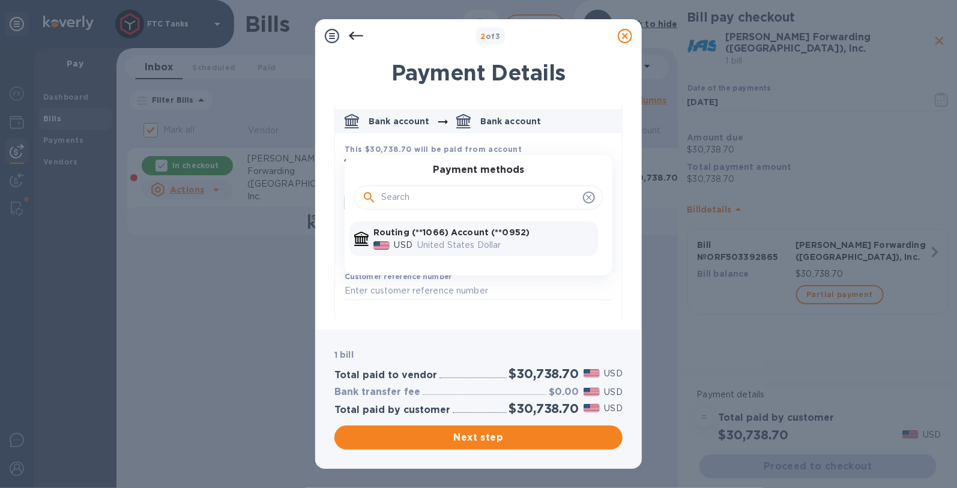
scroll to position [43, 0]
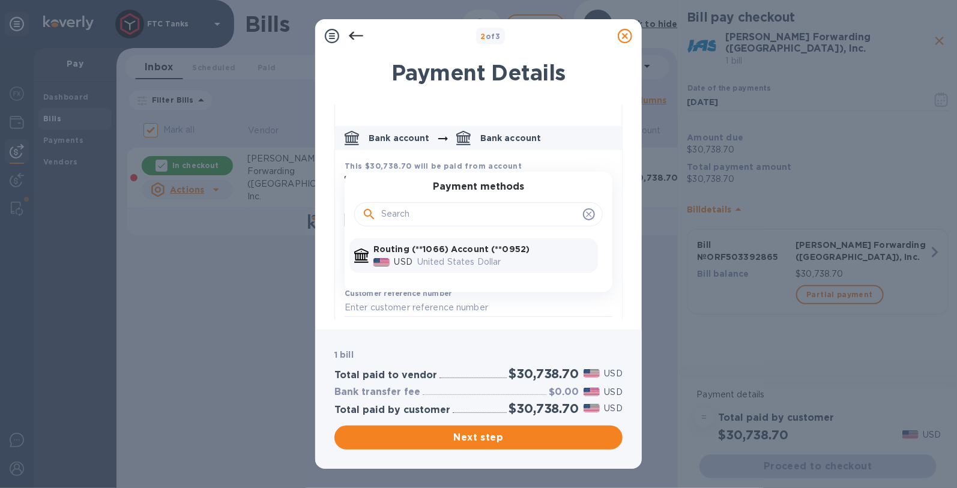
click at [523, 206] on input "default-method" at bounding box center [479, 214] width 197 height 18
type input "h"
type input "rout"
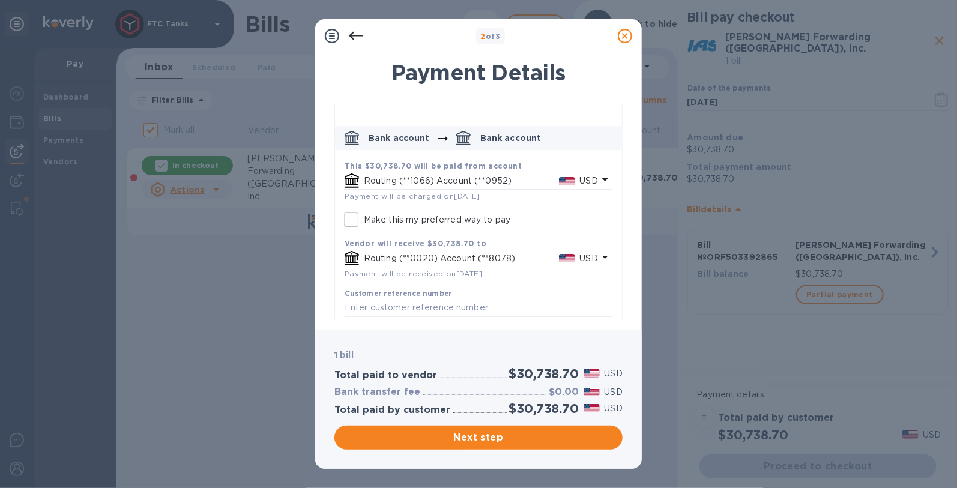
click at [622, 32] on icon at bounding box center [625, 36] width 14 height 14
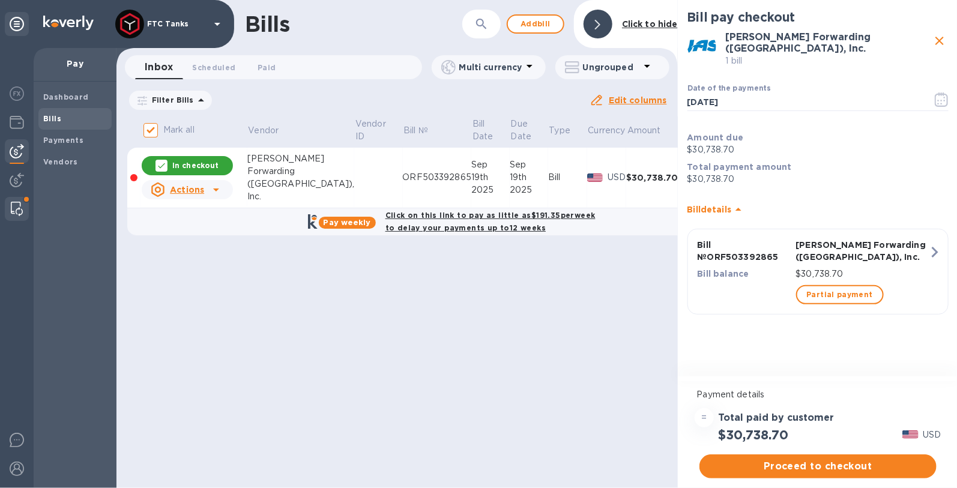
click at [21, 208] on img at bounding box center [17, 209] width 12 height 14
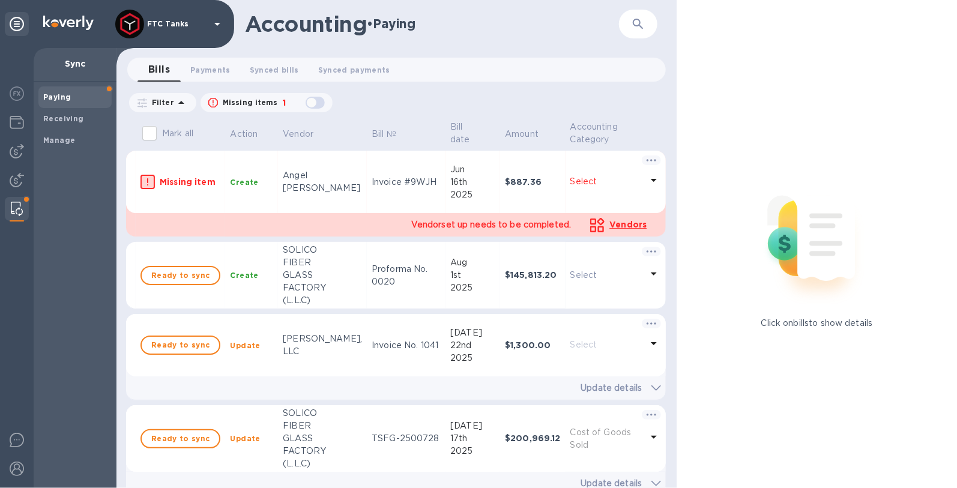
click at [79, 99] on span "Paying" at bounding box center [75, 97] width 64 height 12
click at [70, 143] on b "Manage" at bounding box center [59, 140] width 32 height 9
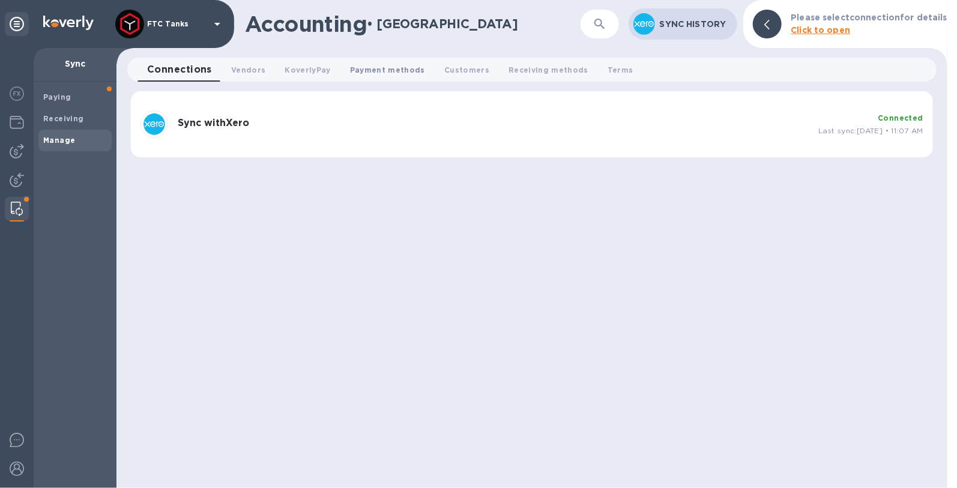
click at [366, 71] on span "Payment methods 0" at bounding box center [387, 70] width 75 height 13
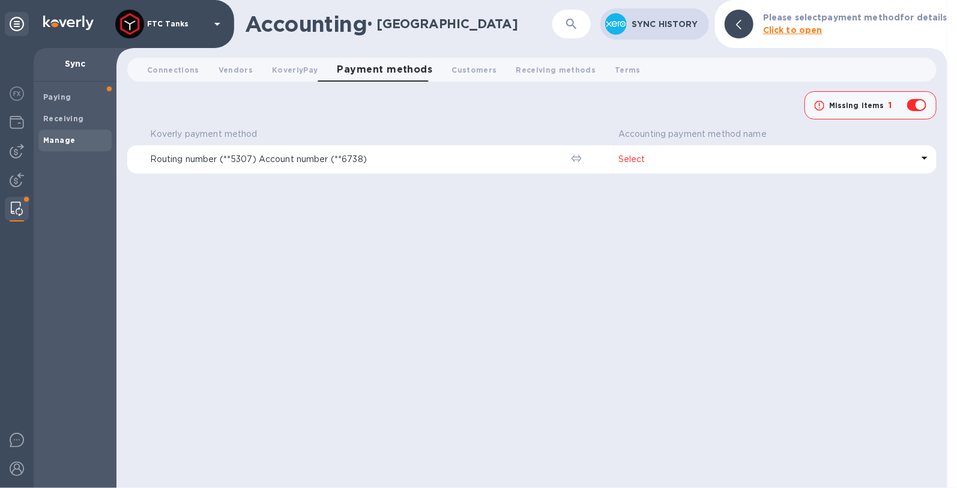
click at [904, 109] on div "Missing items 1" at bounding box center [858, 105] width 97 height 22
checkbox input "false"
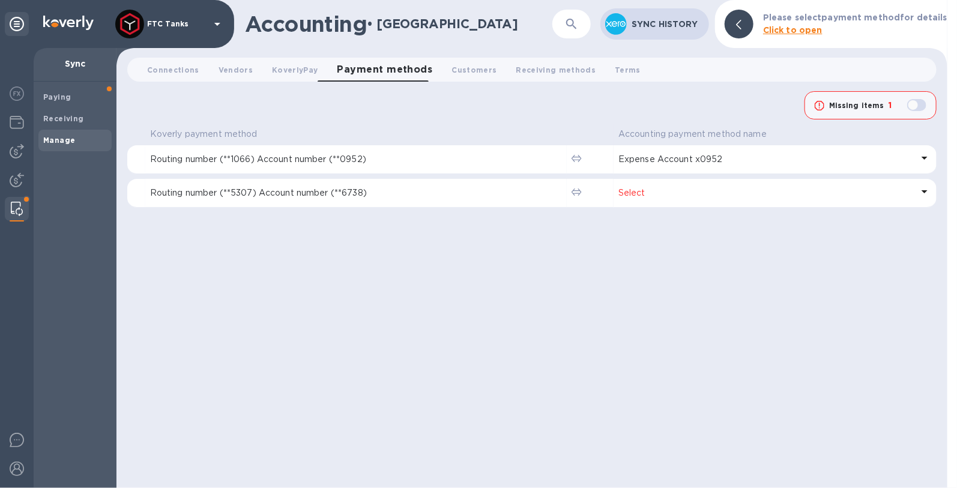
click at [634, 191] on p "Select" at bounding box center [765, 193] width 294 height 13
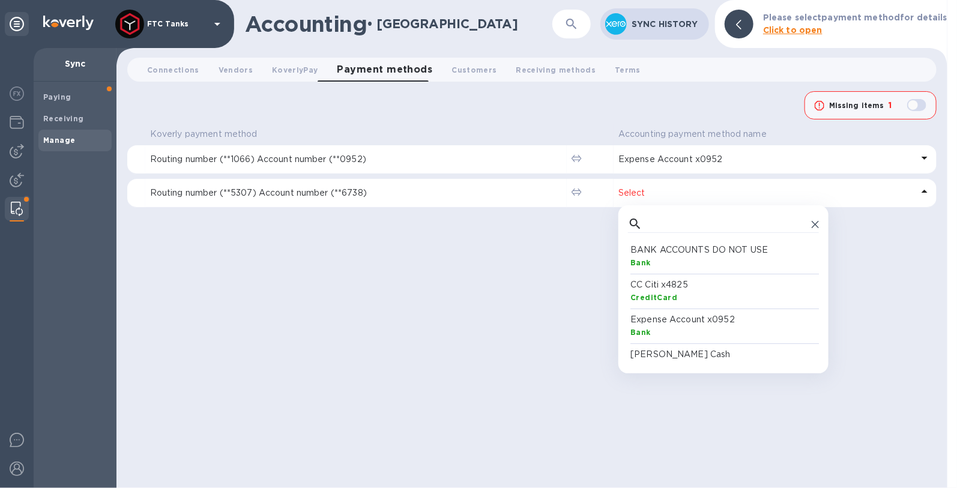
click at [741, 262] on div "Bank" at bounding box center [725, 262] width 191 height 13
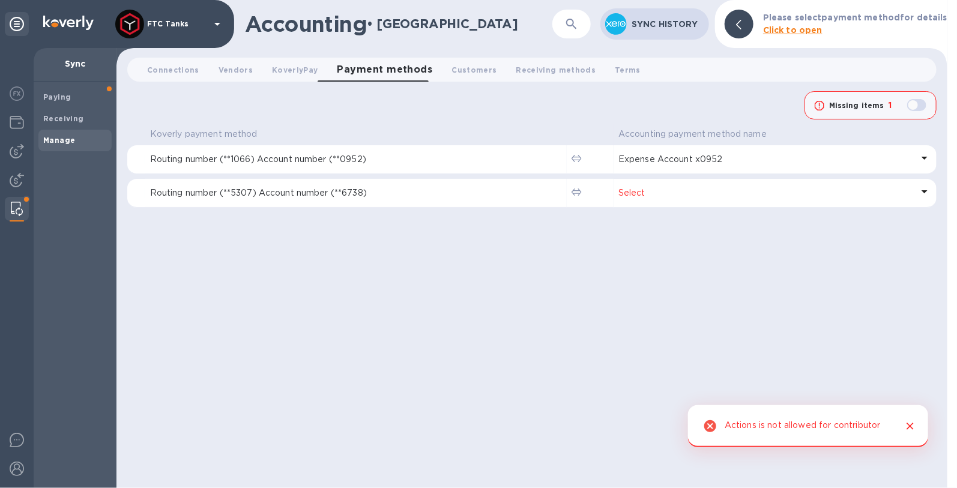
click at [630, 190] on p "Select" at bounding box center [765, 193] width 294 height 13
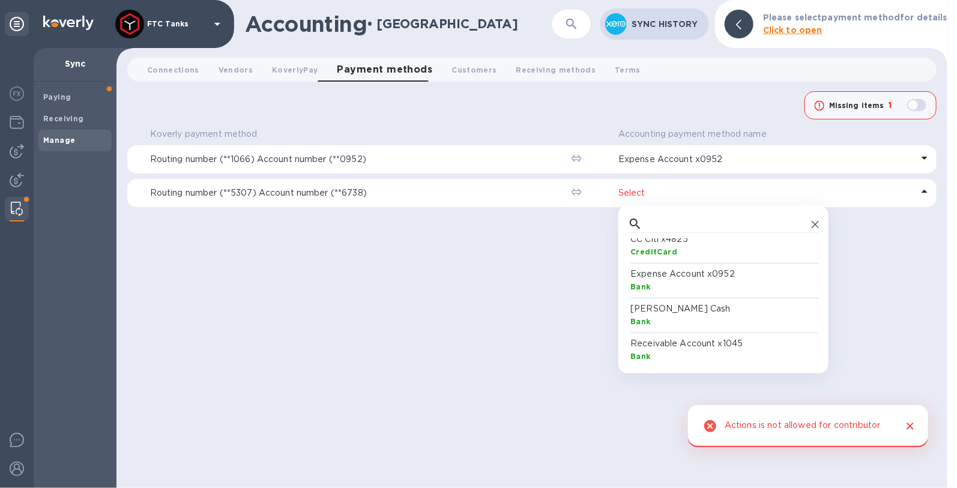
scroll to position [124, 0]
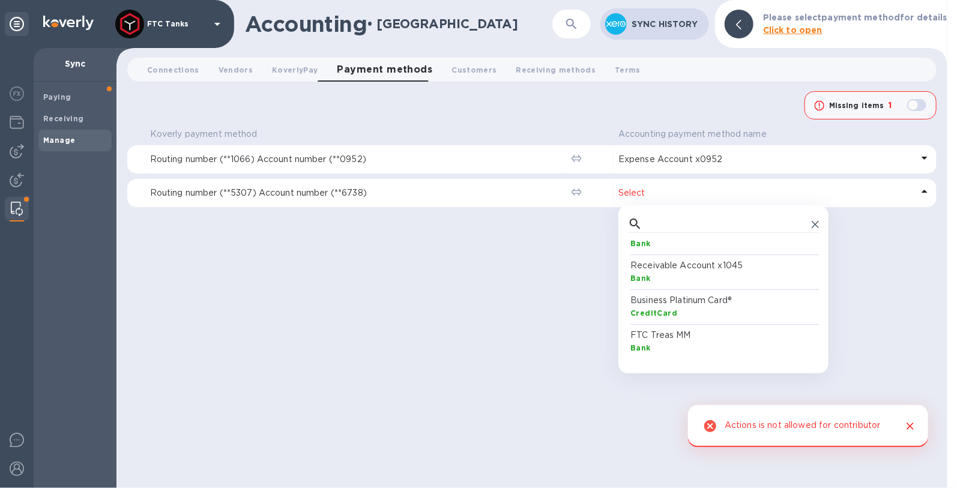
click at [690, 296] on p "Business Platinum Card®" at bounding box center [725, 300] width 191 height 13
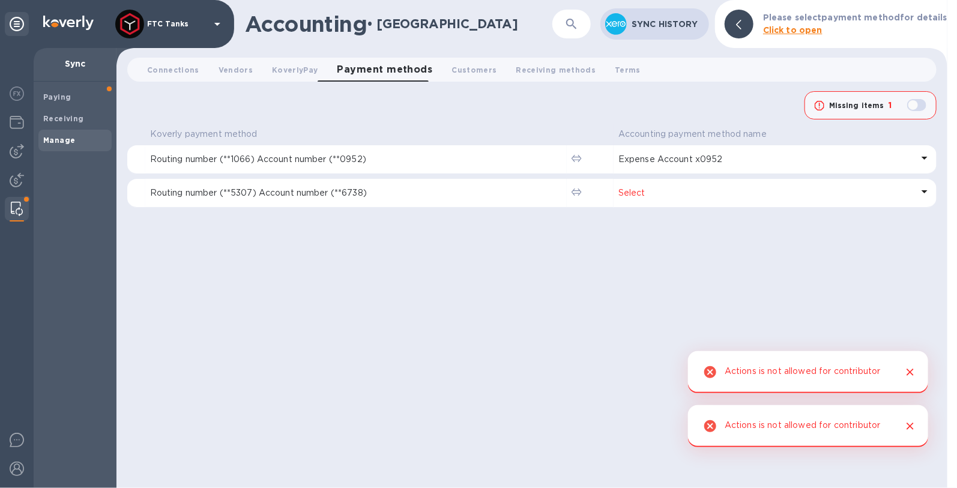
click at [678, 188] on p "Select" at bounding box center [765, 193] width 294 height 13
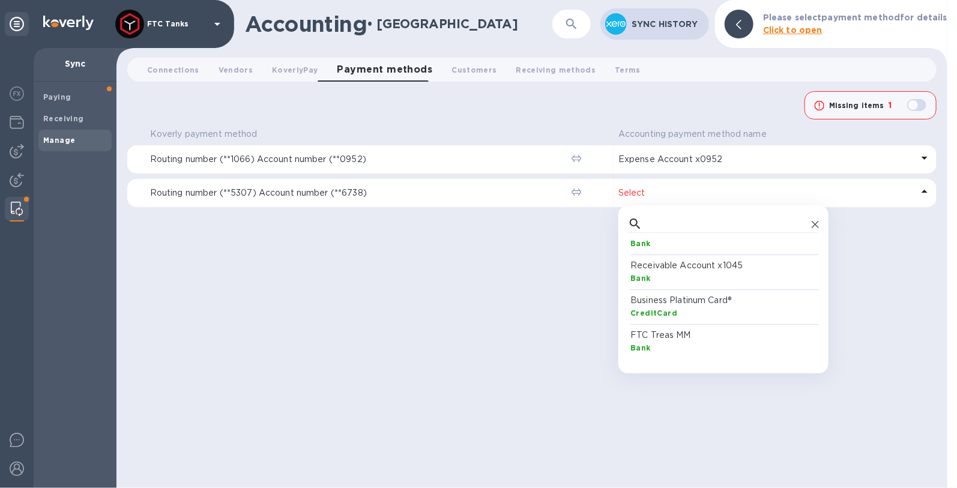
click at [701, 270] on p "Receivable Account x1045" at bounding box center [725, 265] width 191 height 13
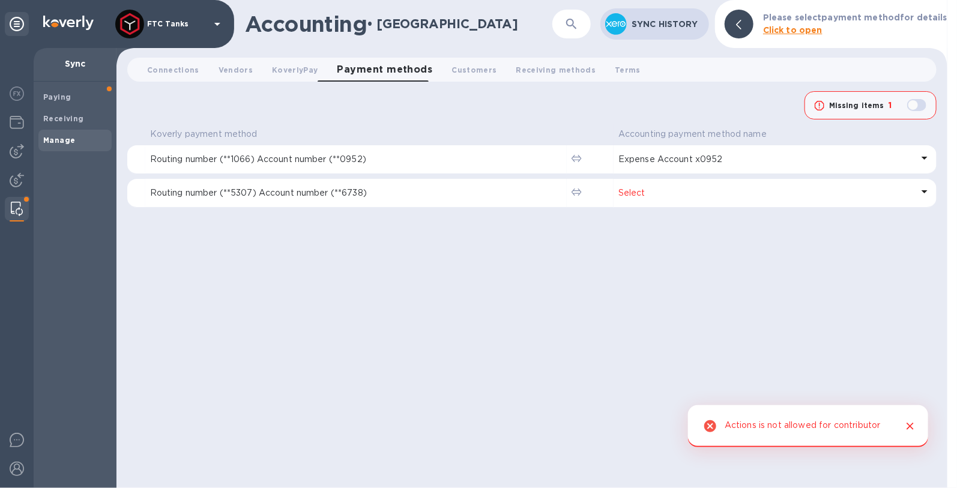
click at [633, 194] on p "Select" at bounding box center [765, 193] width 294 height 13
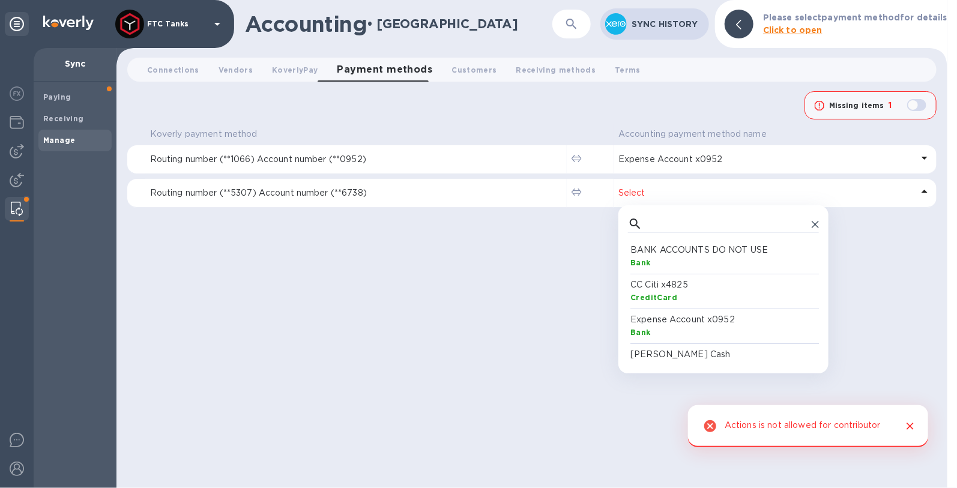
scroll to position [110, 186]
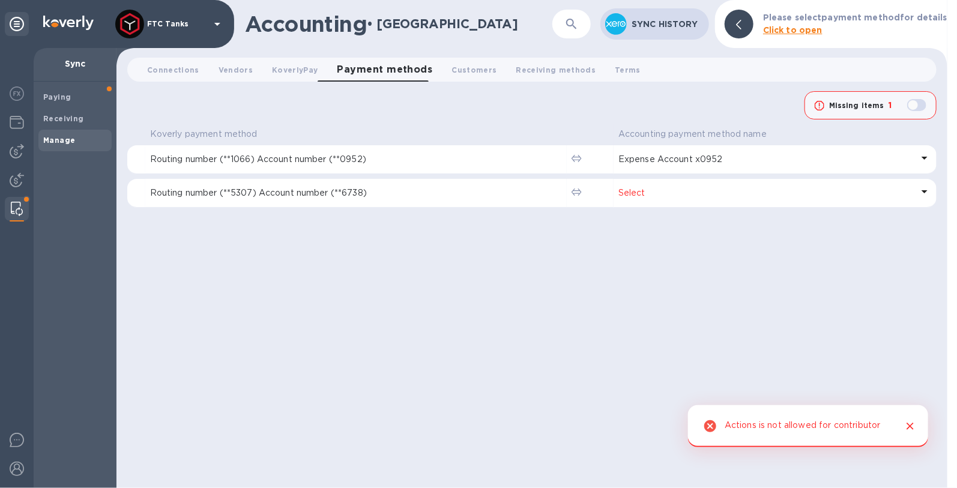
click at [582, 191] on td at bounding box center [589, 193] width 47 height 29
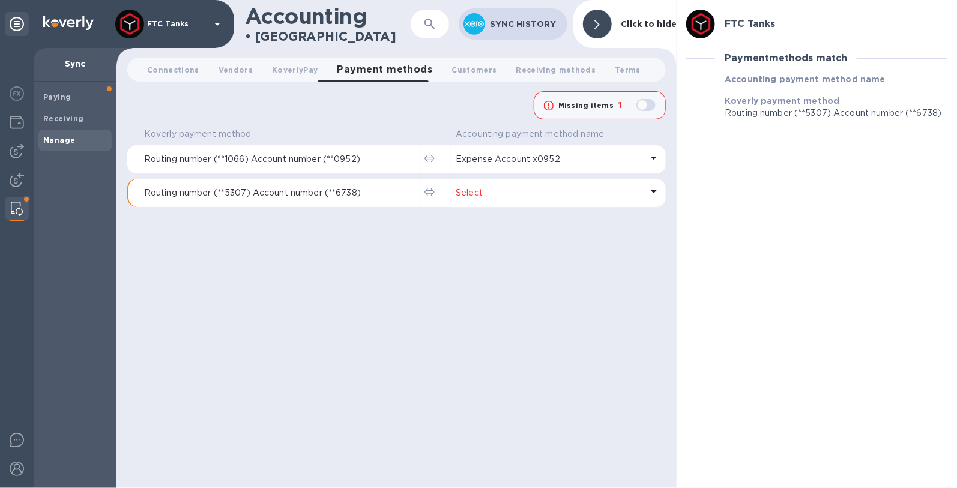
click at [655, 190] on icon at bounding box center [654, 191] width 6 height 3
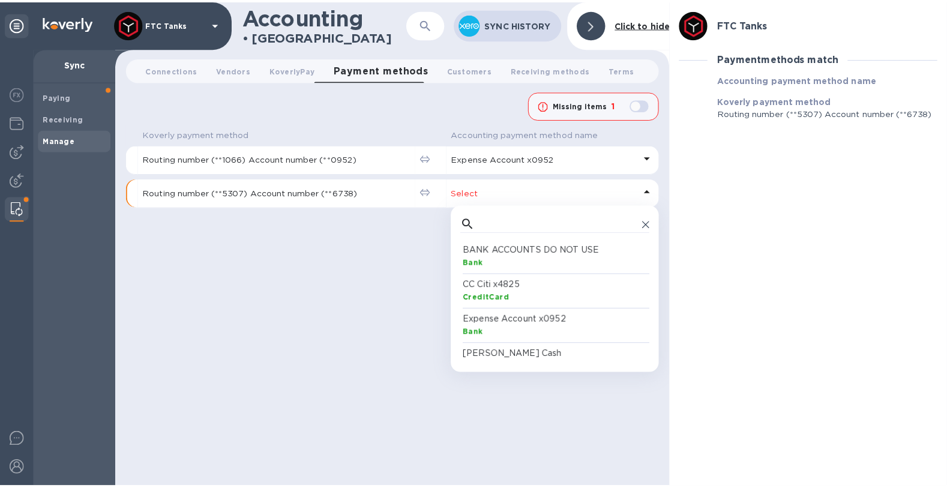
scroll to position [110, 186]
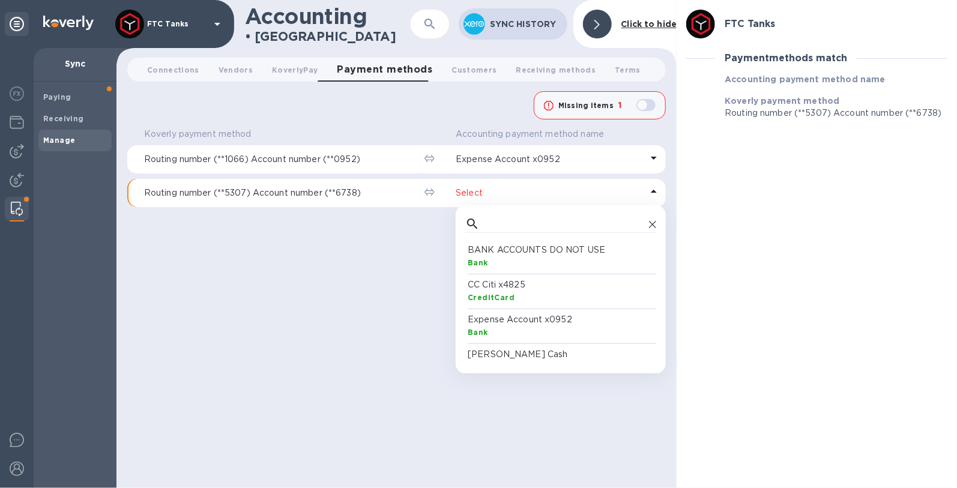
click at [568, 318] on p "Expense Account x0952" at bounding box center [562, 319] width 191 height 13
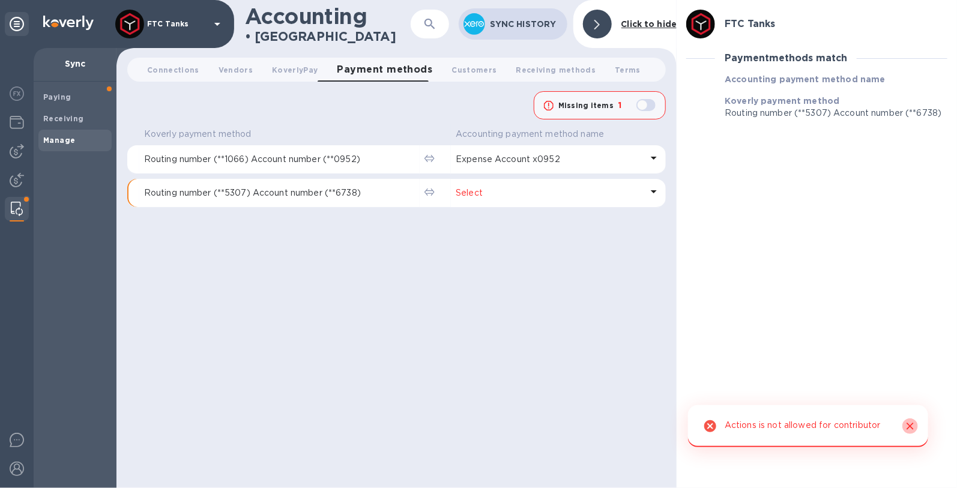
click at [906, 424] on icon "Close" at bounding box center [910, 426] width 12 height 12
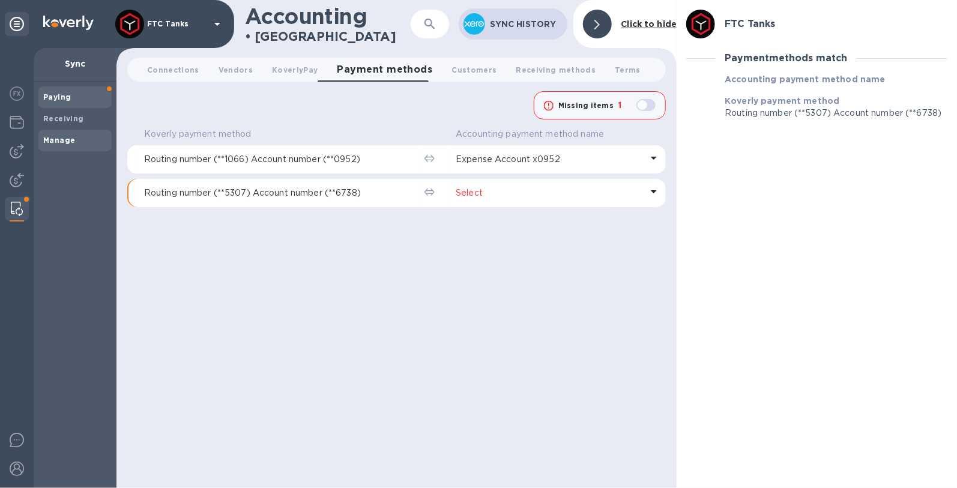
click at [63, 101] on b "Paying" at bounding box center [57, 96] width 28 height 9
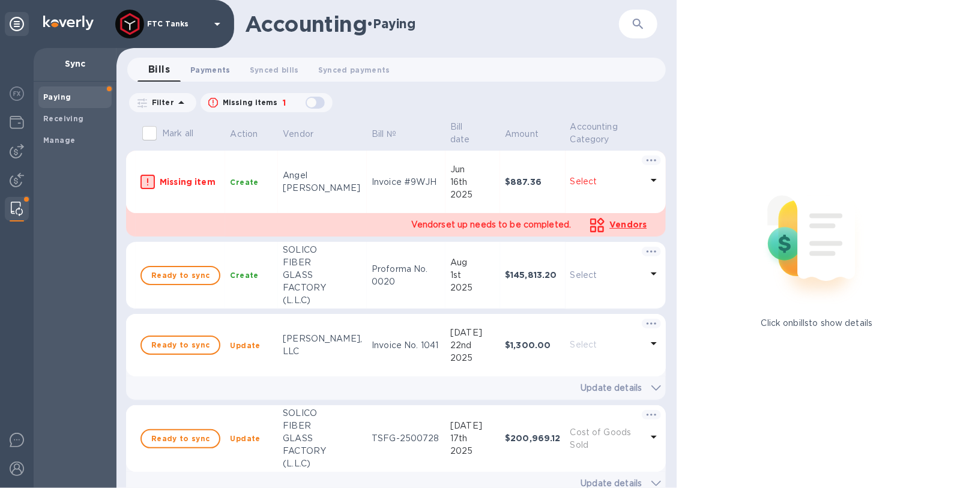
click at [208, 76] on button "Payments 0" at bounding box center [210, 70] width 59 height 24
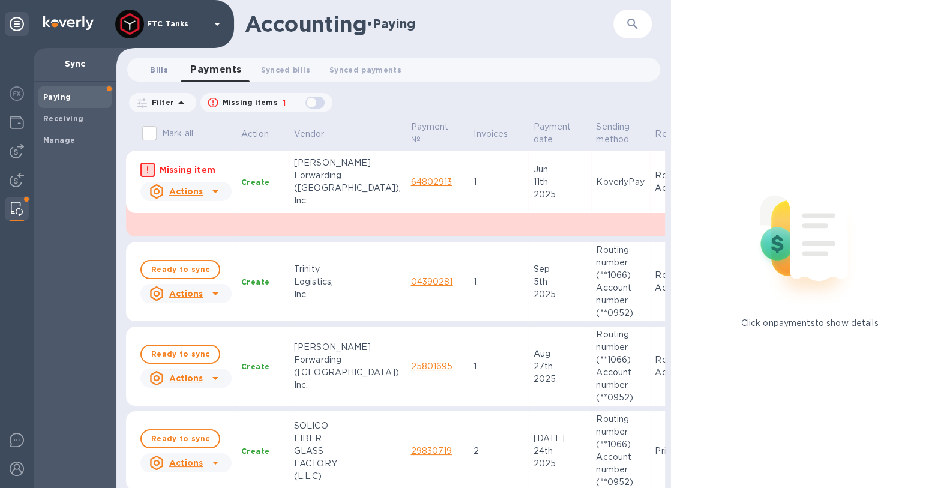
click at [166, 70] on span "Bills 0" at bounding box center [159, 70] width 18 height 13
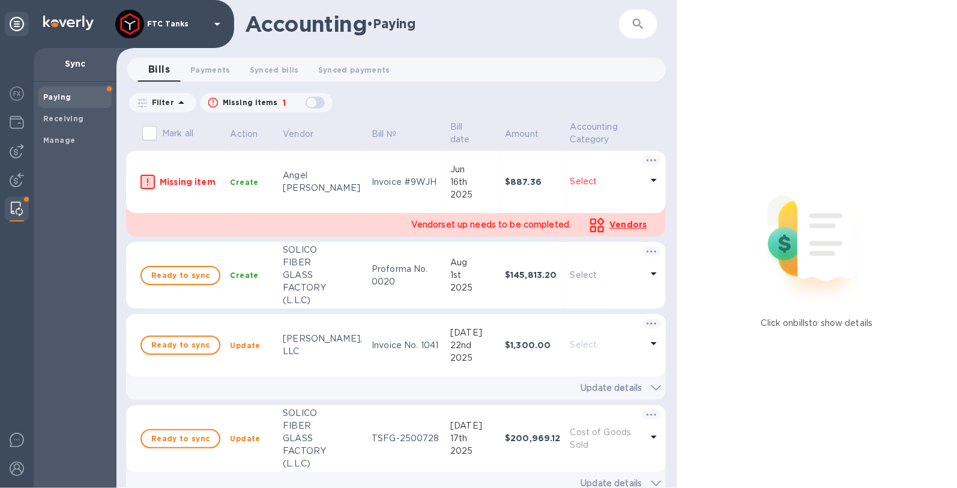
click at [177, 100] on icon at bounding box center [181, 102] width 14 height 14
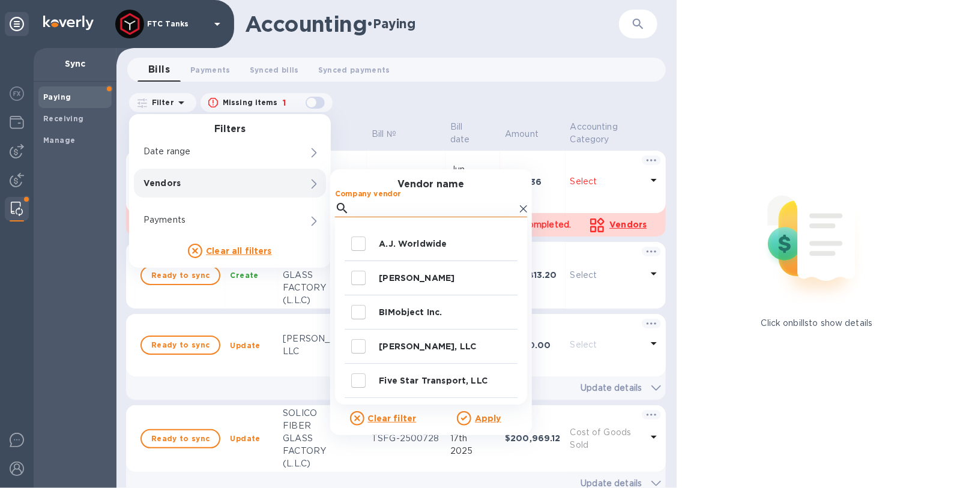
click at [358, 207] on input "Company vendor" at bounding box center [434, 208] width 161 height 18
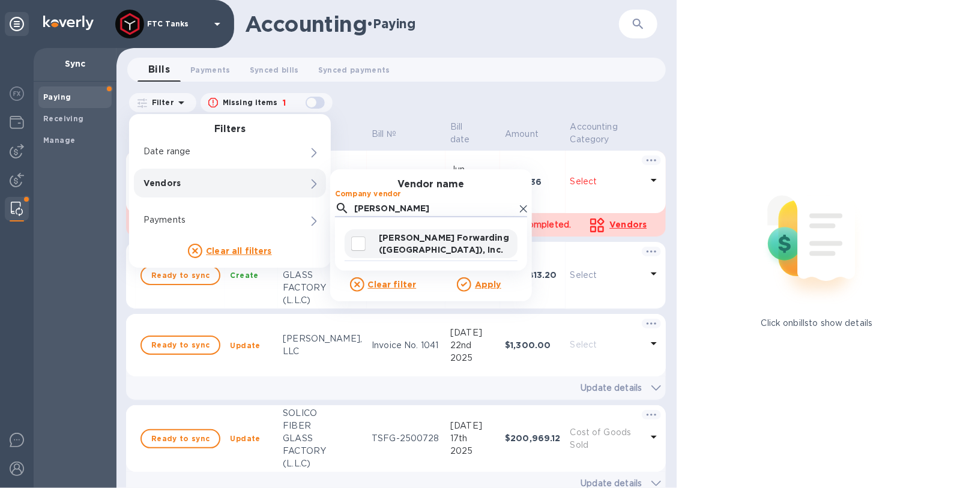
type input "[PERSON_NAME]"
click at [356, 243] on input "decorative checkbox" at bounding box center [358, 243] width 25 height 25
checkbox input "true"
click at [493, 283] on u "Apply" at bounding box center [488, 285] width 26 height 10
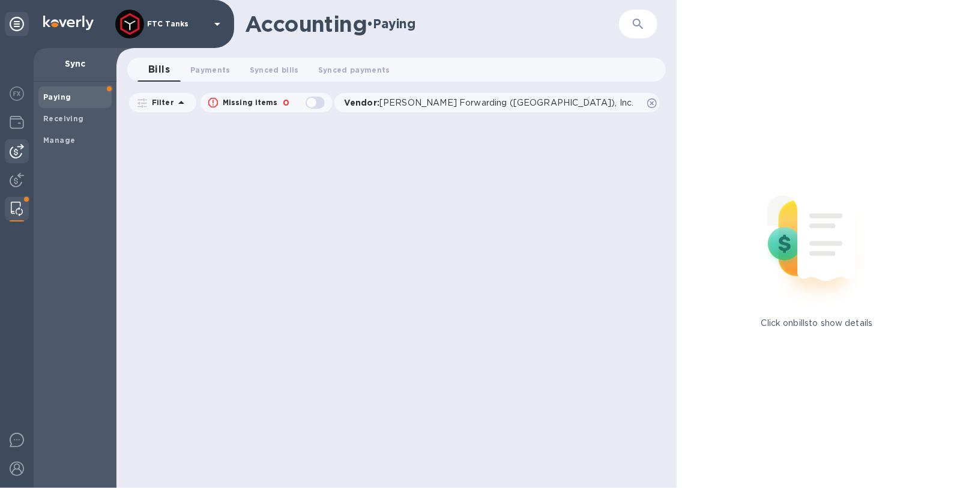
click at [17, 149] on img at bounding box center [17, 151] width 14 height 14
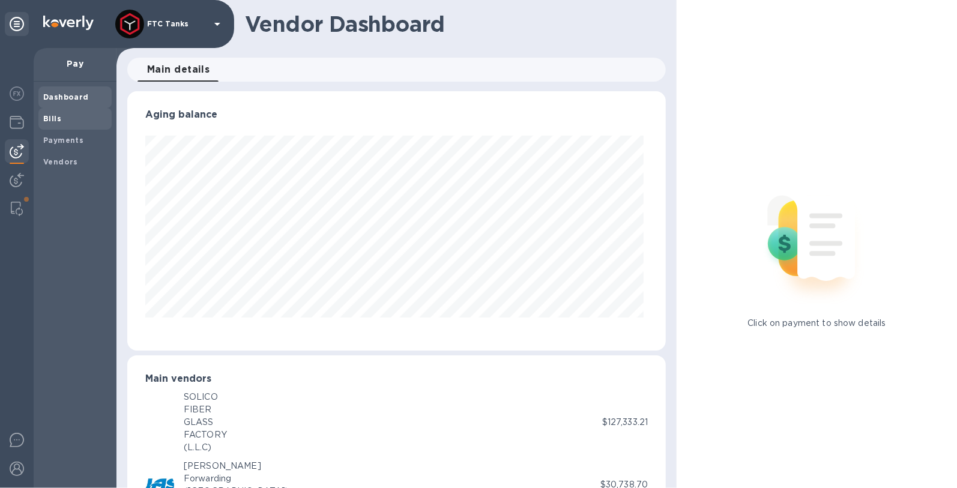
click at [74, 119] on span "Bills" at bounding box center [75, 119] width 64 height 12
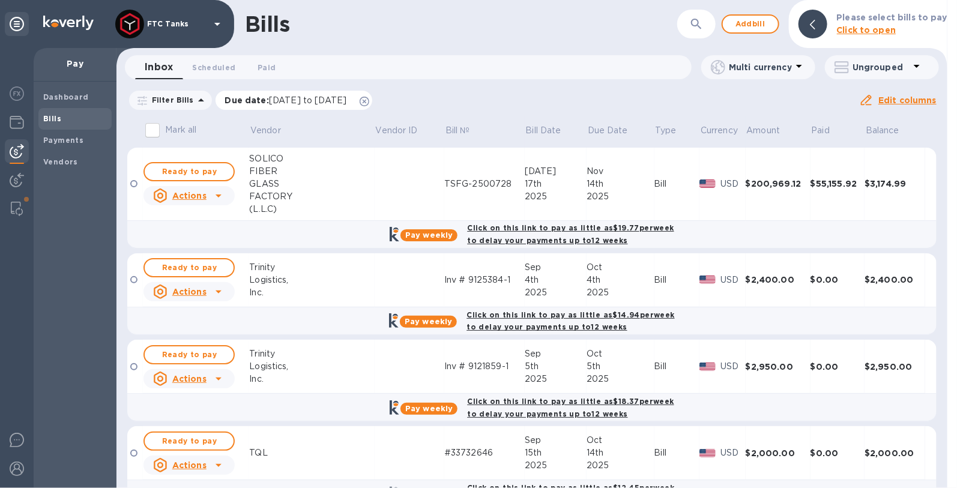
click at [369, 98] on icon at bounding box center [364, 102] width 10 height 10
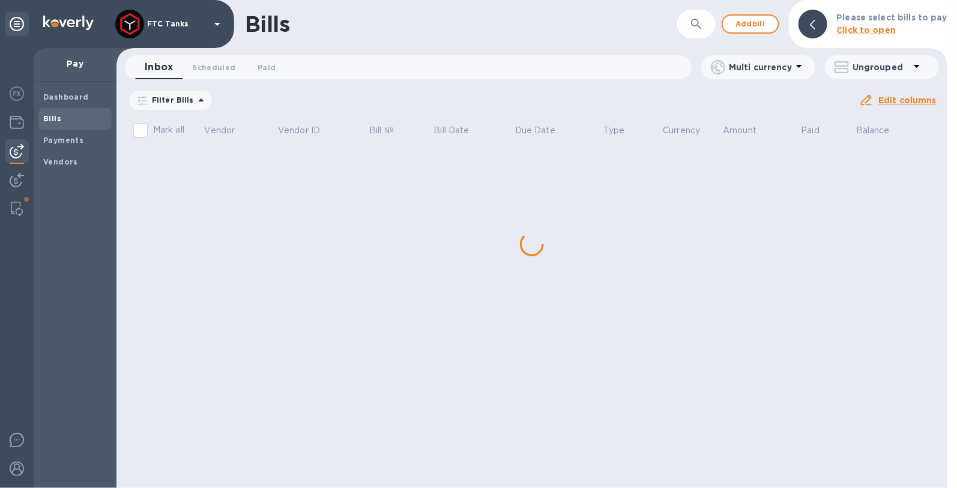
click at [194, 105] on icon at bounding box center [201, 100] width 14 height 14
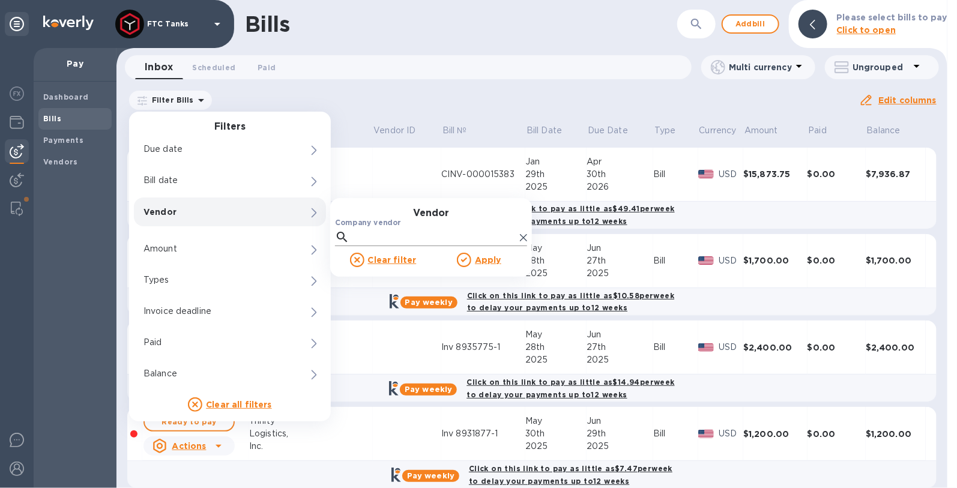
click at [381, 240] on input "Company vendor" at bounding box center [434, 237] width 161 height 18
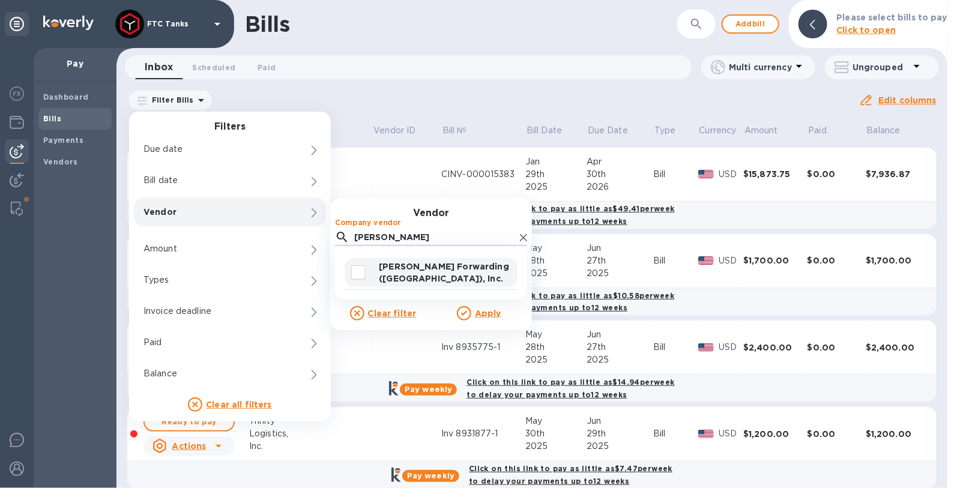
type input "[PERSON_NAME]"
click at [404, 272] on p "[PERSON_NAME] Forwarding ([GEOGRAPHIC_DATA]), Inc." at bounding box center [446, 272] width 134 height 24
checkbox input "true"
click at [475, 313] on u "Apply" at bounding box center [488, 313] width 26 height 10
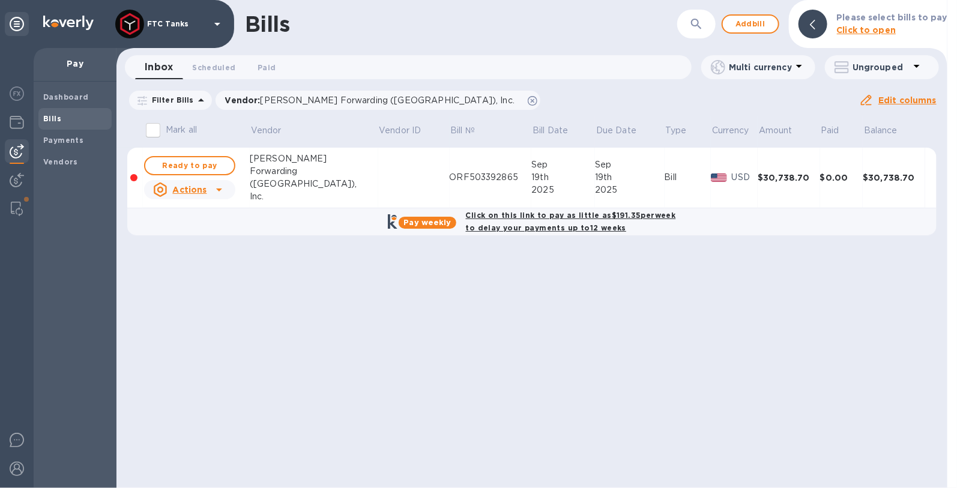
click at [217, 193] on icon at bounding box center [219, 189] width 14 height 14
click at [212, 164] on div at bounding box center [478, 244] width 957 height 488
click at [214, 166] on span "Ready to pay" at bounding box center [190, 165] width 70 height 14
checkbox input "true"
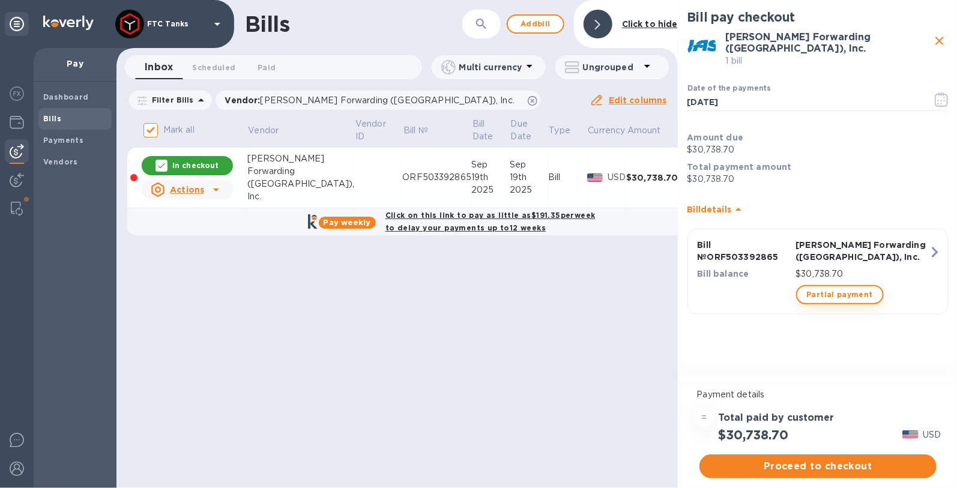
click at [844, 287] on span "Partial payment" at bounding box center [840, 294] width 66 height 14
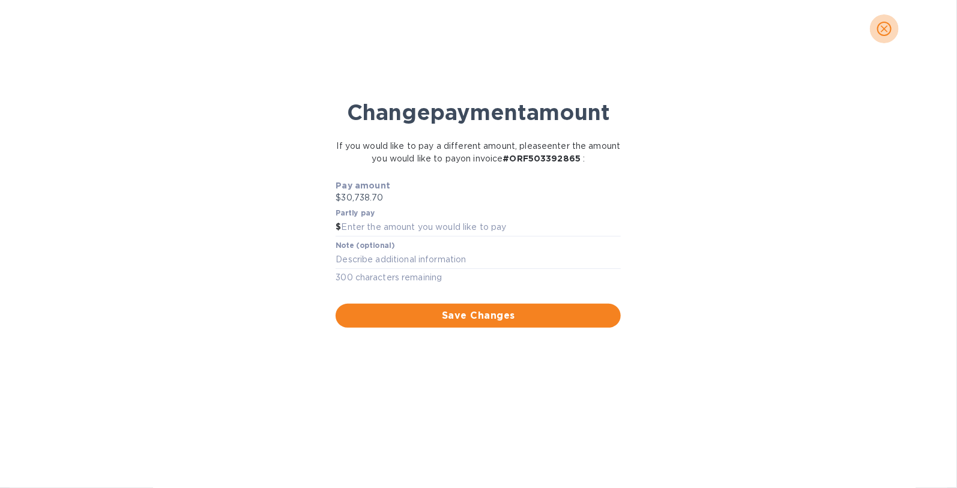
click at [885, 28] on icon "close" at bounding box center [883, 28] width 7 height 7
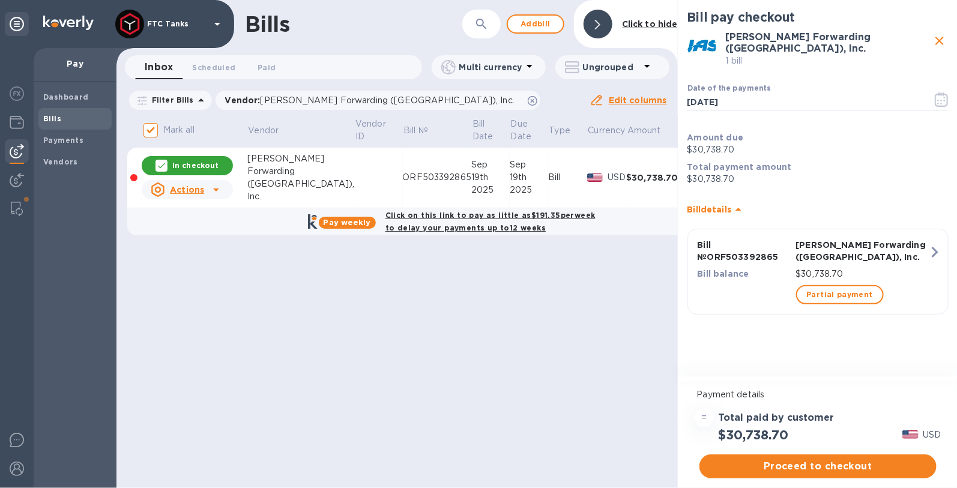
click at [794, 452] on div "Proceed to checkout" at bounding box center [818, 466] width 242 height 29
click at [795, 461] on span "Proceed to checkout" at bounding box center [818, 466] width 218 height 14
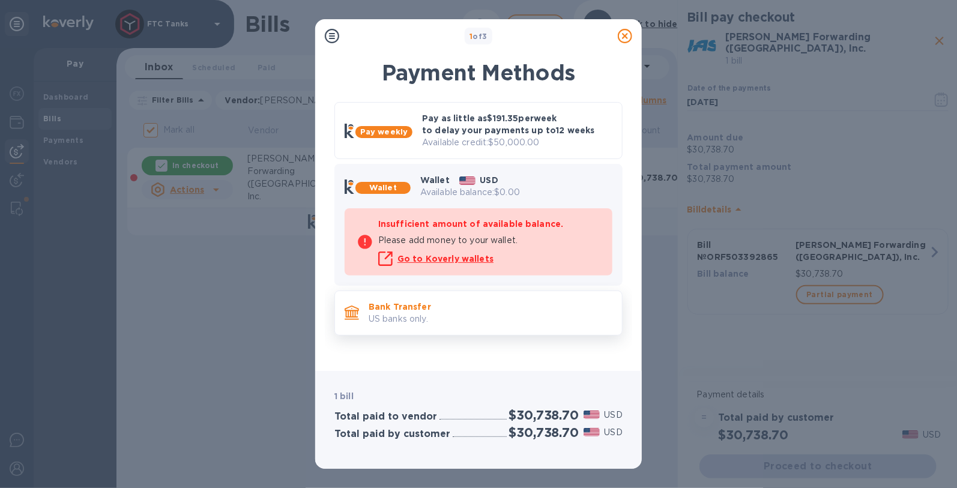
click at [477, 324] on div "Bank Transfer US banks only." at bounding box center [490, 313] width 253 height 34
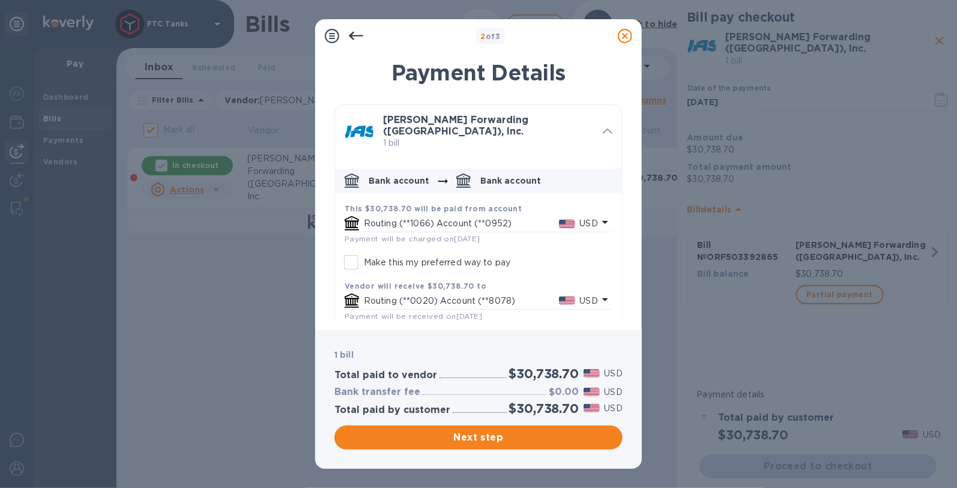
click at [513, 218] on p "Routing (**1066) Account (**0952)" at bounding box center [461, 223] width 195 height 13
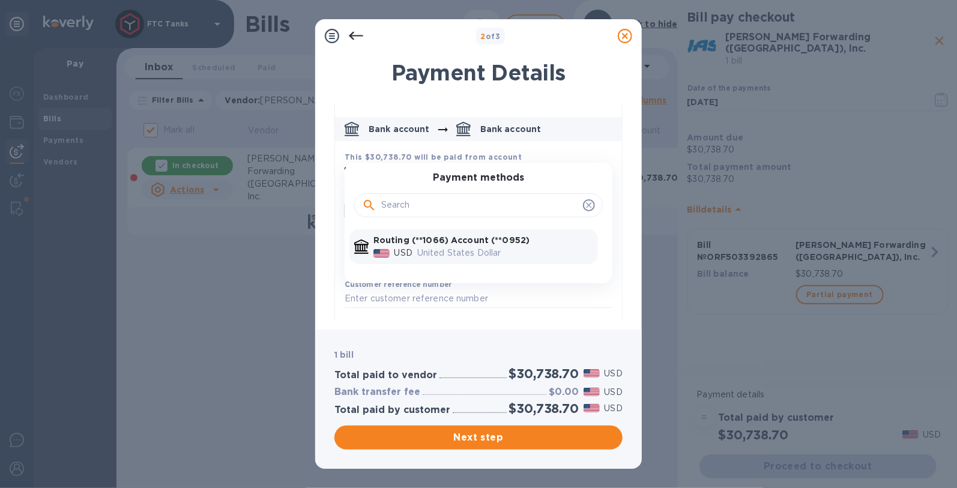
scroll to position [59, 0]
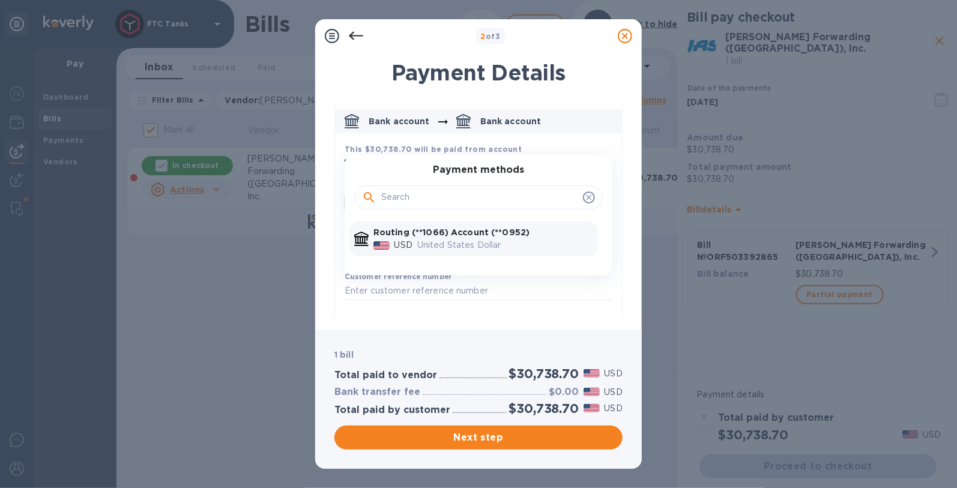
click at [476, 193] on input "default-method" at bounding box center [479, 197] width 197 height 18
type input "6738"
click at [586, 193] on icon "default-method" at bounding box center [589, 198] width 10 height 10
click at [586, 194] on icon "default-method" at bounding box center [588, 196] width 5 height 5
click at [587, 193] on icon "default-method" at bounding box center [589, 198] width 10 height 10
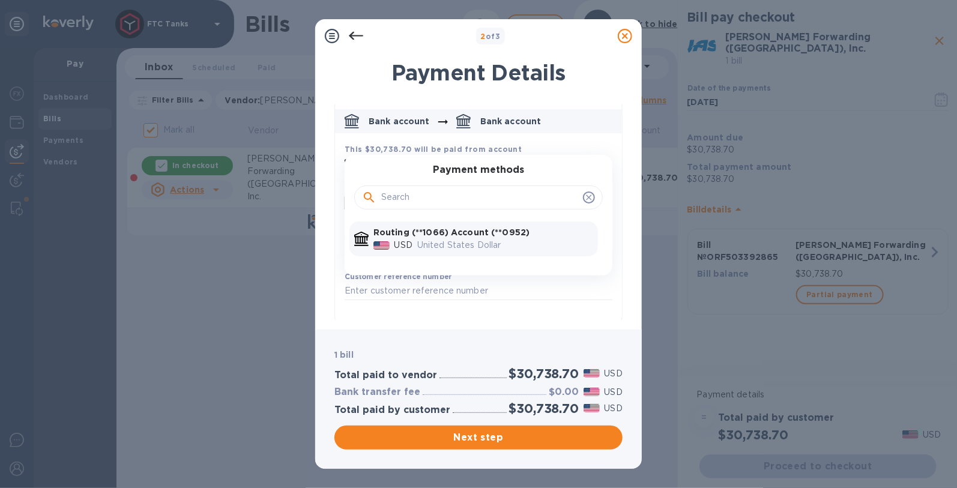
click at [587, 193] on icon "default-method" at bounding box center [589, 198] width 10 height 10
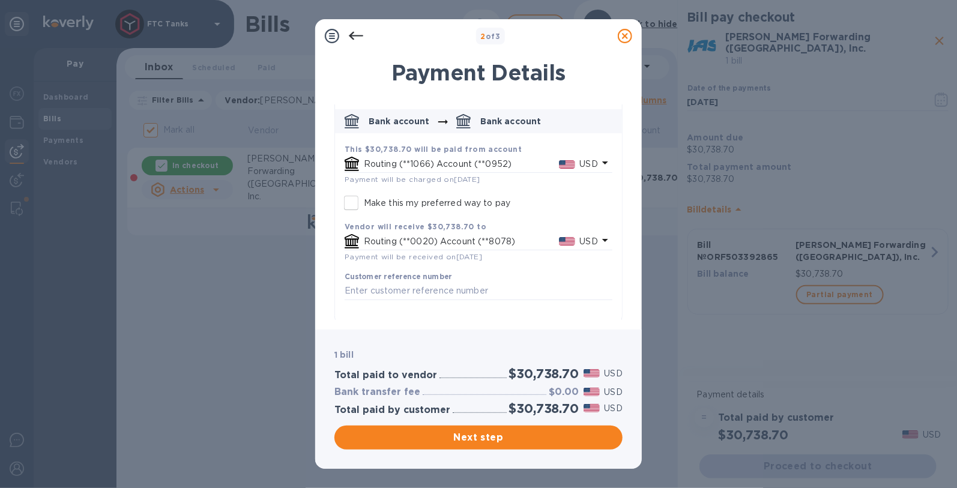
click at [624, 37] on icon at bounding box center [625, 36] width 14 height 14
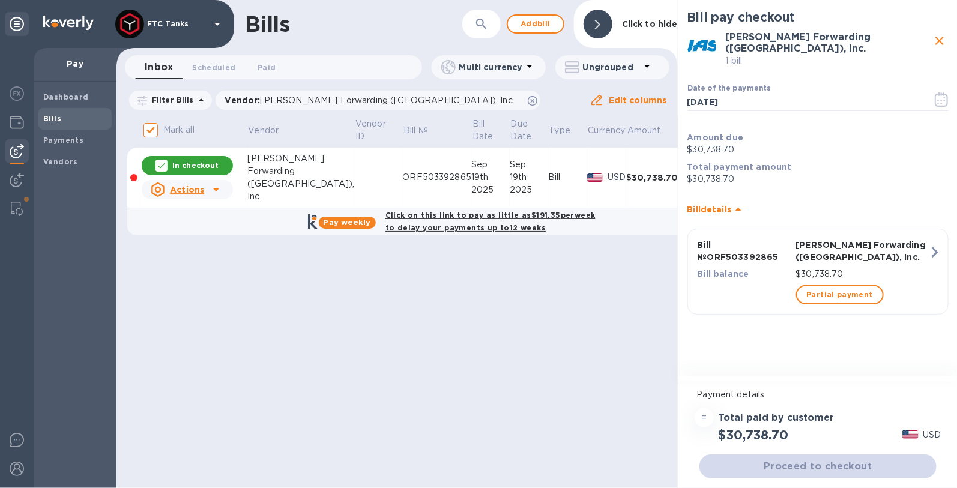
click at [345, 318] on div "Bills ​ Add [PERSON_NAME] to hide Inbox 0 Scheduled 0 Paid 0 Multi currency Ung…" at bounding box center [396, 244] width 561 height 488
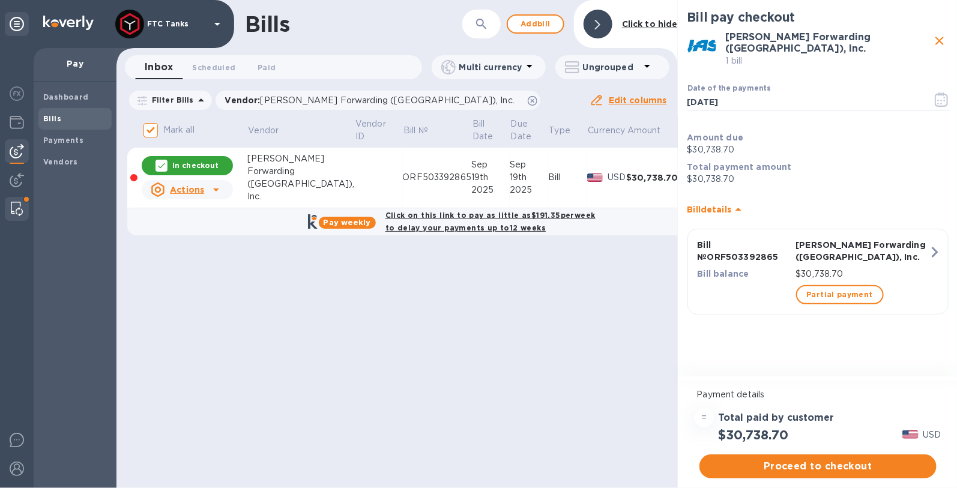
click at [18, 212] on img at bounding box center [17, 209] width 12 height 14
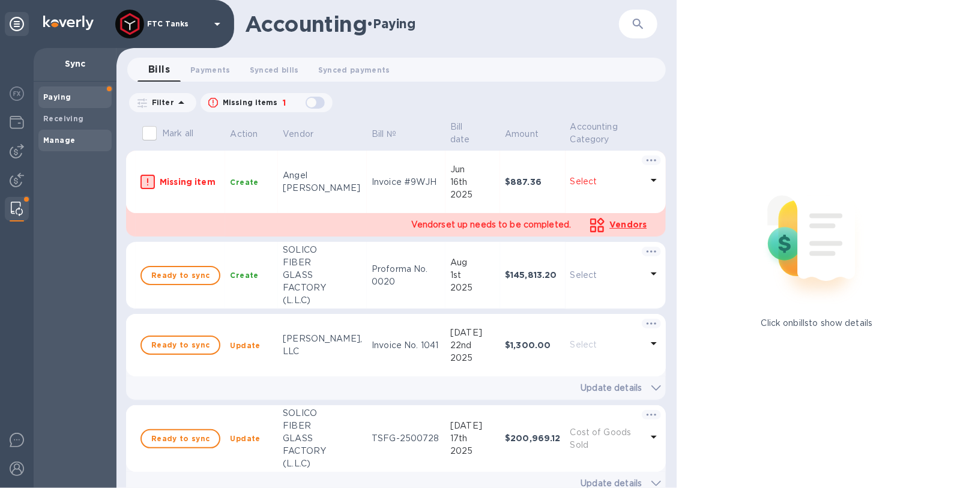
click at [47, 142] on b "Manage" at bounding box center [59, 140] width 32 height 9
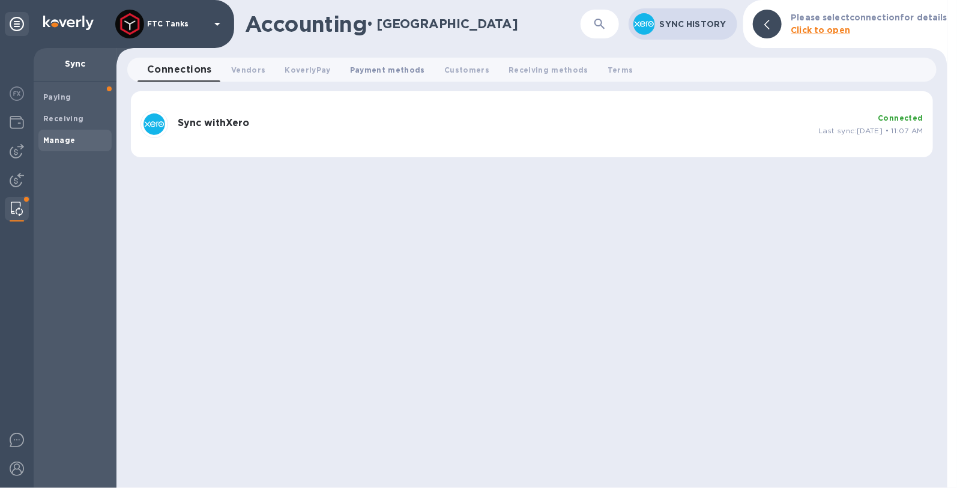
click at [379, 76] on button "Payment methods 0" at bounding box center [387, 70] width 94 height 24
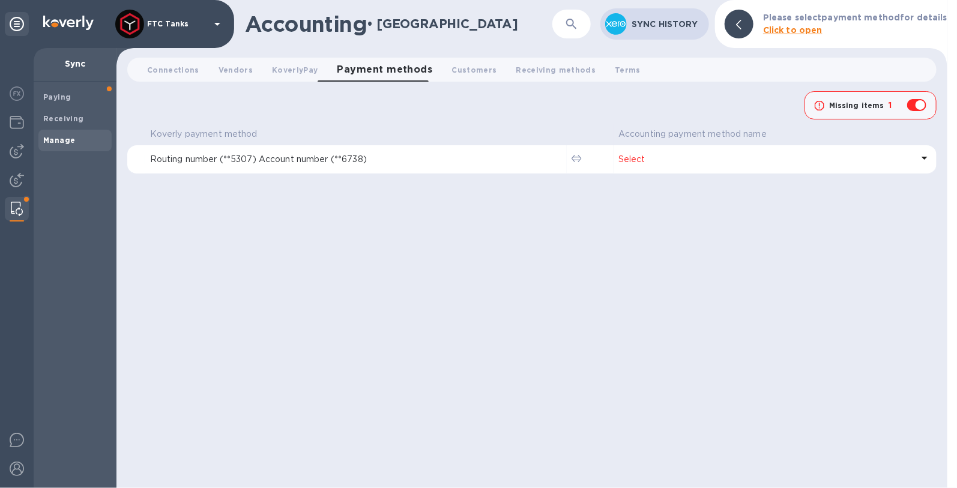
click at [625, 157] on p "Select" at bounding box center [765, 159] width 294 height 13
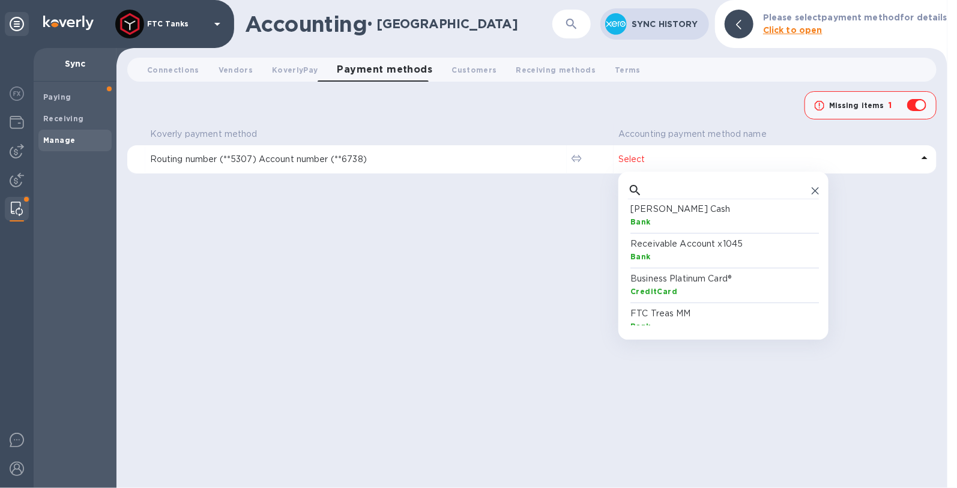
scroll to position [124, 0]
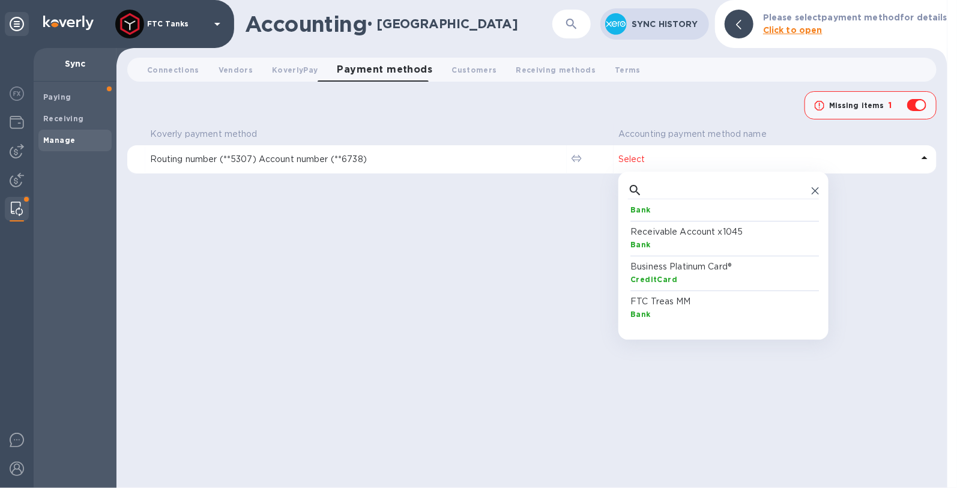
click at [580, 158] on icon at bounding box center [576, 158] width 10 height 7
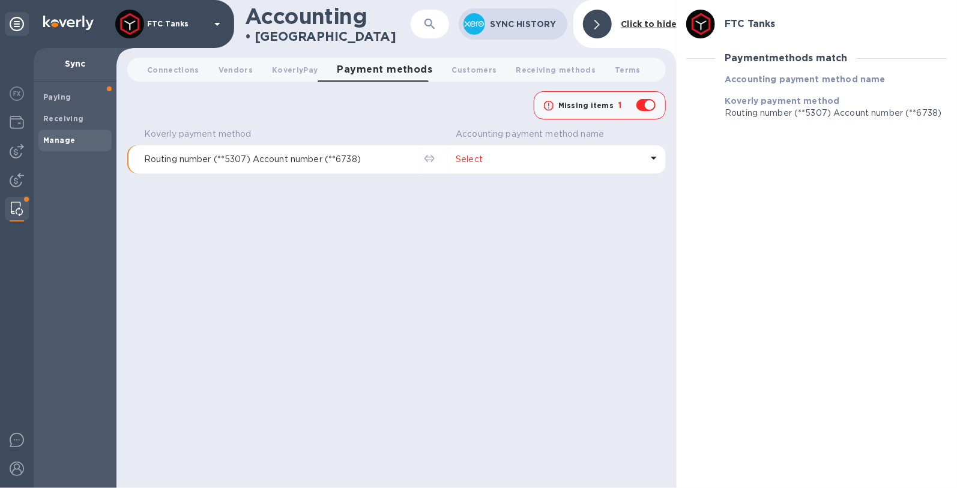
click at [310, 166] on div "Routing number (**5307) Account number (**6738)" at bounding box center [279, 159] width 275 height 17
click at [473, 159] on p "Select" at bounding box center [548, 159] width 186 height 13
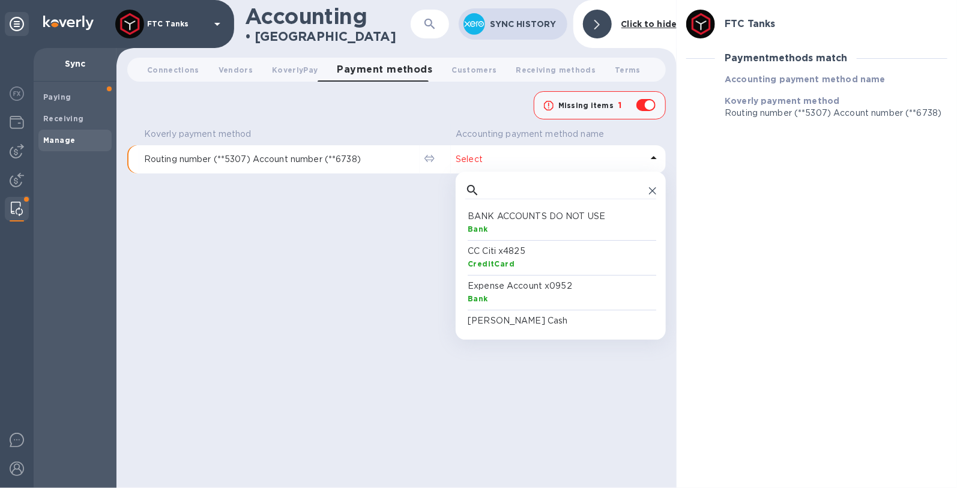
click at [572, 218] on p "BANK ACCOUNTS DO NOT USE" at bounding box center [562, 216] width 191 height 13
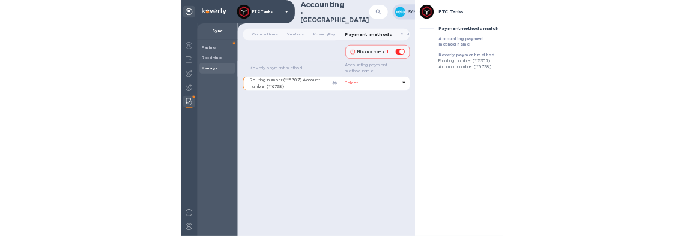
scroll to position [10, 0]
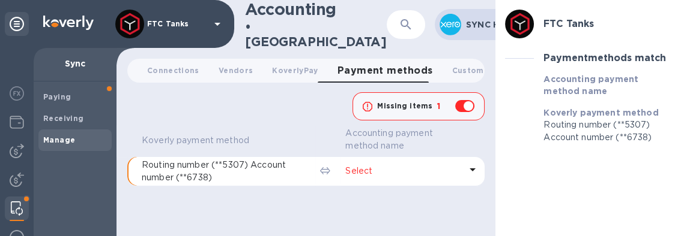
click at [465, 163] on icon at bounding box center [472, 170] width 14 height 14
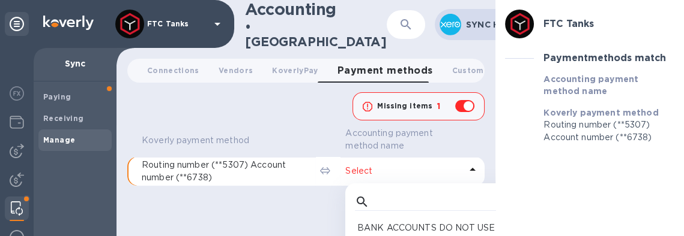
scroll to position [110, 186]
click at [453, 217] on div "BANK ACCOUNTS DO NOT USE Bank" at bounding box center [453, 234] width 196 height 35
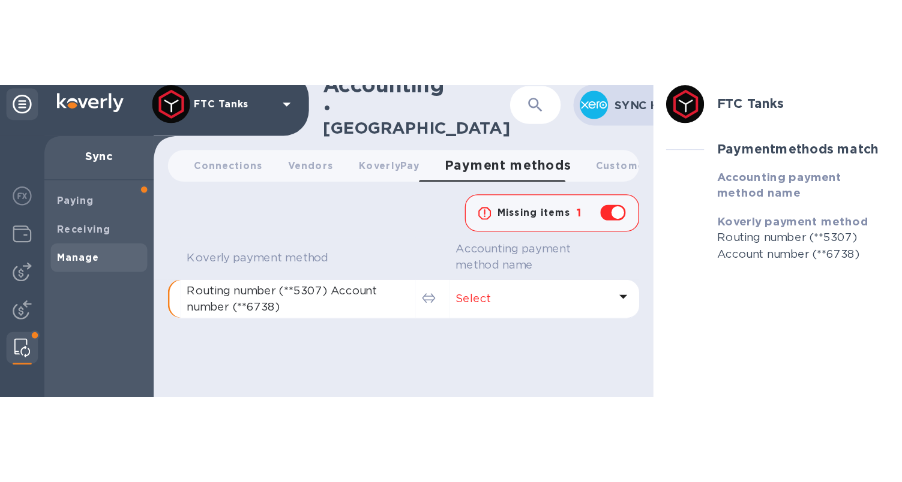
scroll to position [0, 0]
